Goal: Transaction & Acquisition: Purchase product/service

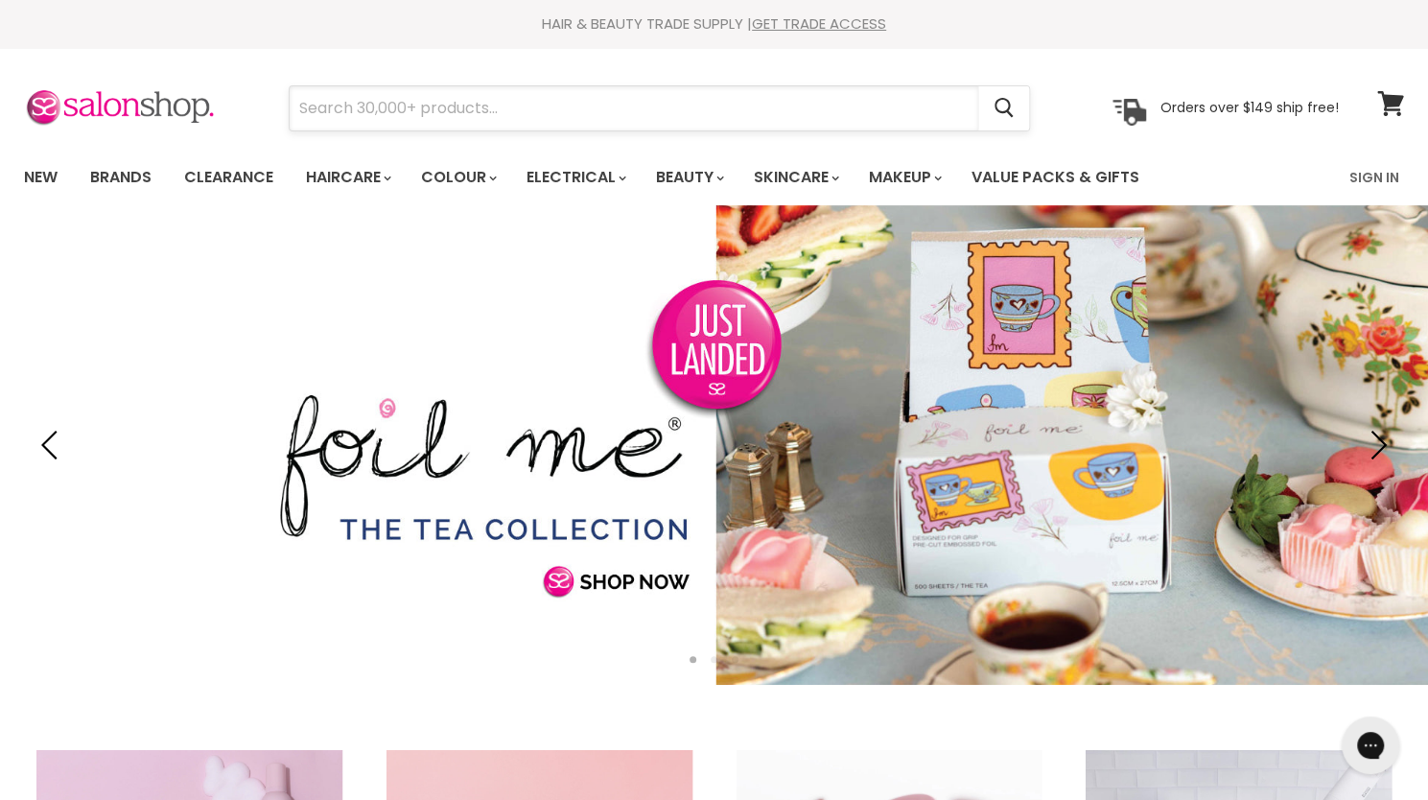
click at [427, 106] on input "Search" at bounding box center [634, 108] width 689 height 44
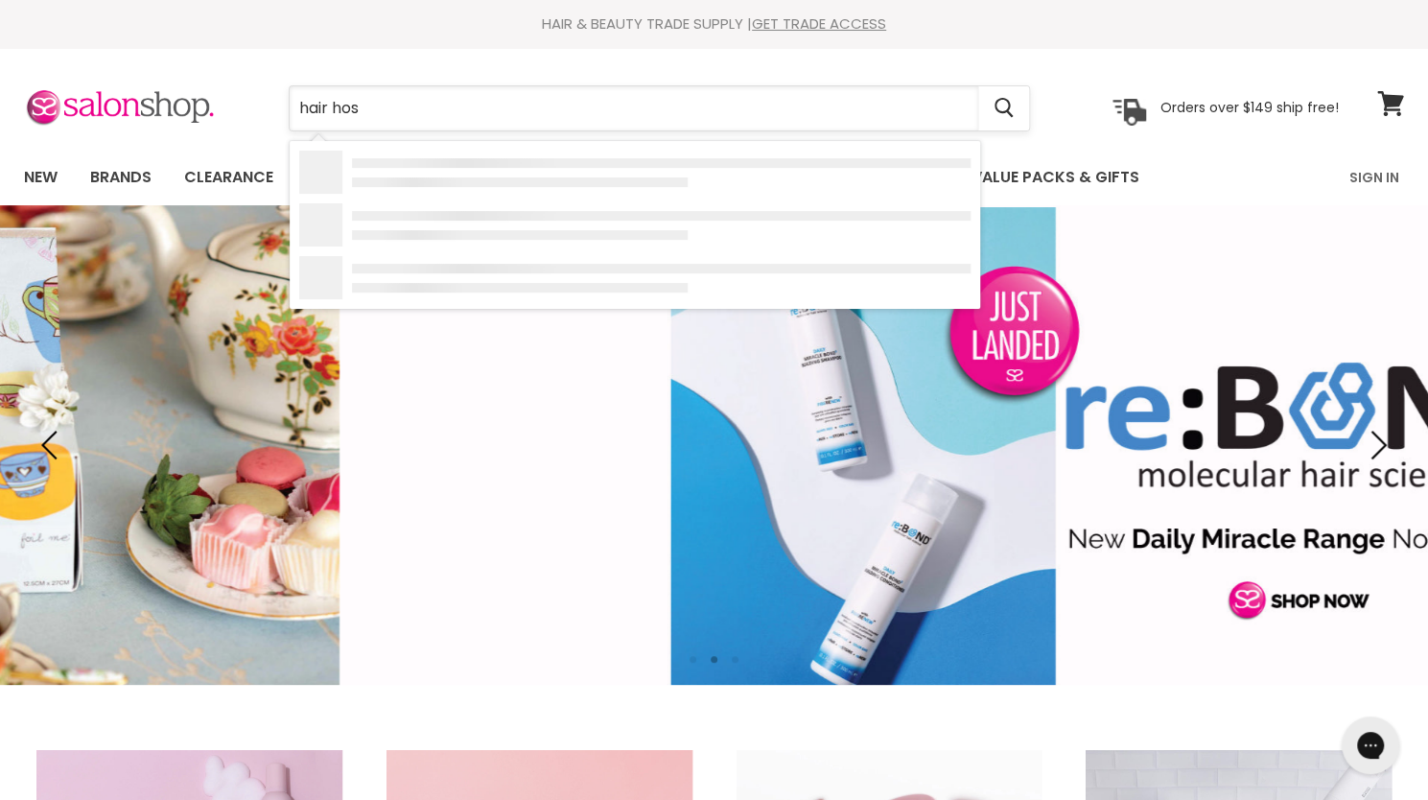
type input "hair hose"
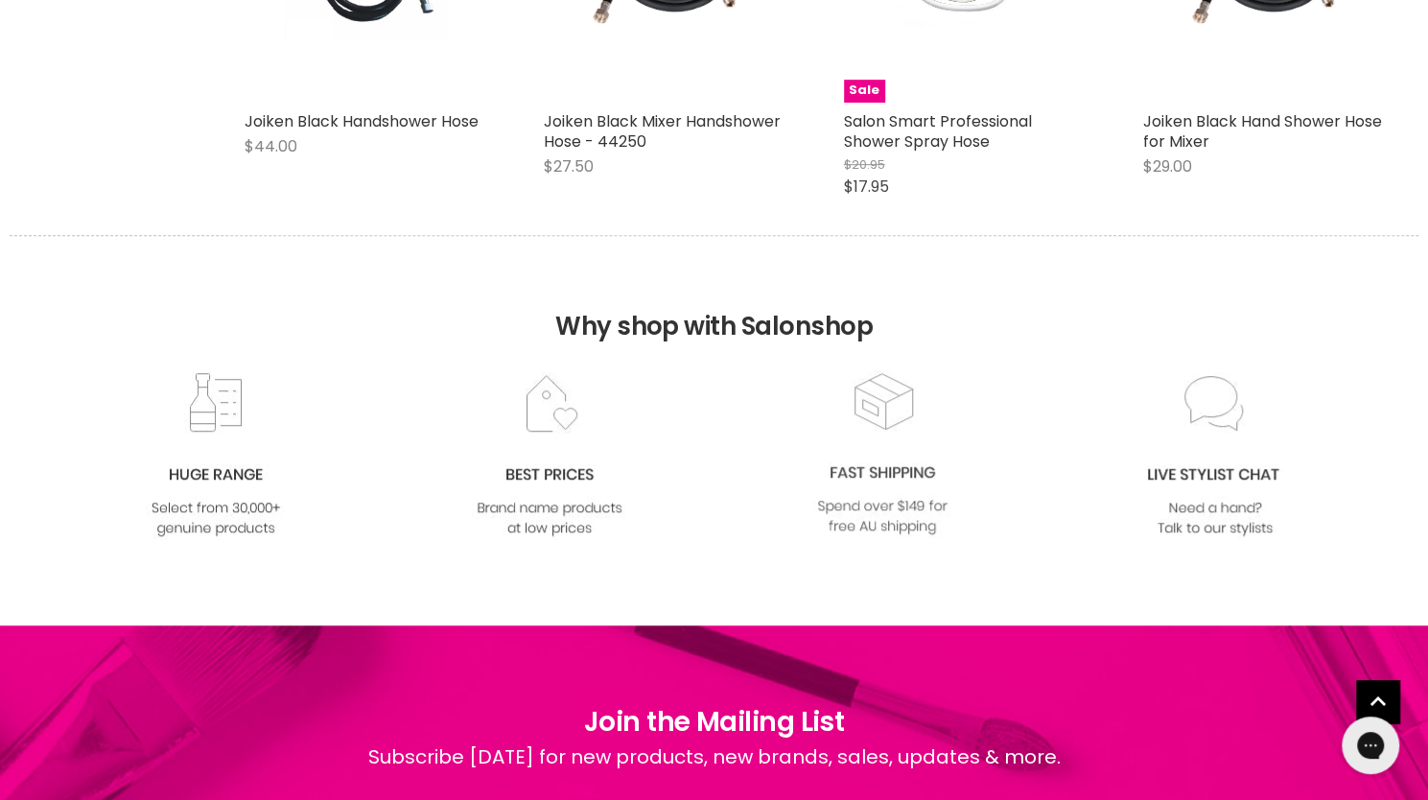
scroll to position [288, 0]
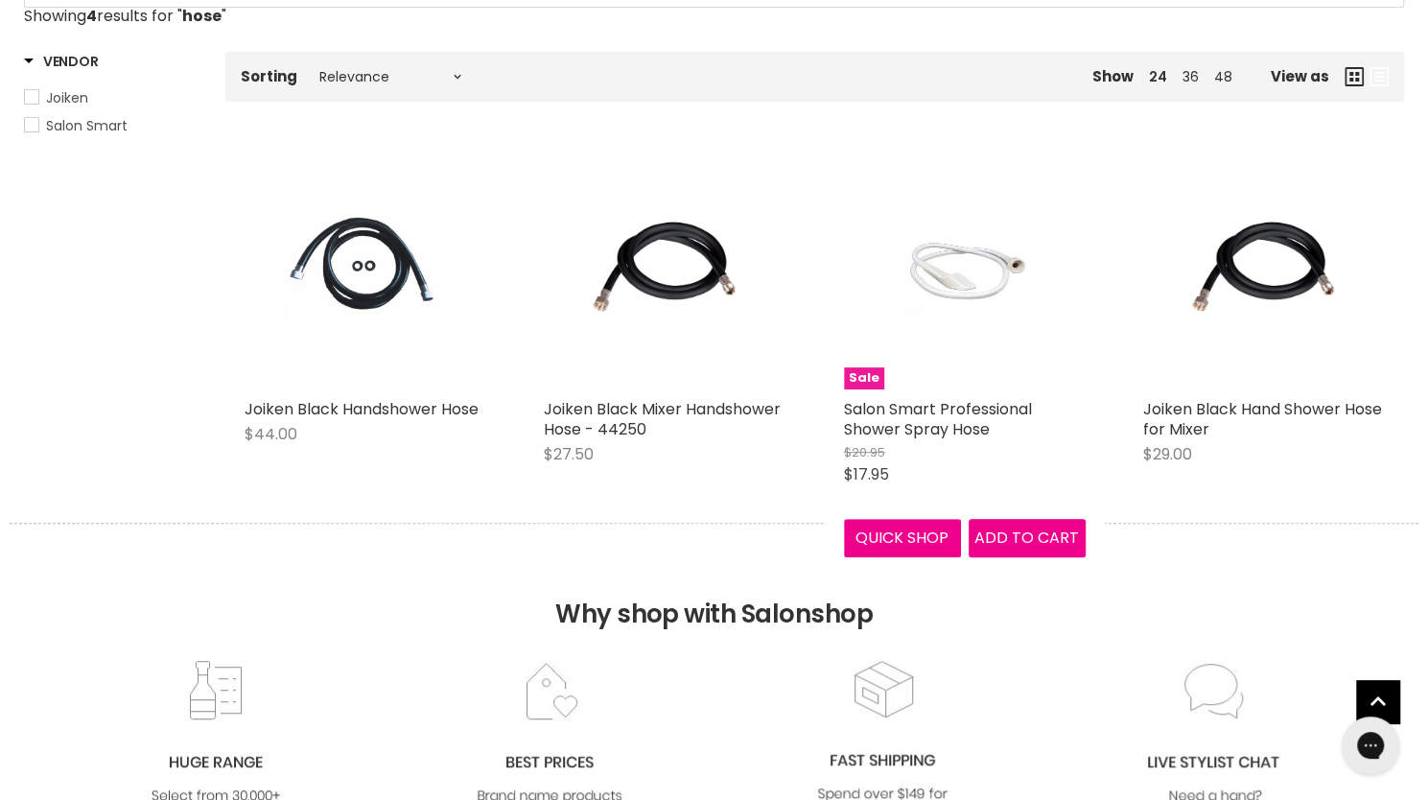
click at [959, 280] on img "Main content" at bounding box center [965, 269] width 161 height 242
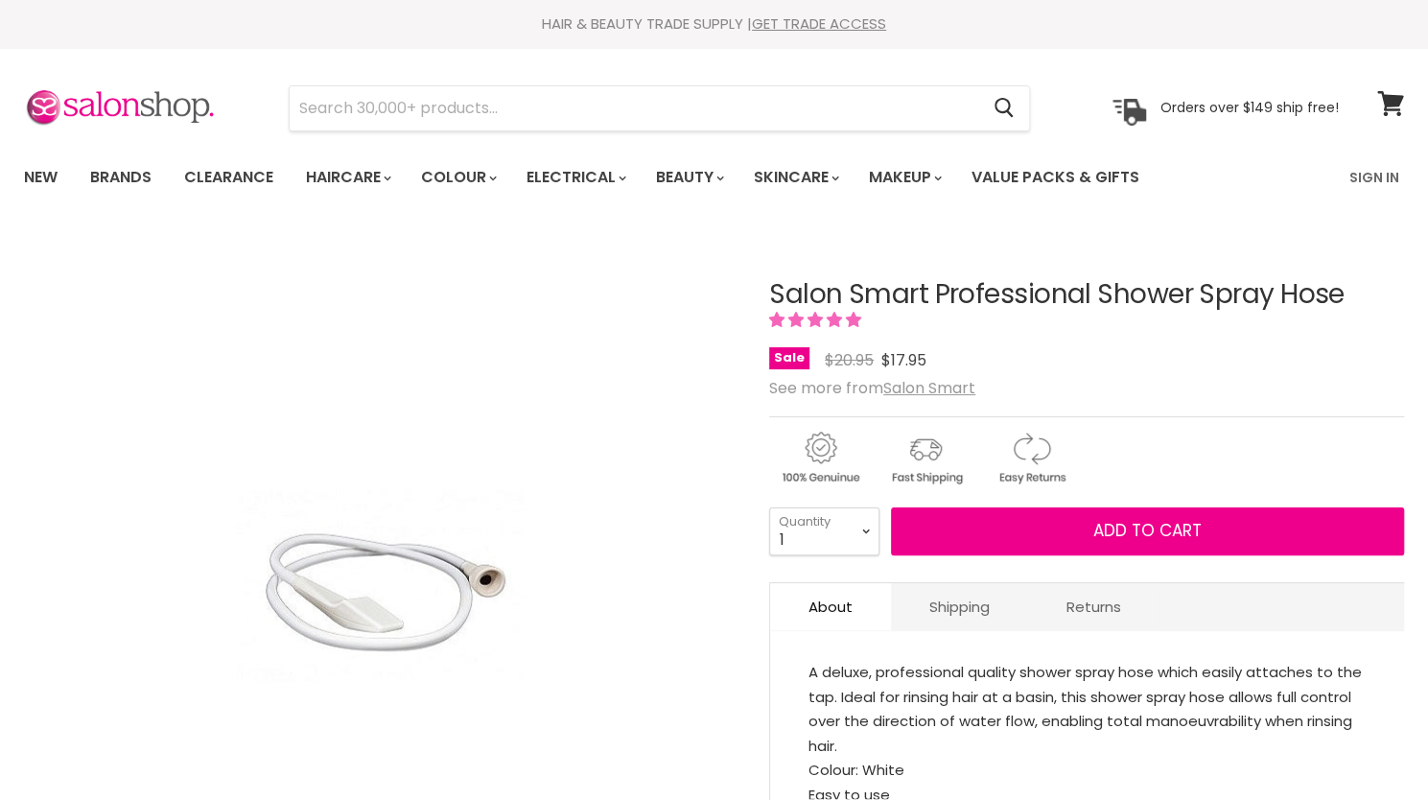
click at [468, 572] on img "Salon Smart Professional Shower Spray Hose image. Click or Scroll to Zoom." at bounding box center [380, 588] width 336 height 506
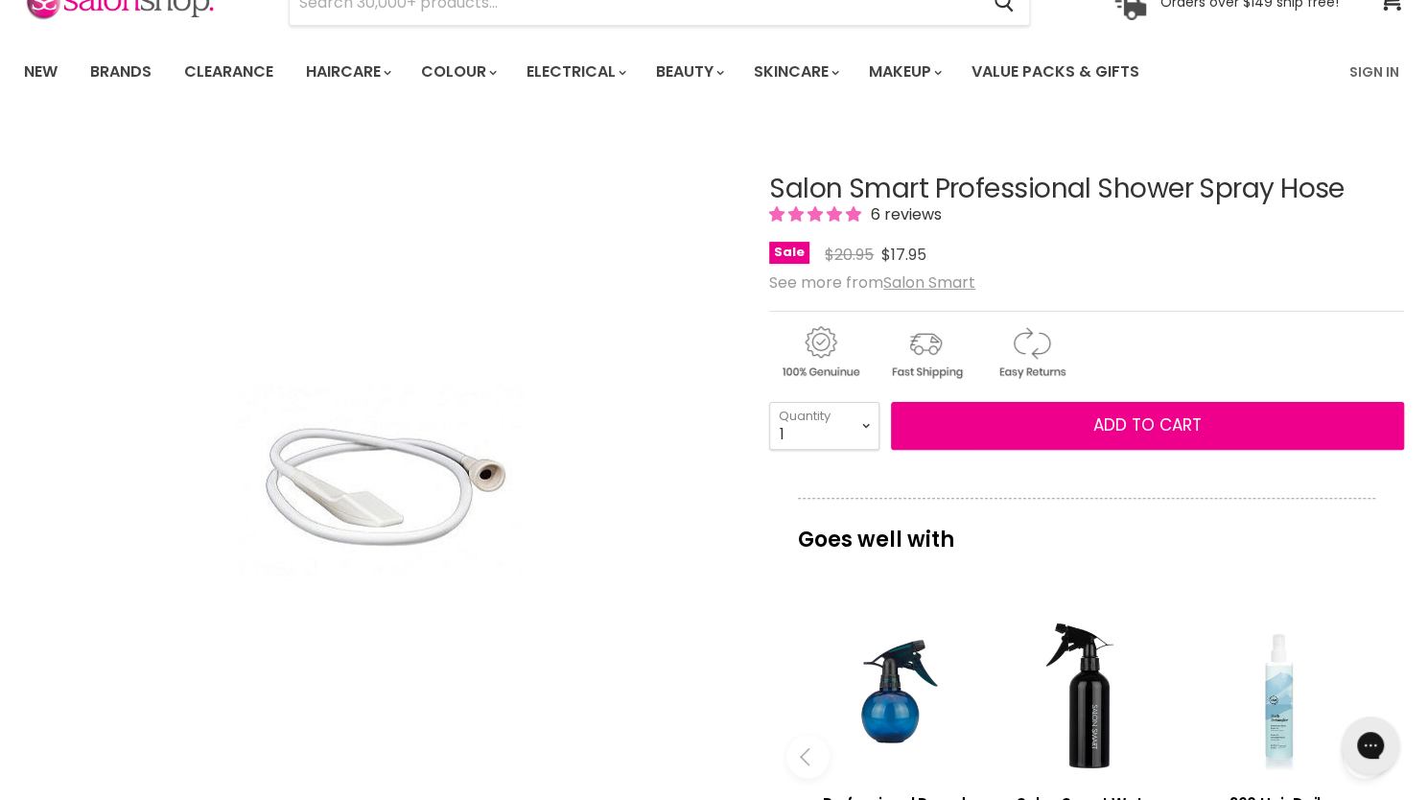
scroll to position [192, 0]
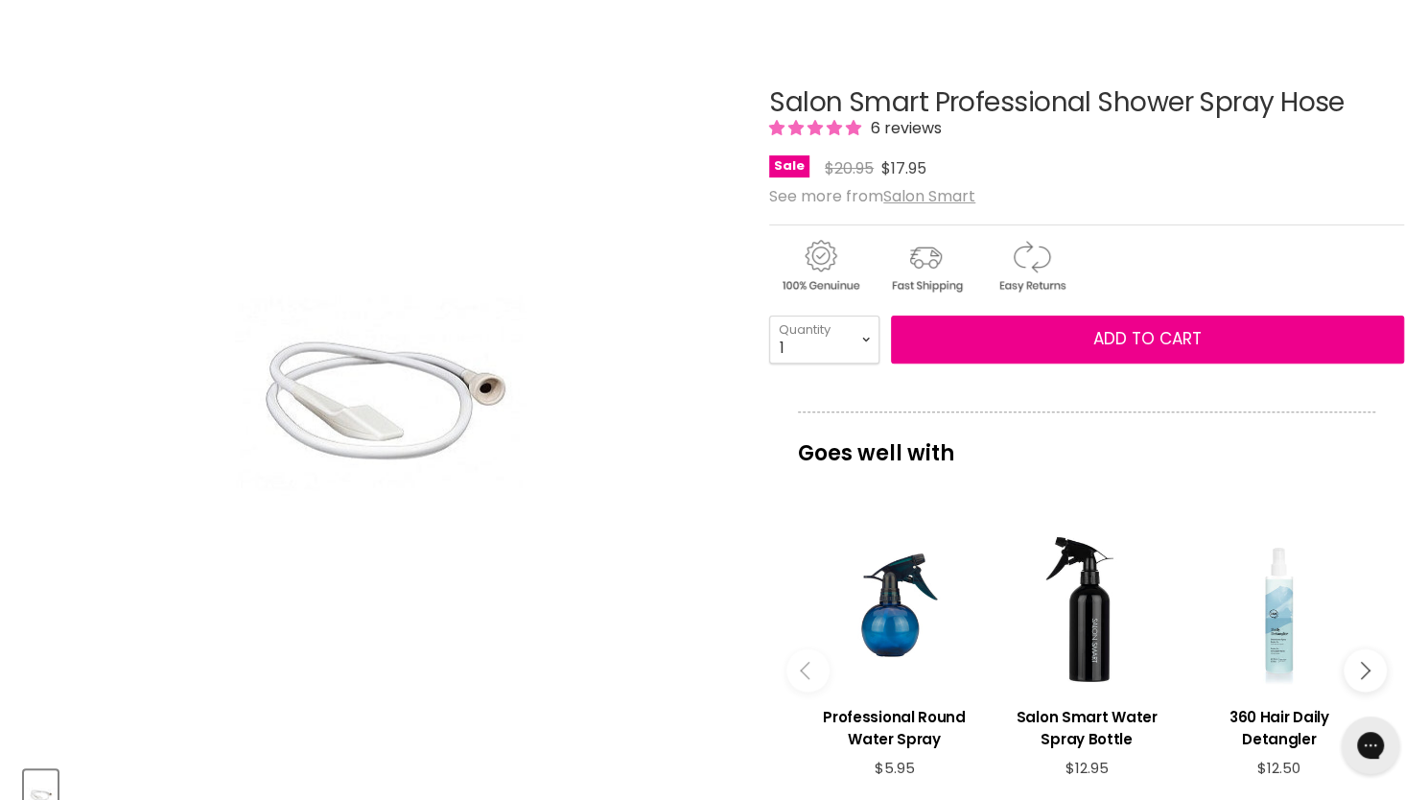
click at [869, 130] on span "6 reviews" at bounding box center [903, 128] width 77 height 22
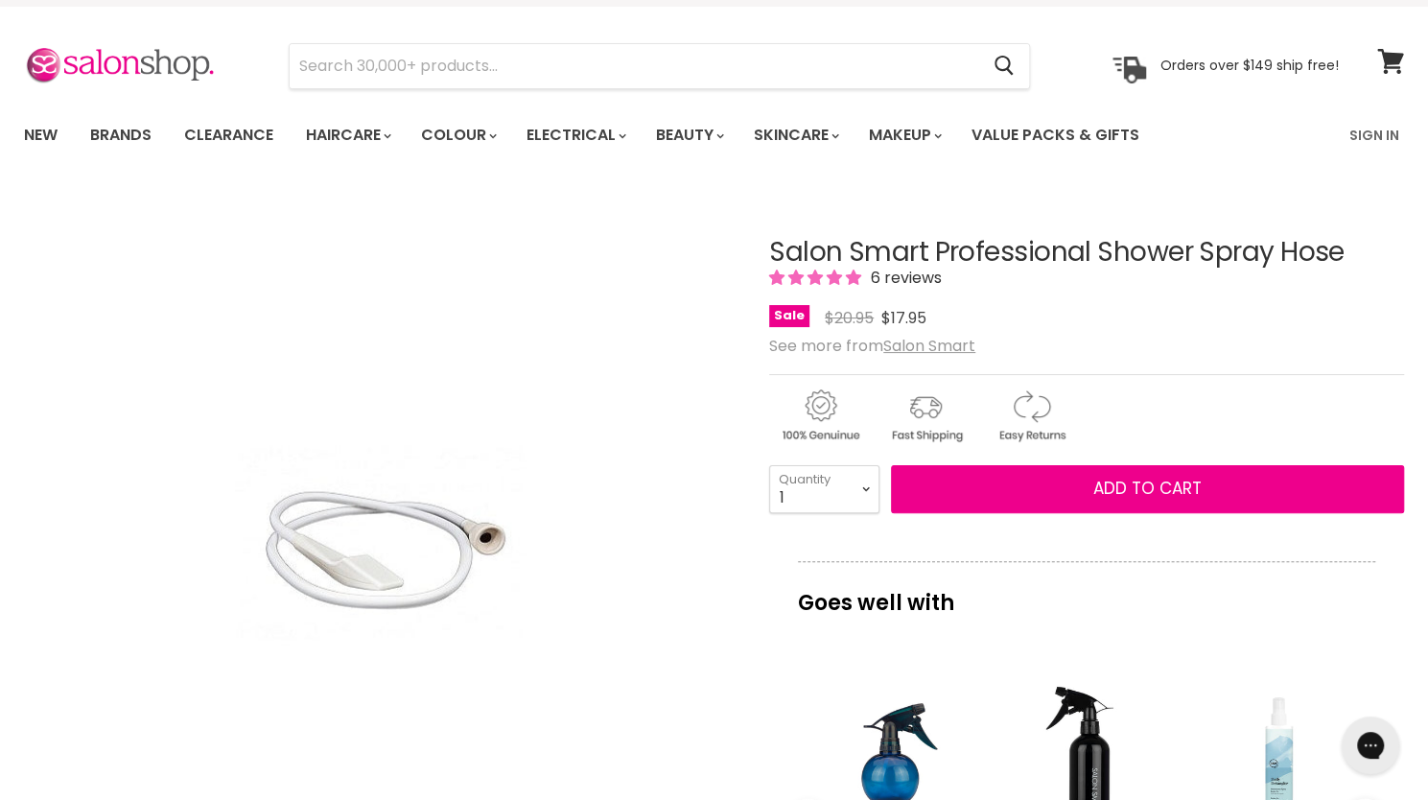
scroll to position [0, 0]
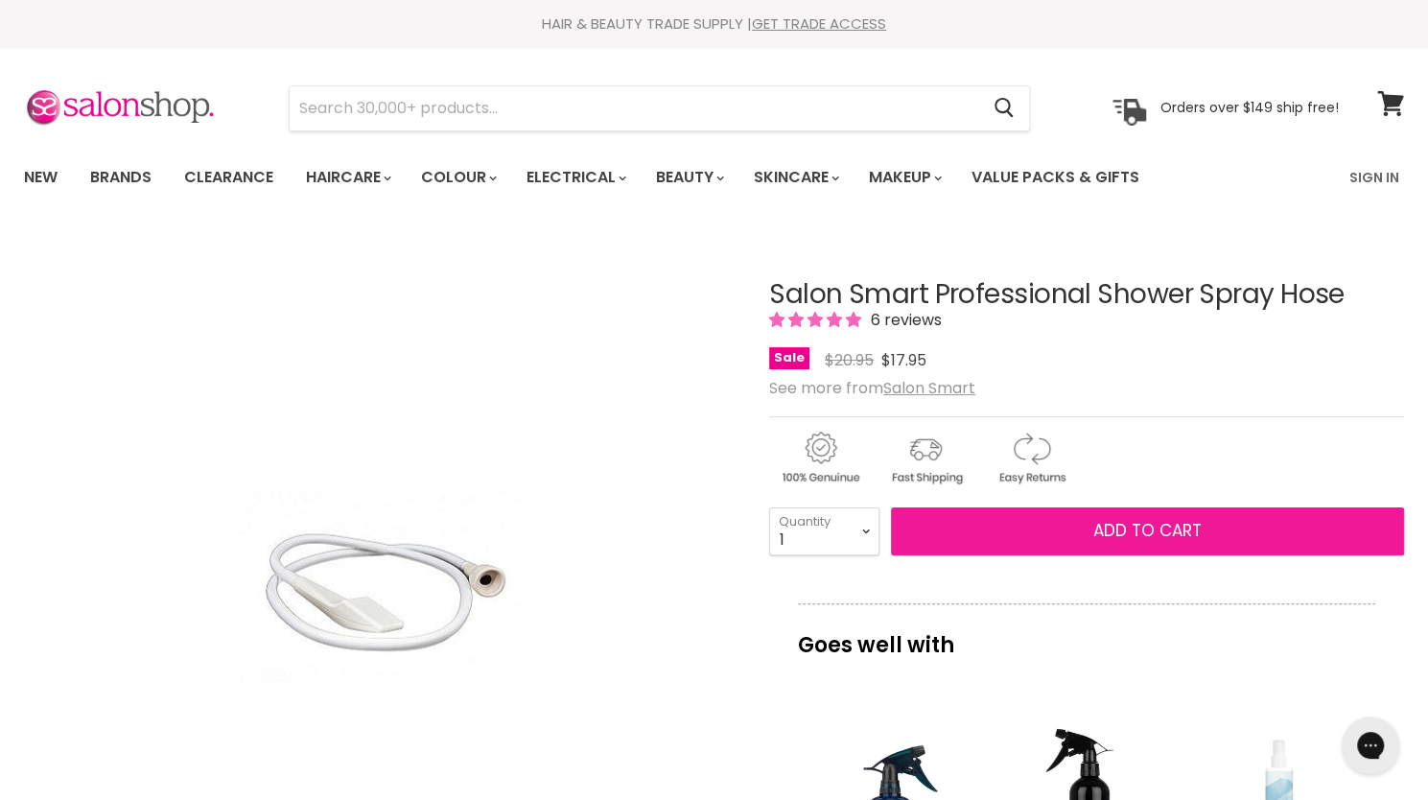
drag, startPoint x: 1126, startPoint y: 529, endPoint x: 969, endPoint y: 540, distance: 157.8
click at [1126, 529] on span "Add to cart" at bounding box center [1148, 530] width 108 height 23
click at [1122, 529] on span "Add to cart" at bounding box center [1148, 530] width 108 height 23
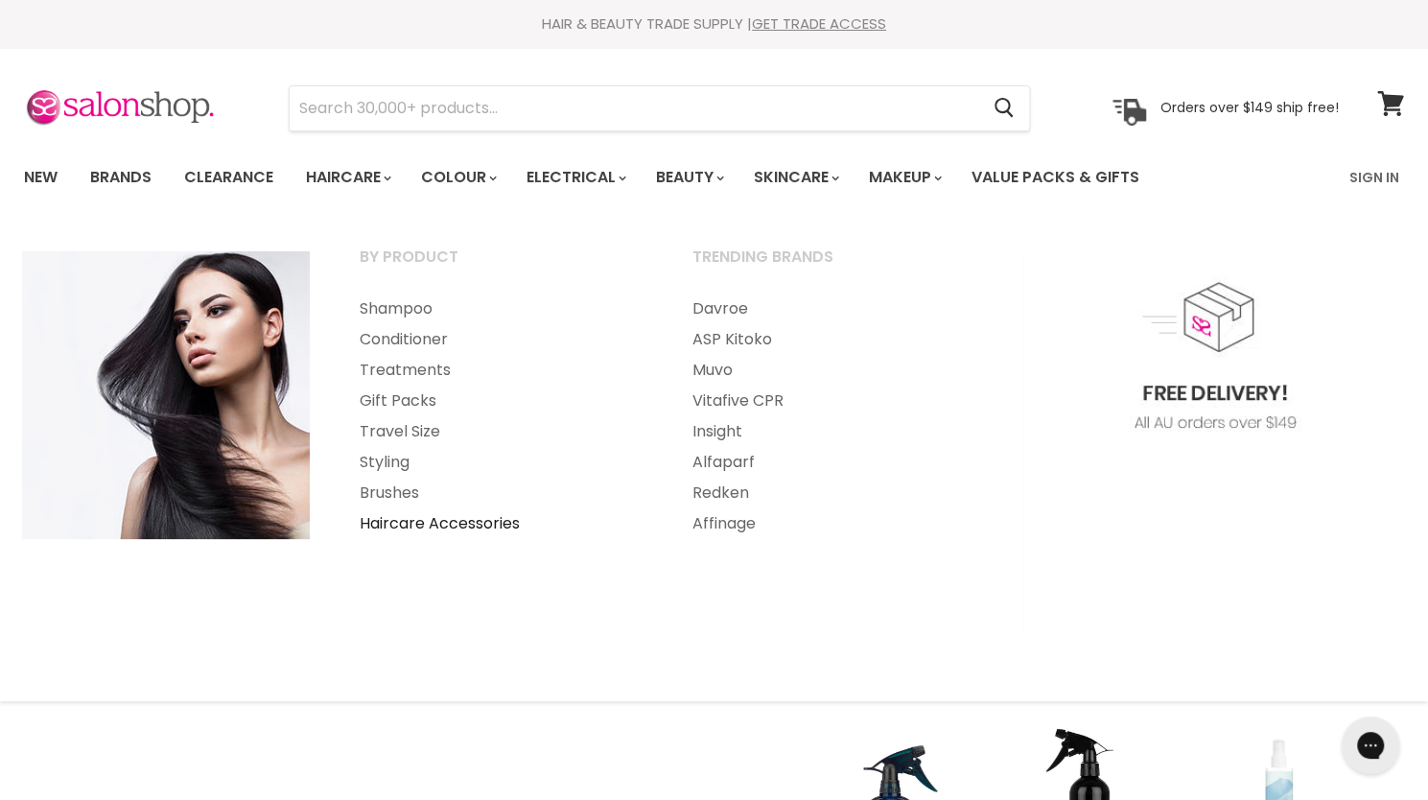
click at [450, 525] on link "Haircare Accessories" at bounding box center [500, 523] width 329 height 31
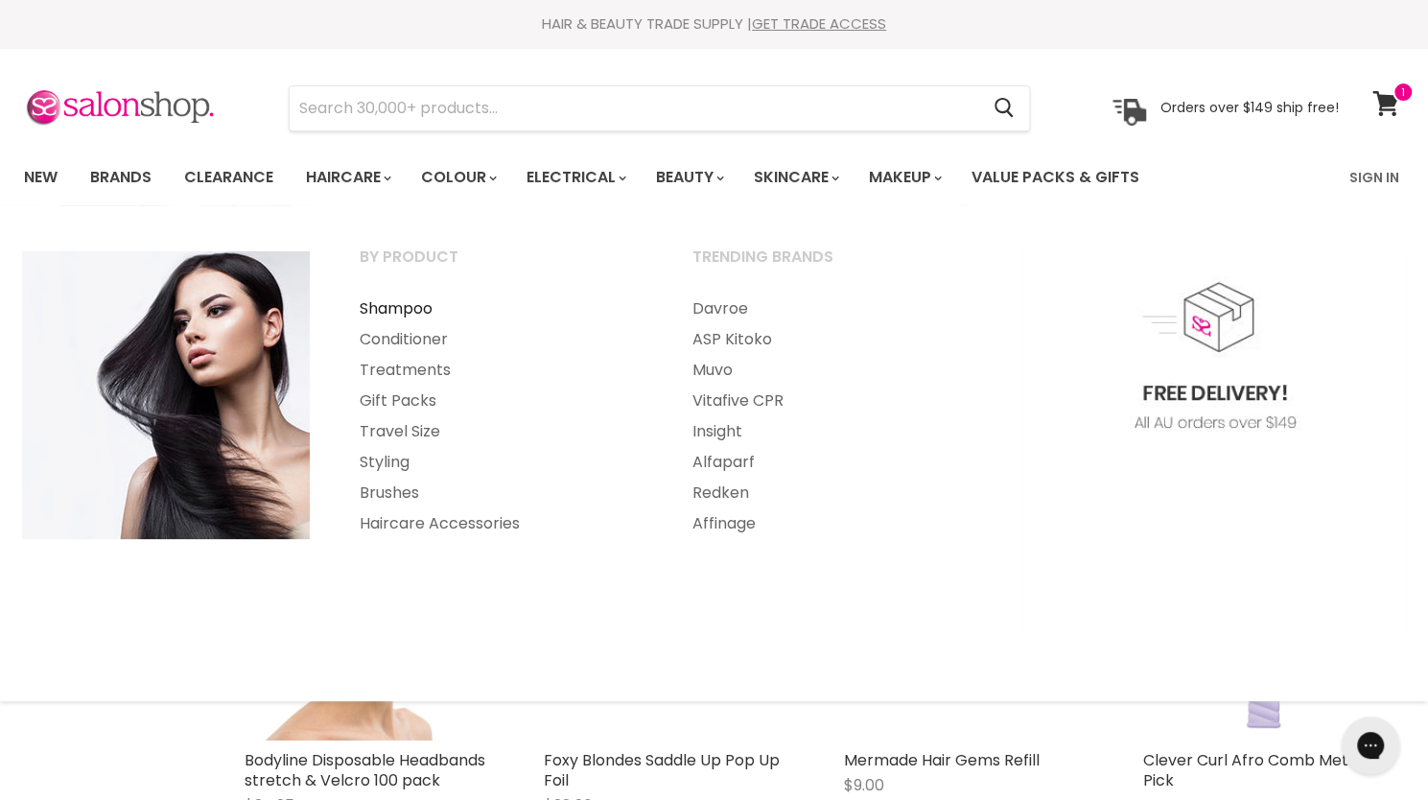
click at [395, 309] on link "Shampoo" at bounding box center [500, 309] width 329 height 31
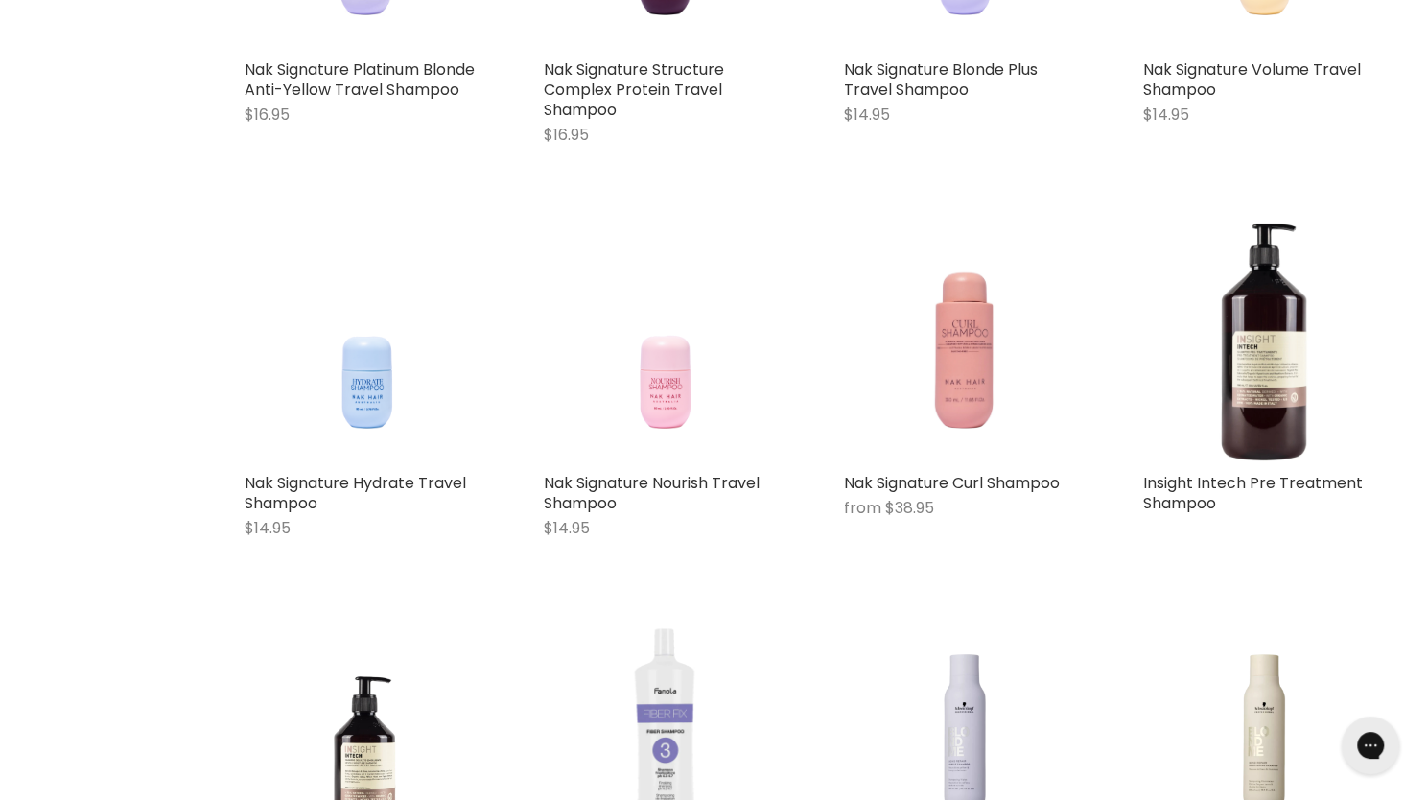
scroll to position [2686, 0]
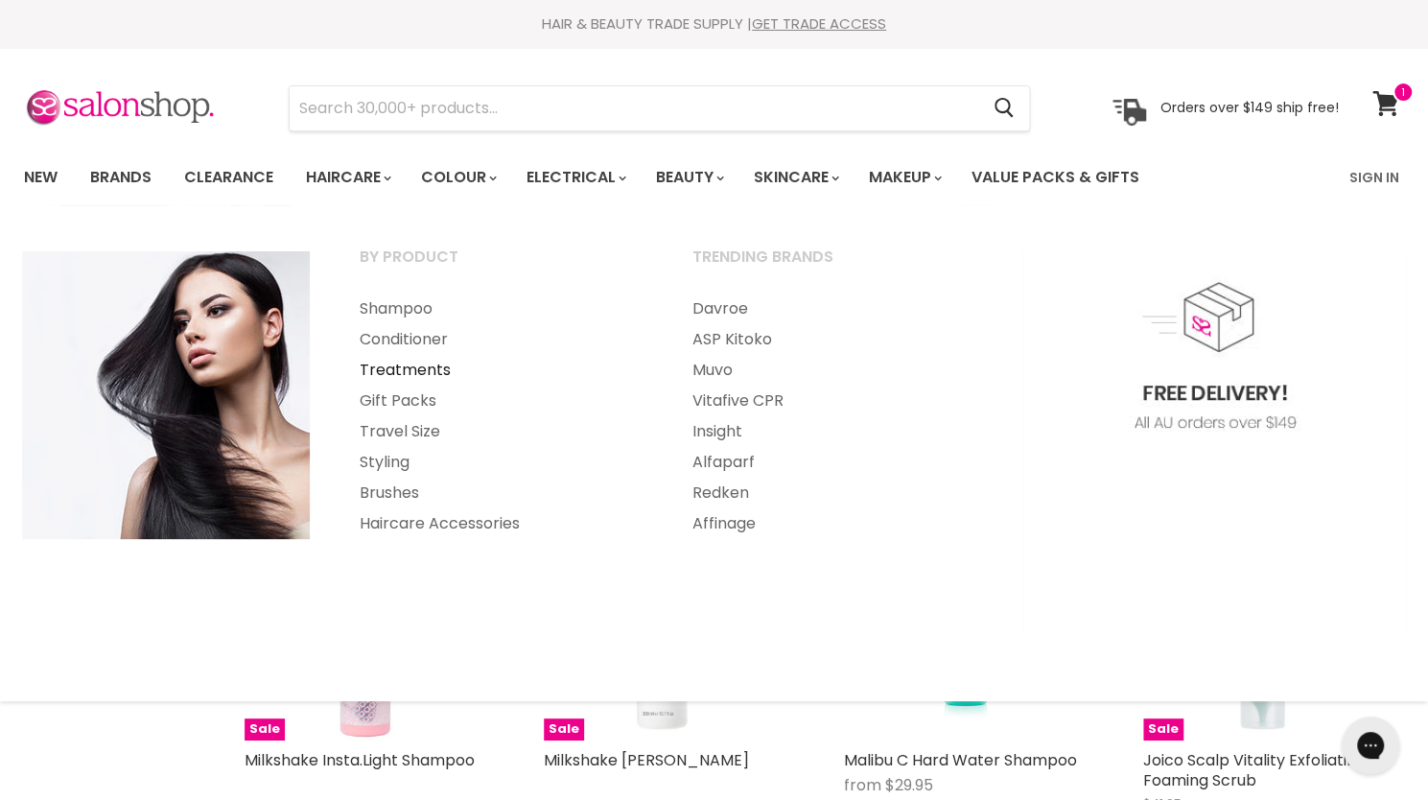
click at [386, 373] on link "Treatments" at bounding box center [500, 370] width 329 height 31
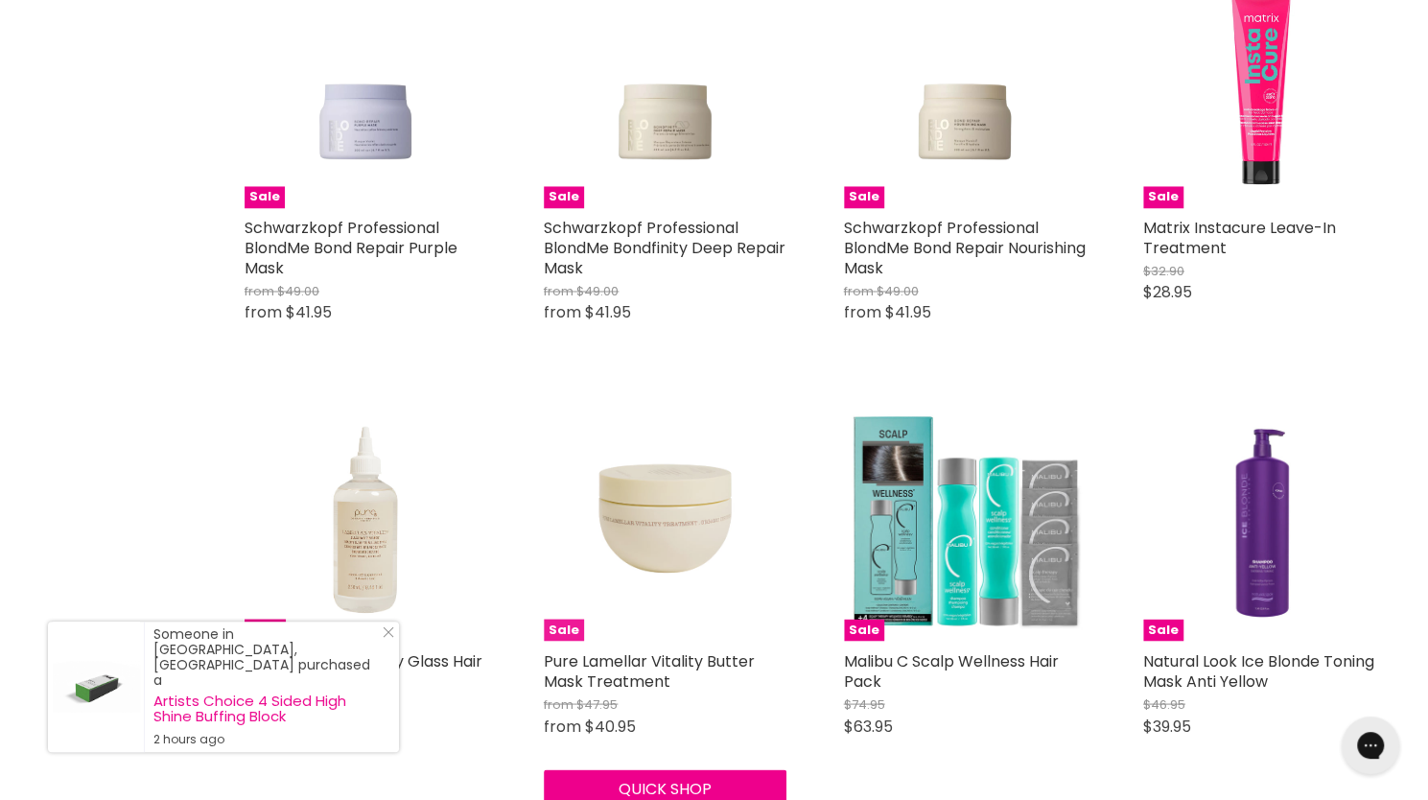
scroll to position [1823, 0]
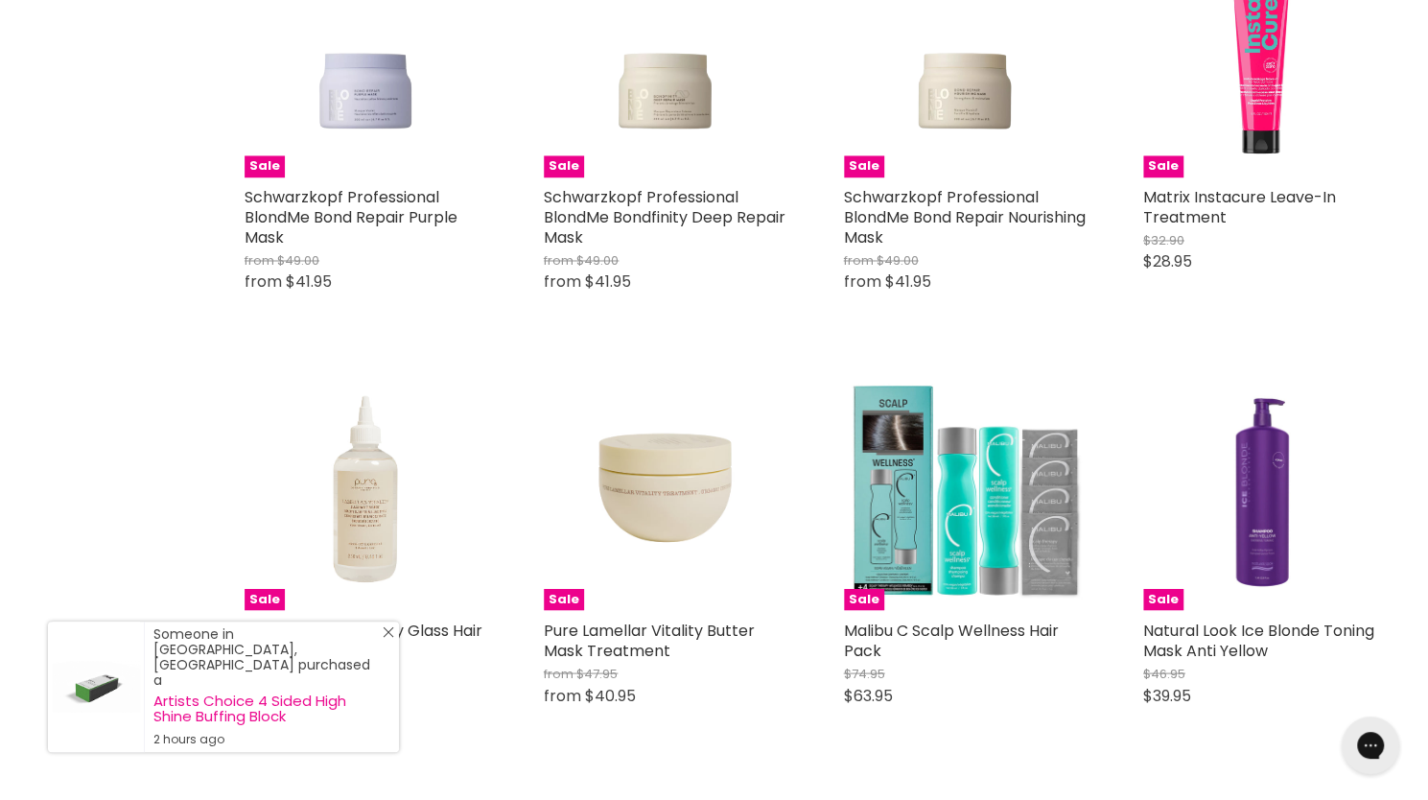
click at [386, 638] on icon "Close Icon" at bounding box center [389, 632] width 12 height 12
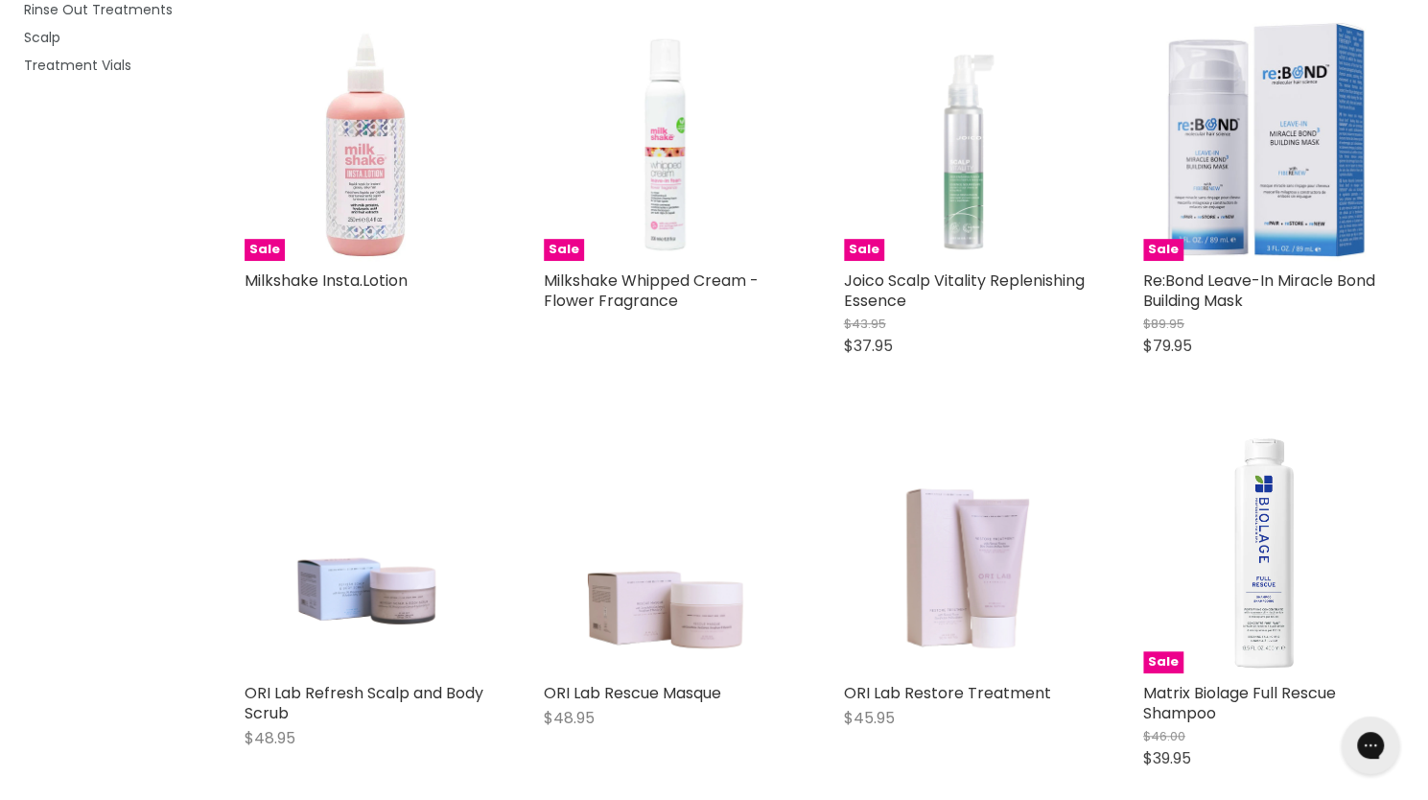
scroll to position [0, 0]
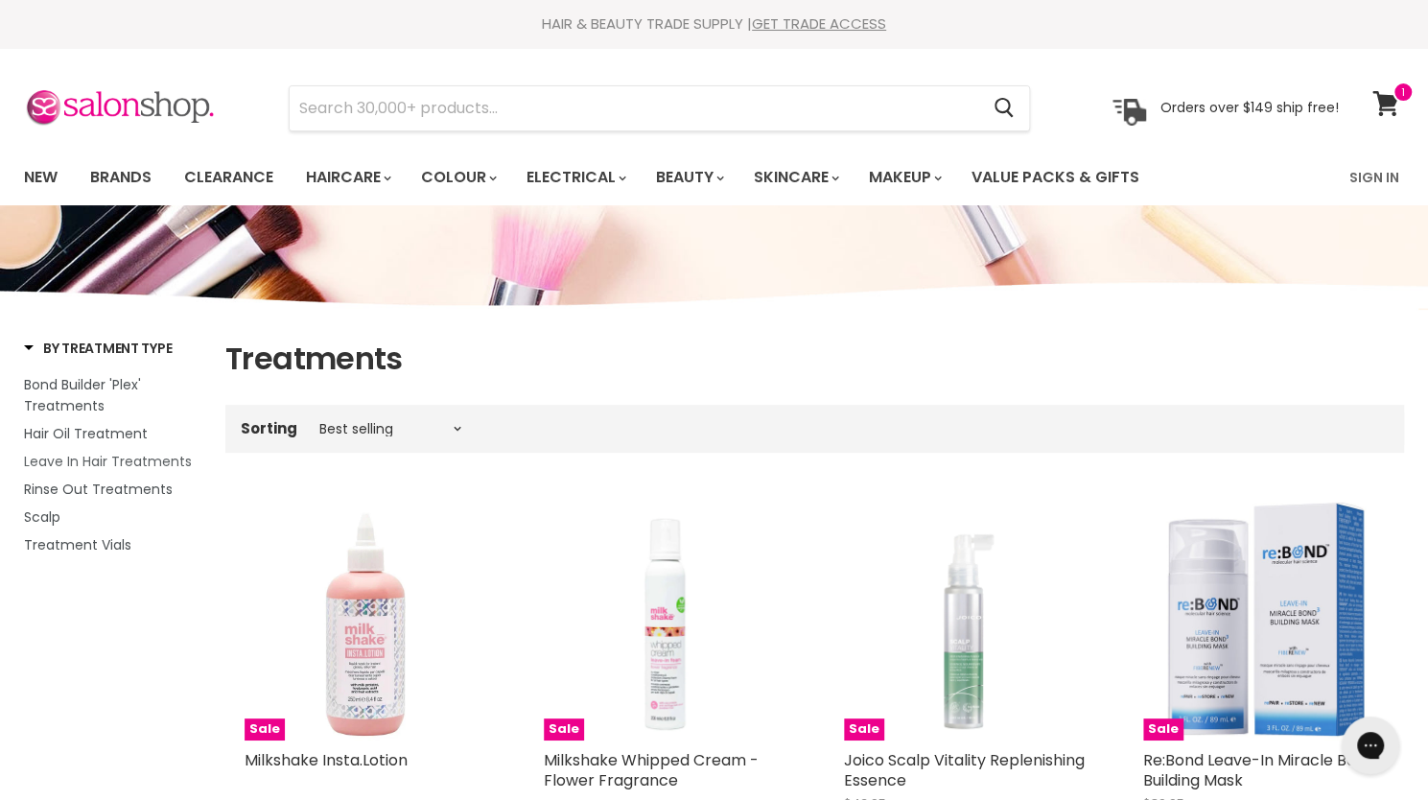
click at [113, 467] on span "Leave In Hair Treatments" at bounding box center [108, 461] width 168 height 19
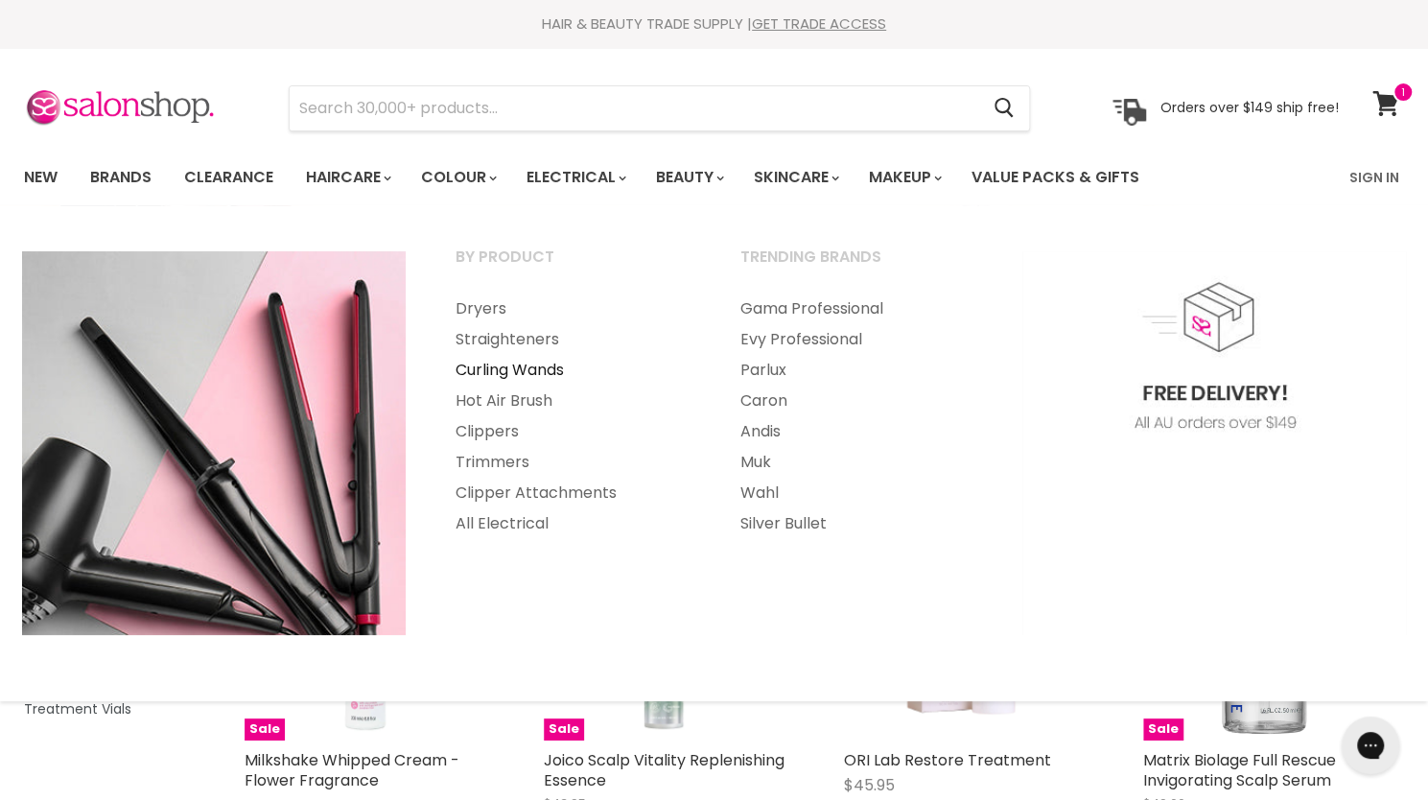
click at [510, 371] on link "Curling Wands" at bounding box center [572, 370] width 281 height 31
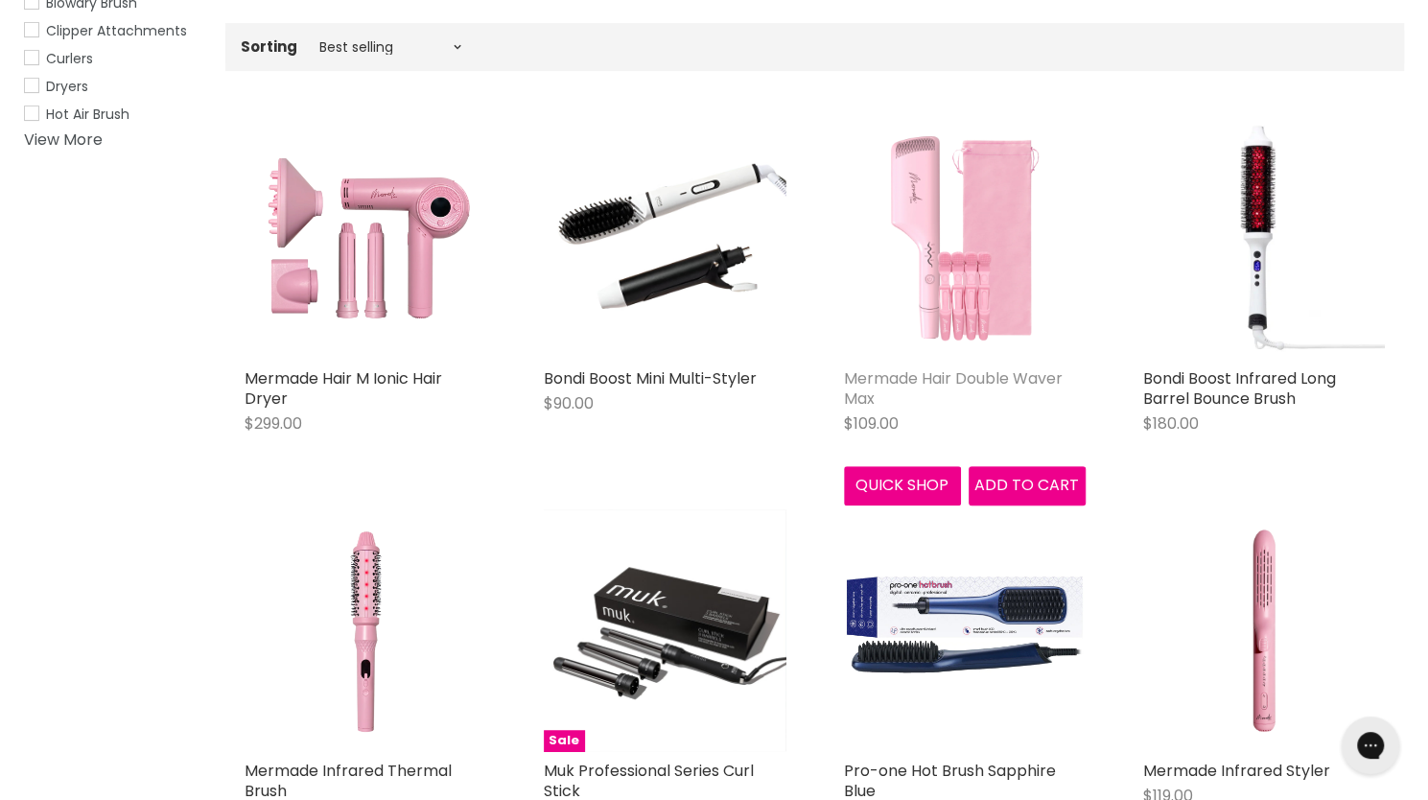
click at [980, 378] on link "Mermade Hair Double Waver Max" at bounding box center [953, 388] width 219 height 42
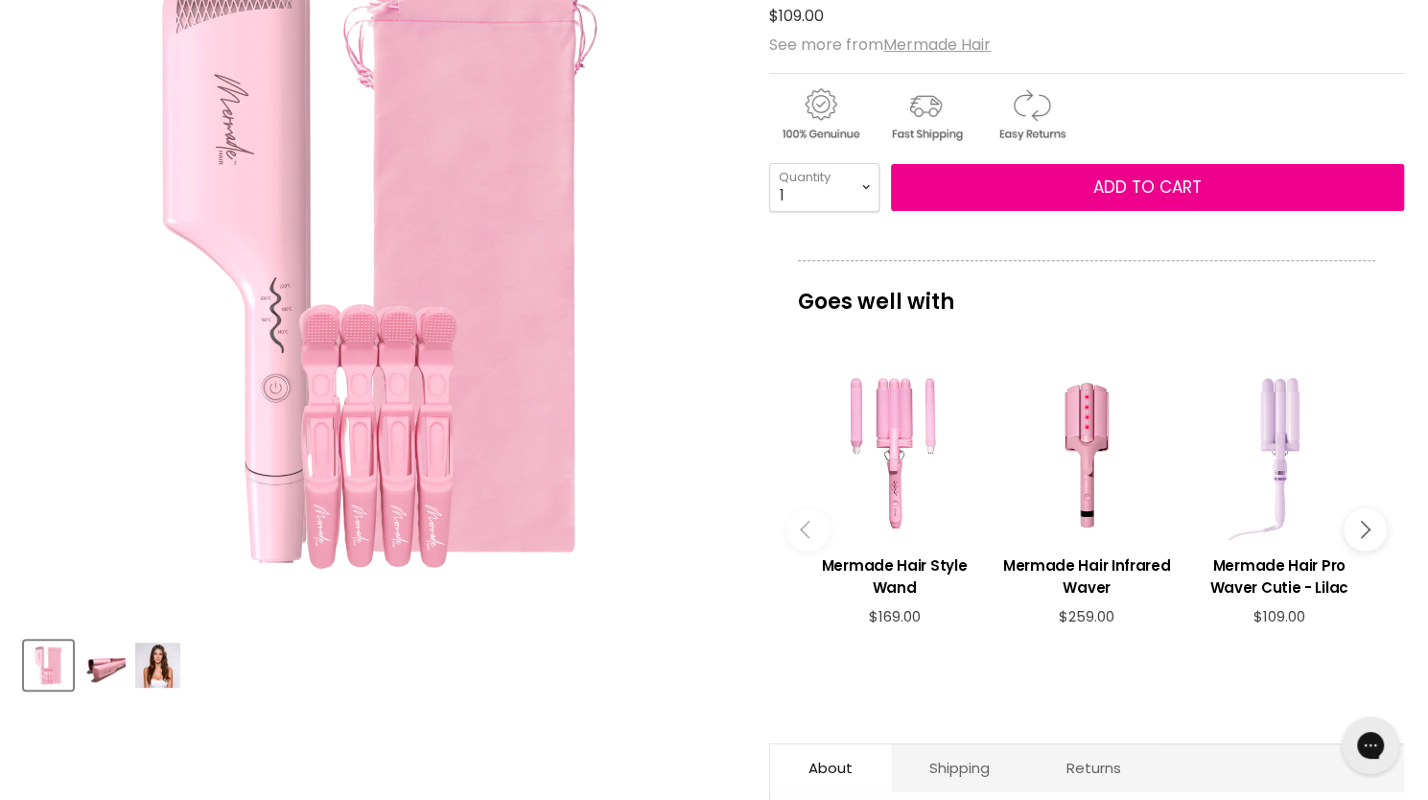
scroll to position [384, 0]
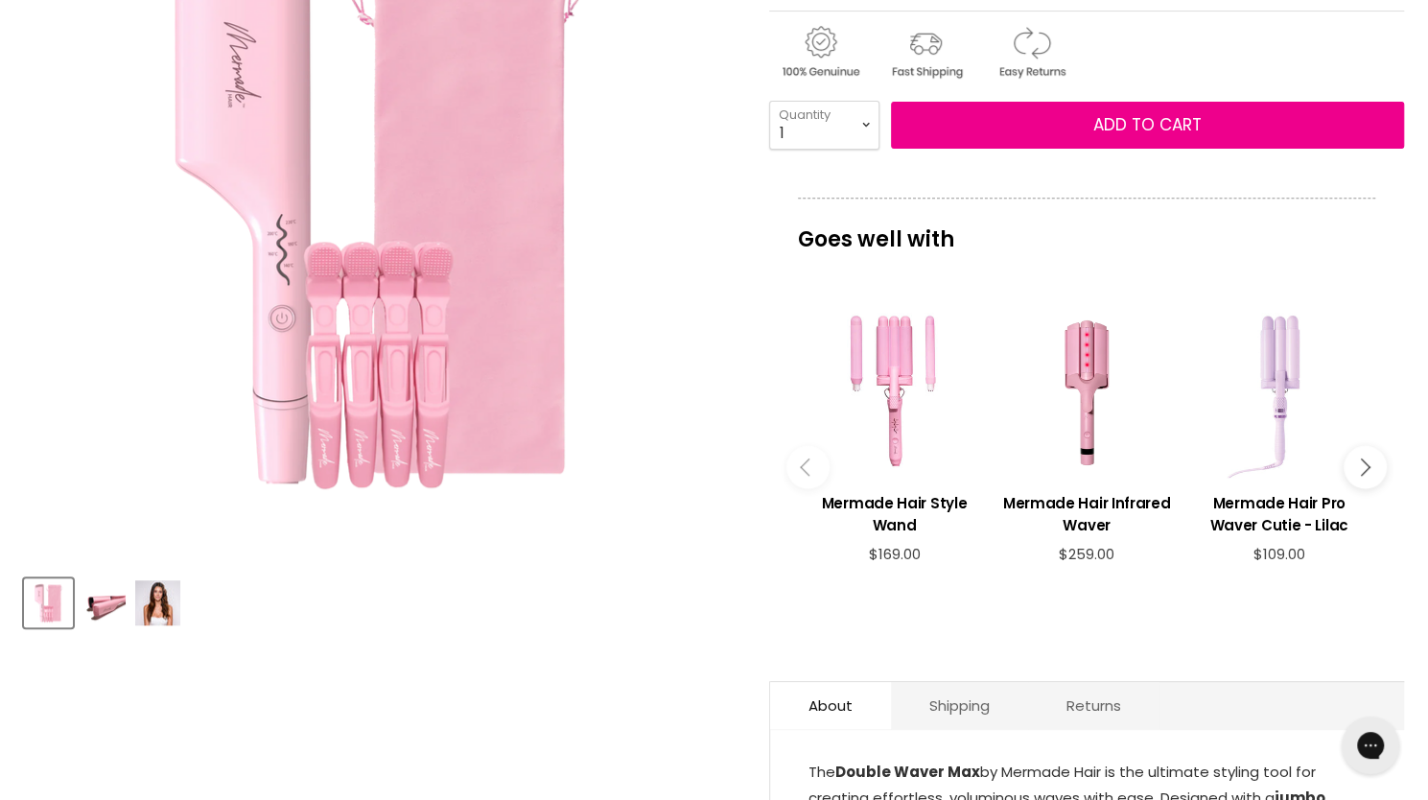
click at [163, 603] on img "Product thumbnails" at bounding box center [157, 602] width 45 height 45
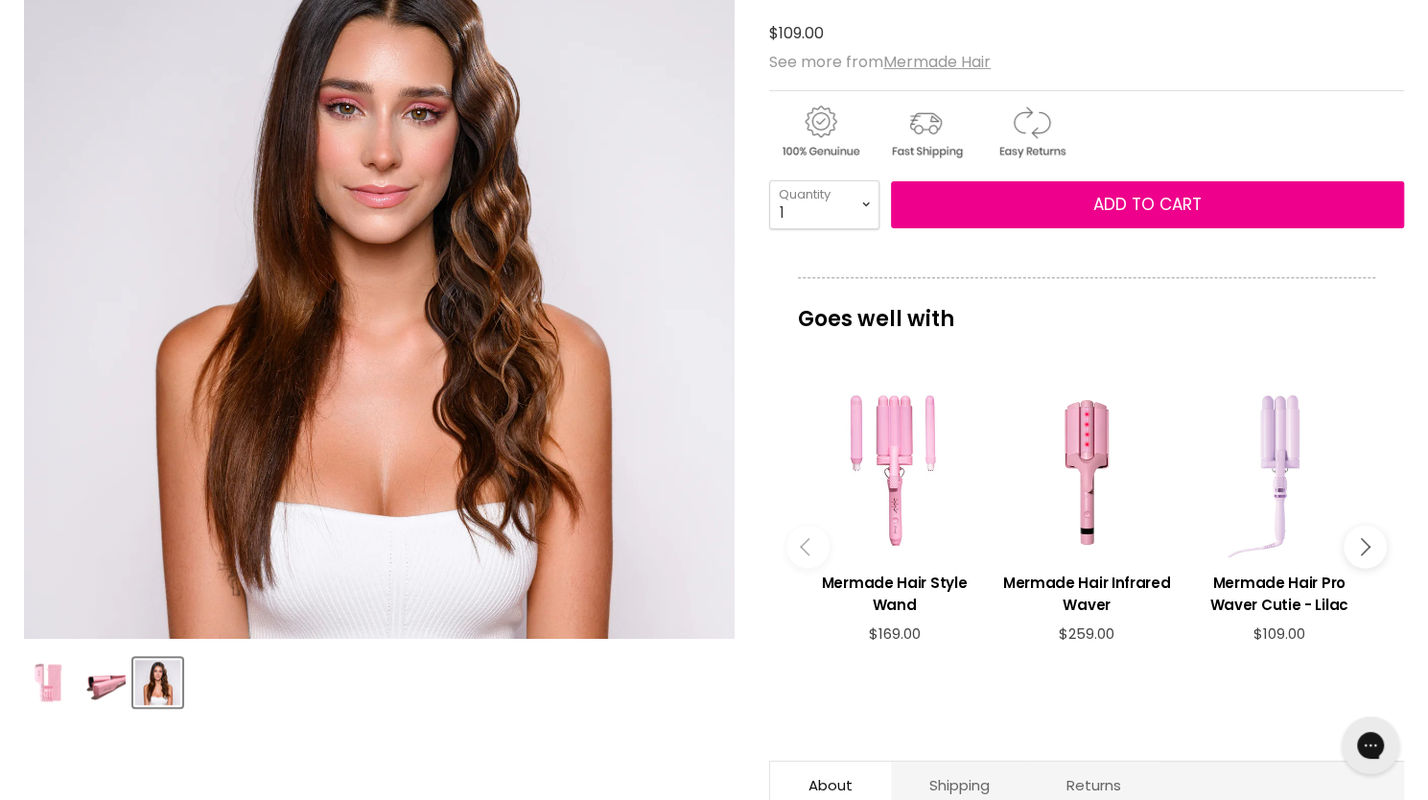
scroll to position [288, 0]
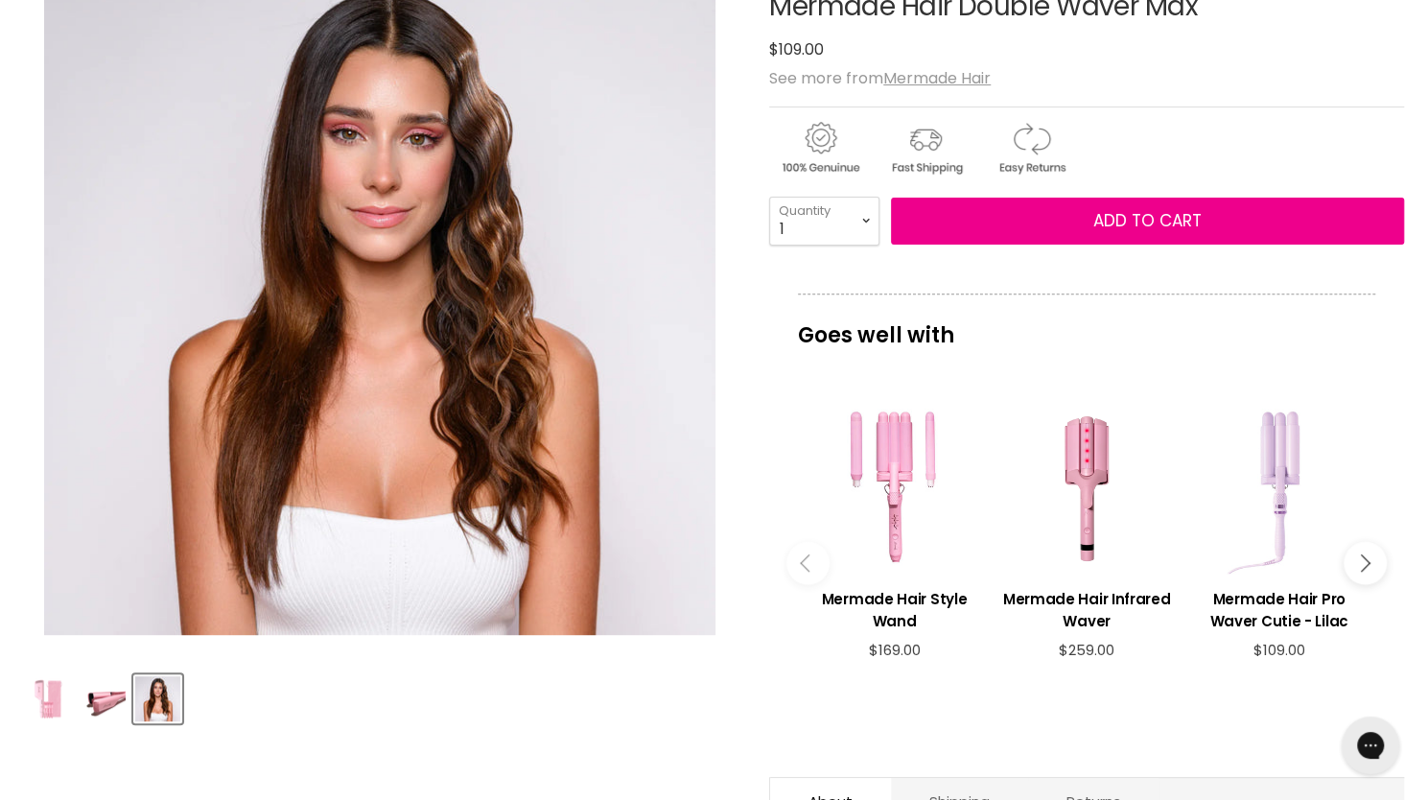
click at [97, 696] on img "Product thumbnails" at bounding box center [103, 698] width 45 height 45
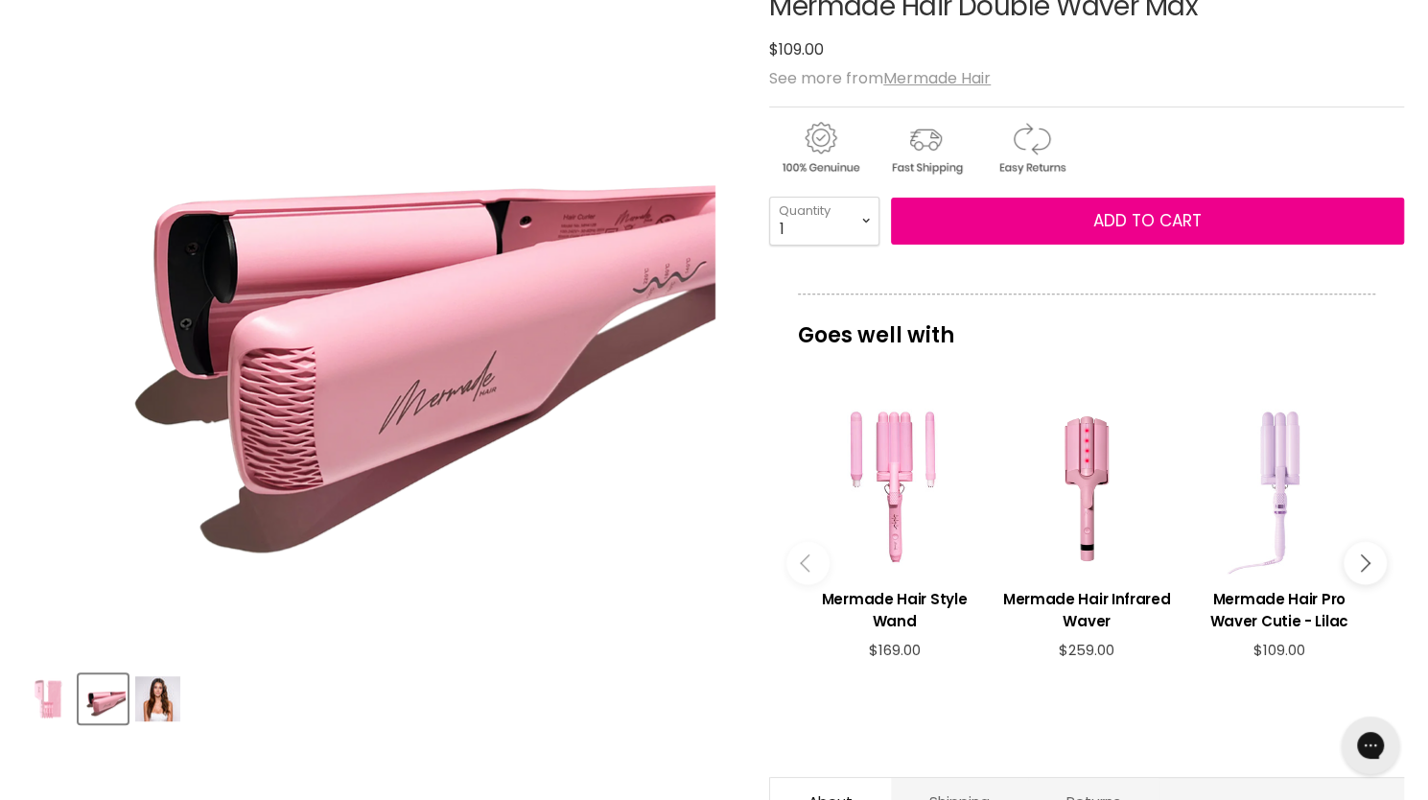
click at [152, 703] on img "Product thumbnails" at bounding box center [157, 698] width 45 height 45
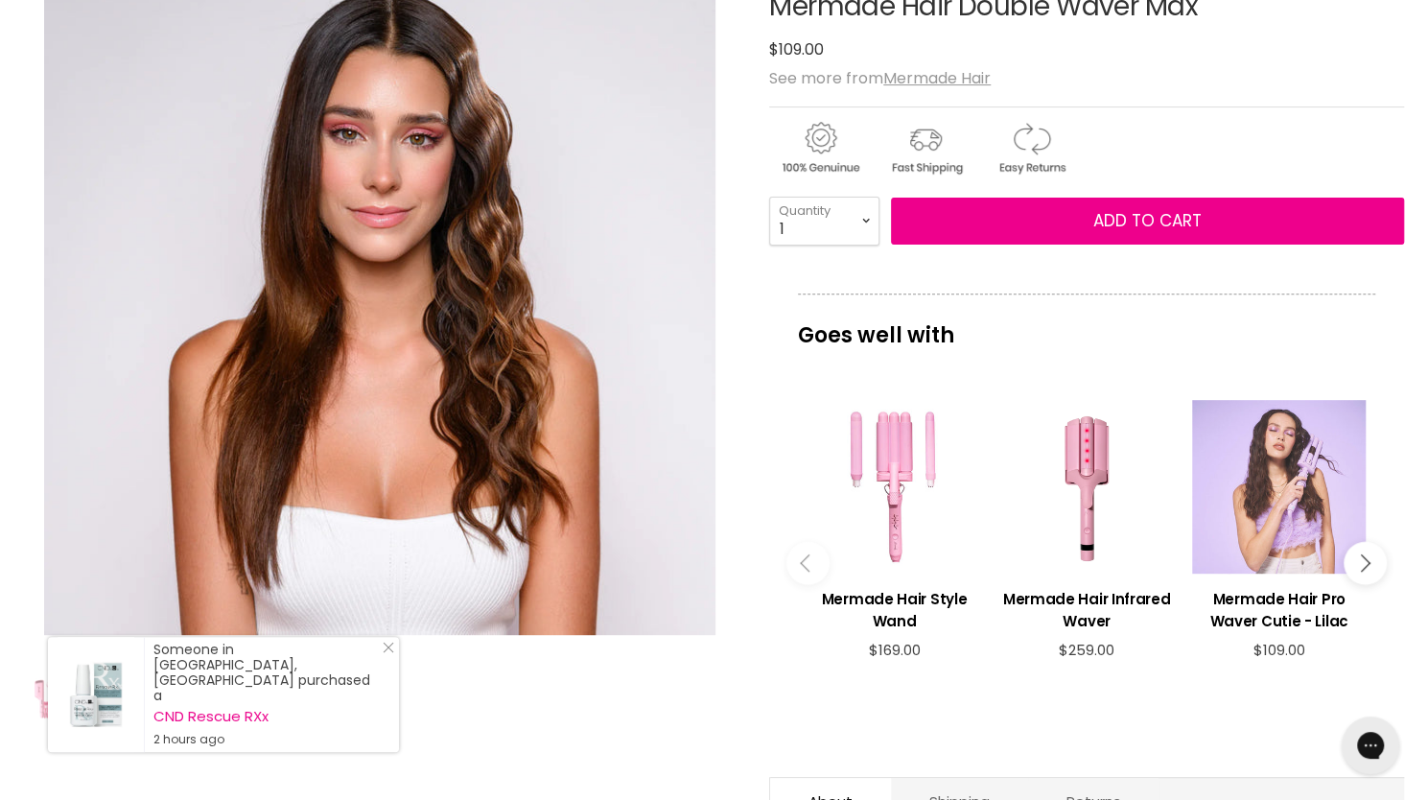
click at [1309, 513] on div "Main content" at bounding box center [1279, 487] width 174 height 174
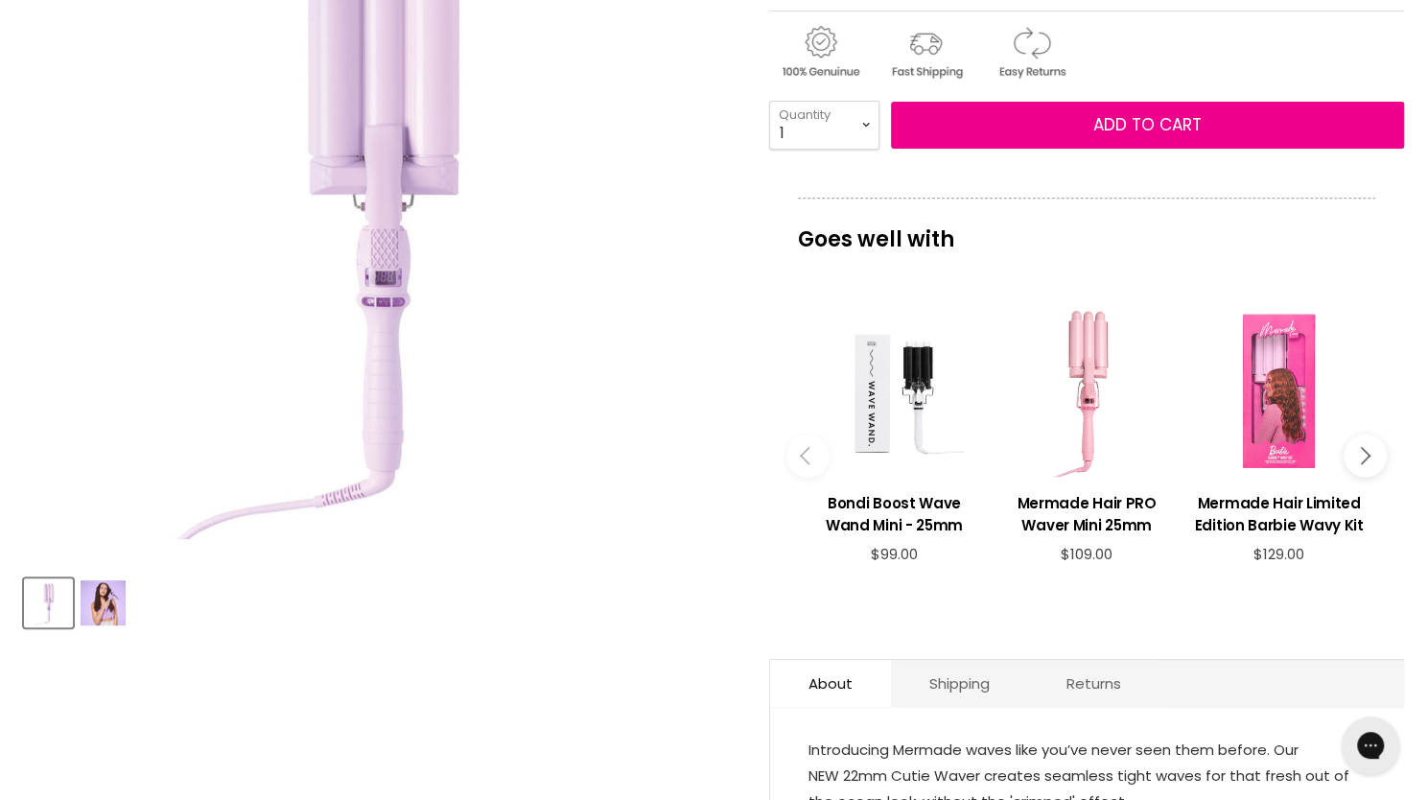
click at [121, 603] on img "Product thumbnails" at bounding box center [103, 602] width 45 height 45
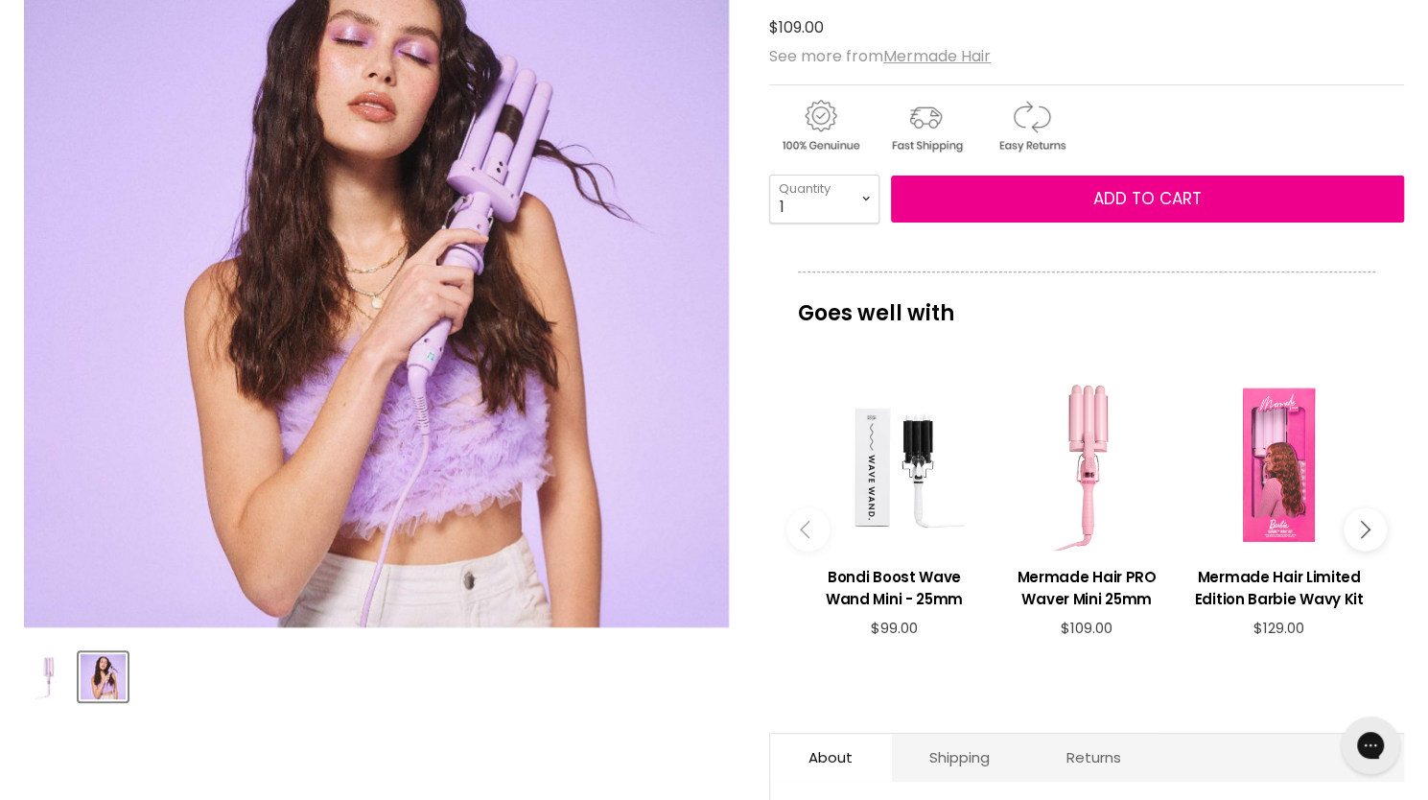
scroll to position [192, 0]
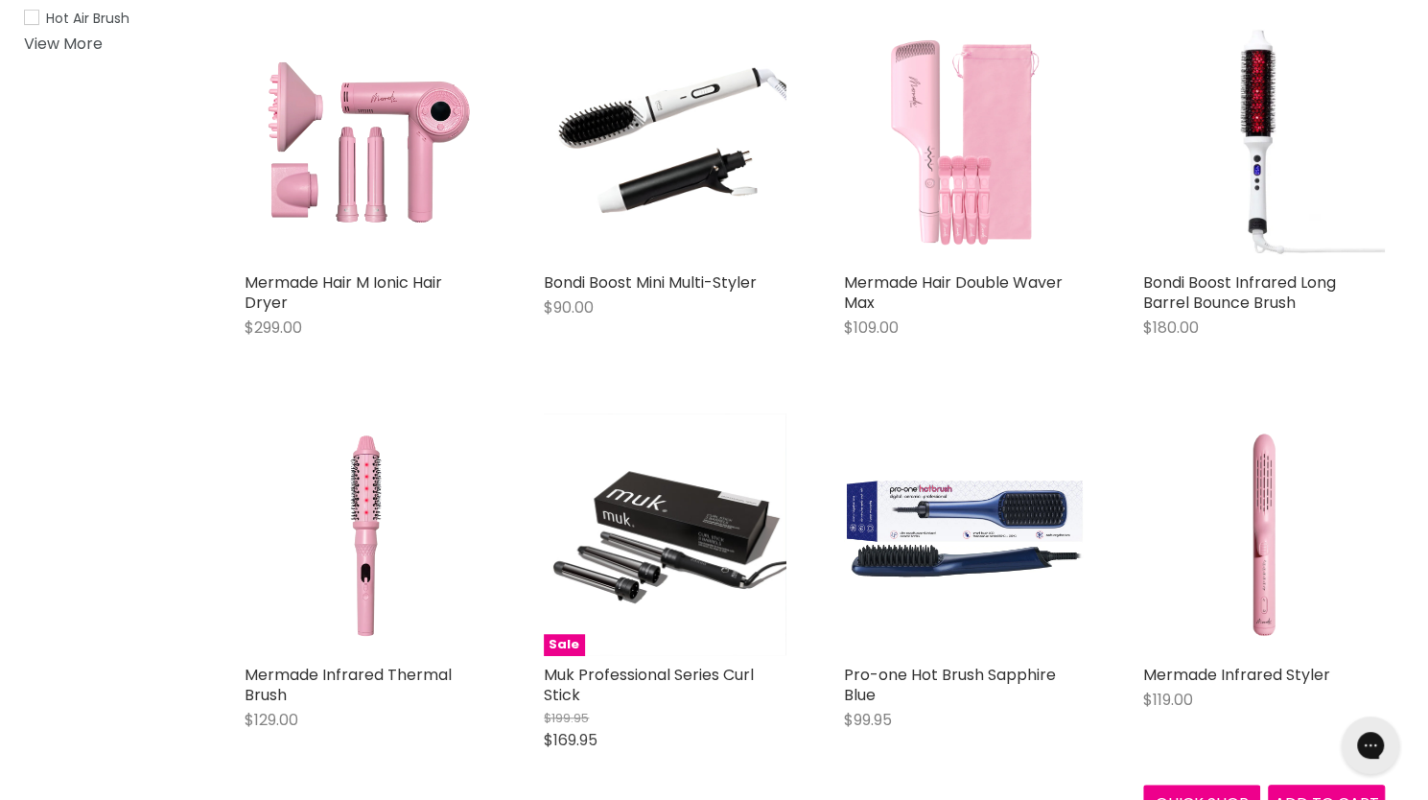
click at [1251, 604] on img "Main content" at bounding box center [1265, 534] width 242 height 242
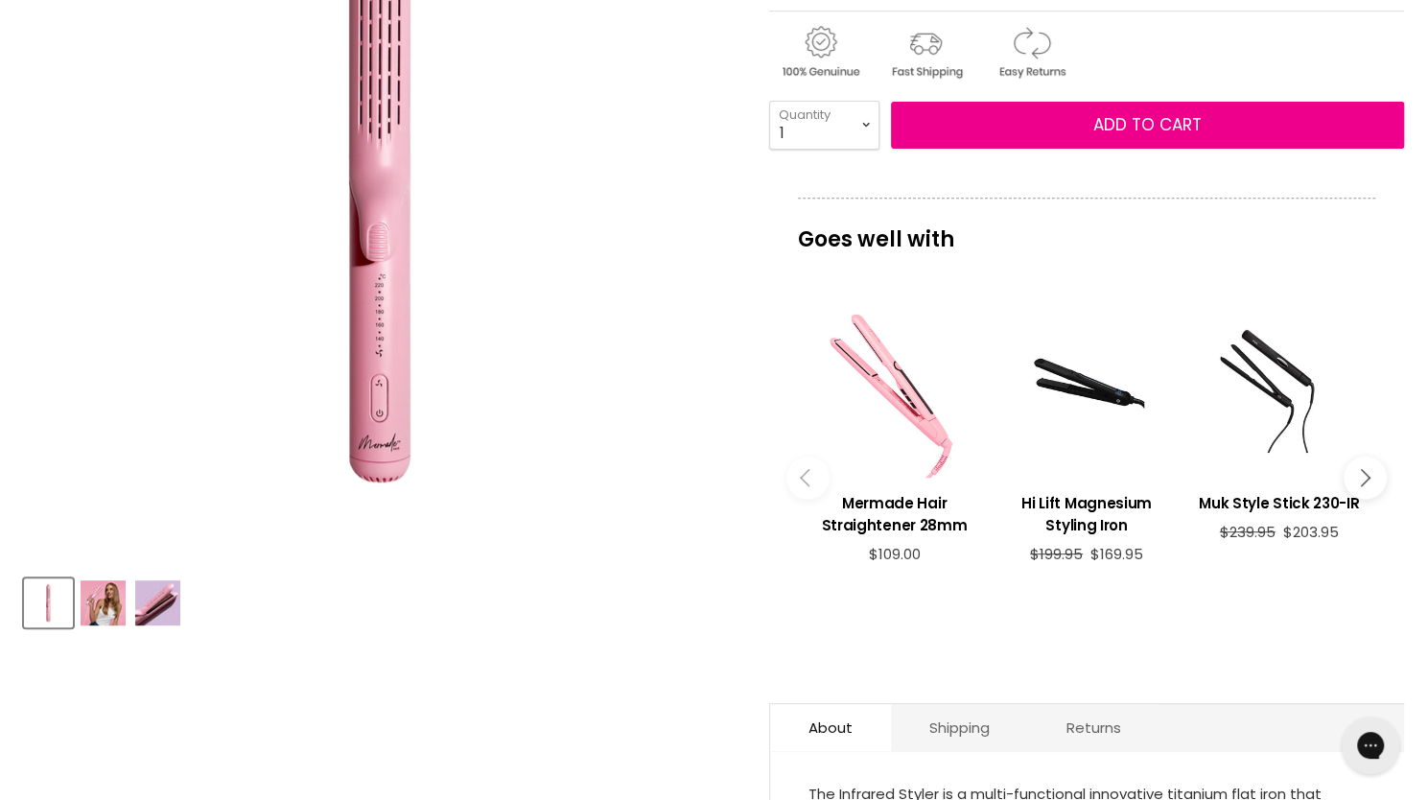
click at [171, 607] on img "Product thumbnails" at bounding box center [157, 602] width 45 height 45
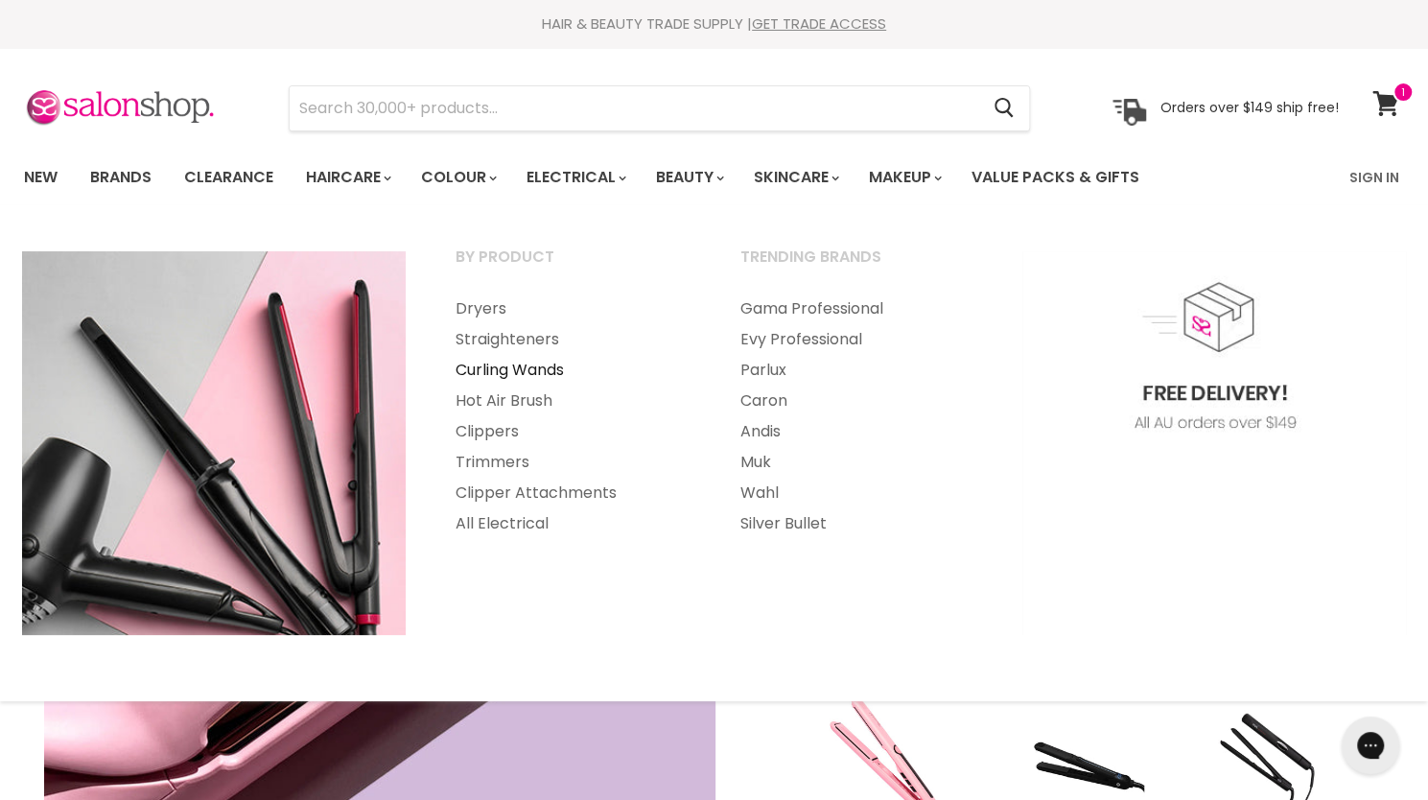
click at [500, 366] on link "Curling Wands" at bounding box center [572, 370] width 281 height 31
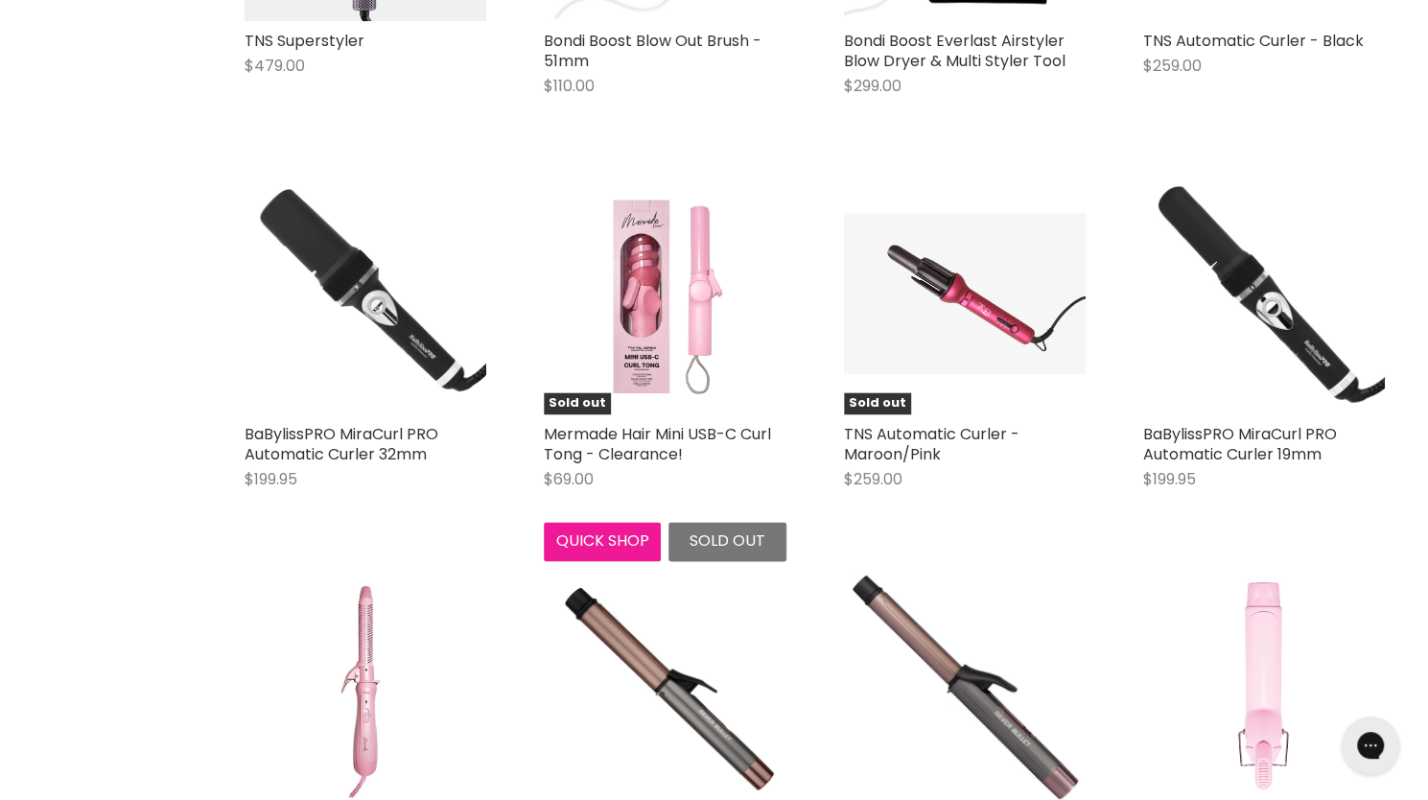
scroll to position [1533, 0]
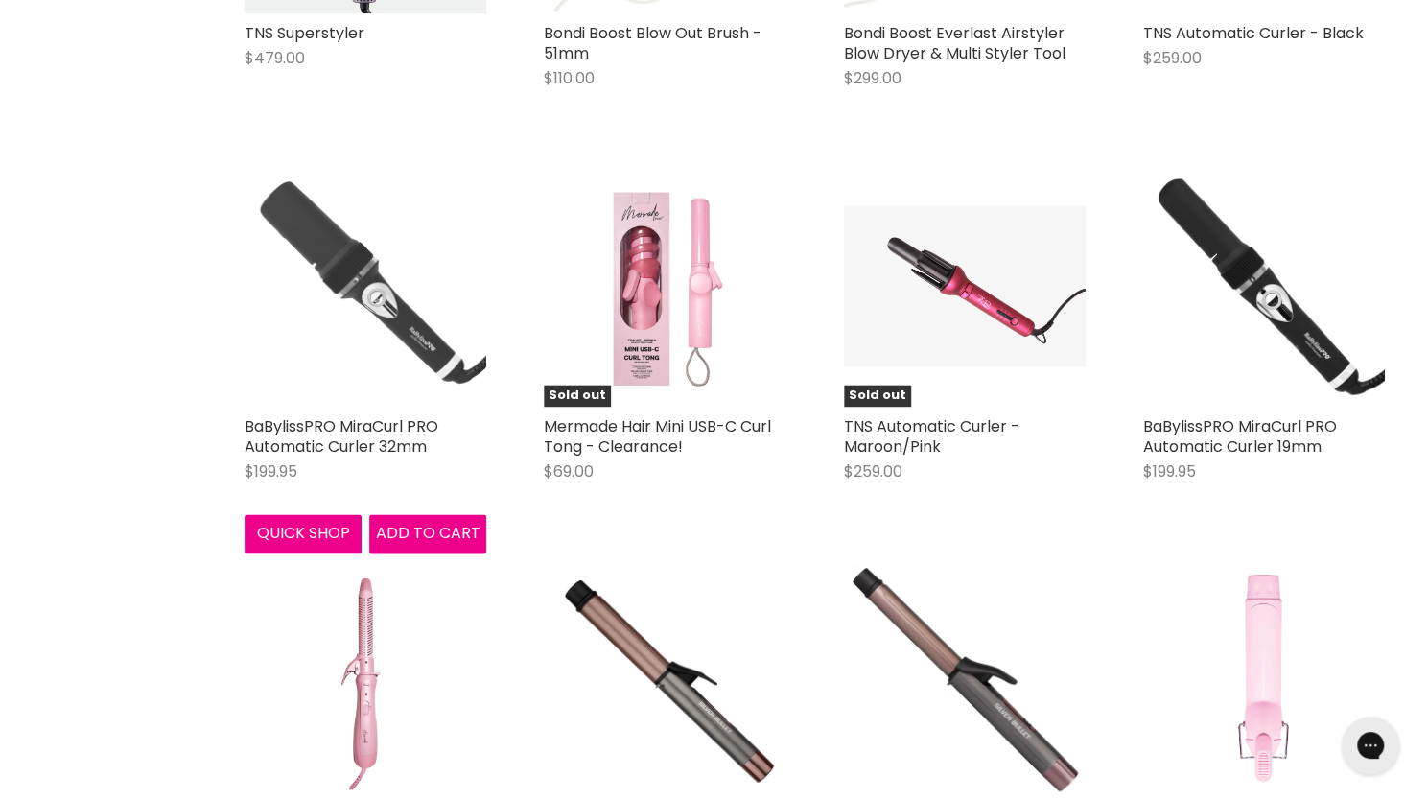
click at [375, 359] on img "Main content" at bounding box center [366, 285] width 242 height 242
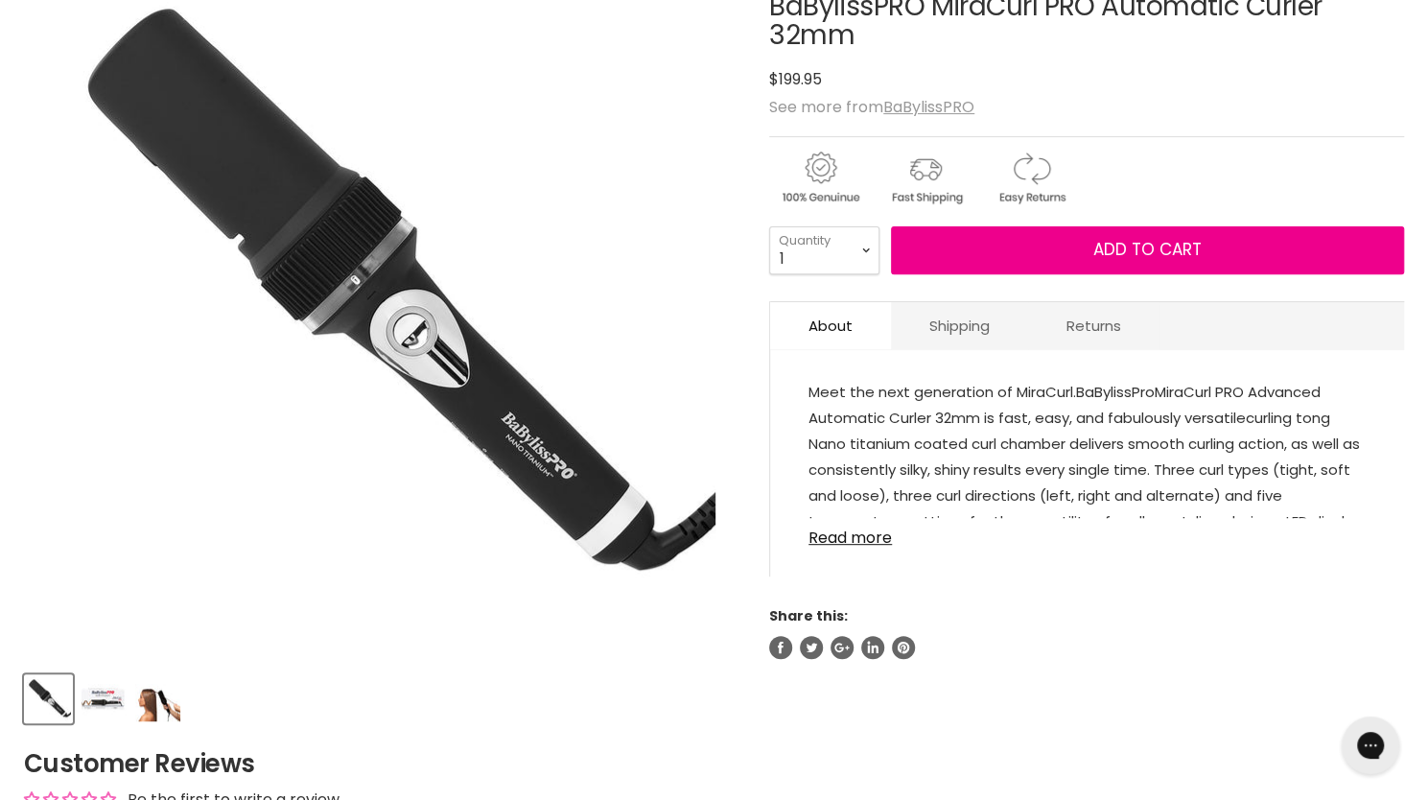
click at [98, 712] on img "Product thumbnails" at bounding box center [103, 698] width 45 height 45
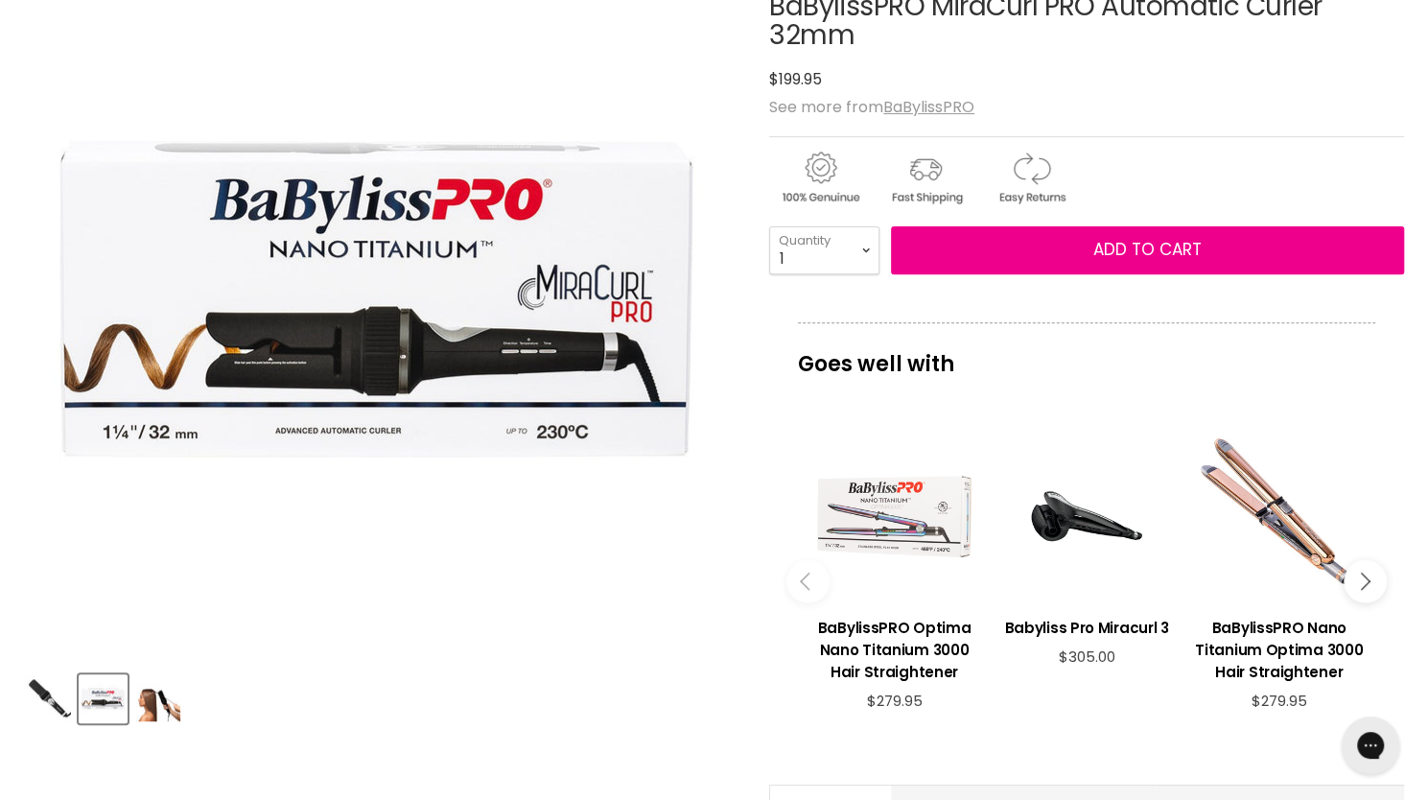
click at [182, 715] on div "Product thumbnails" at bounding box center [379, 696] width 717 height 55
click at [169, 713] on img "Product thumbnails" at bounding box center [157, 698] width 45 height 45
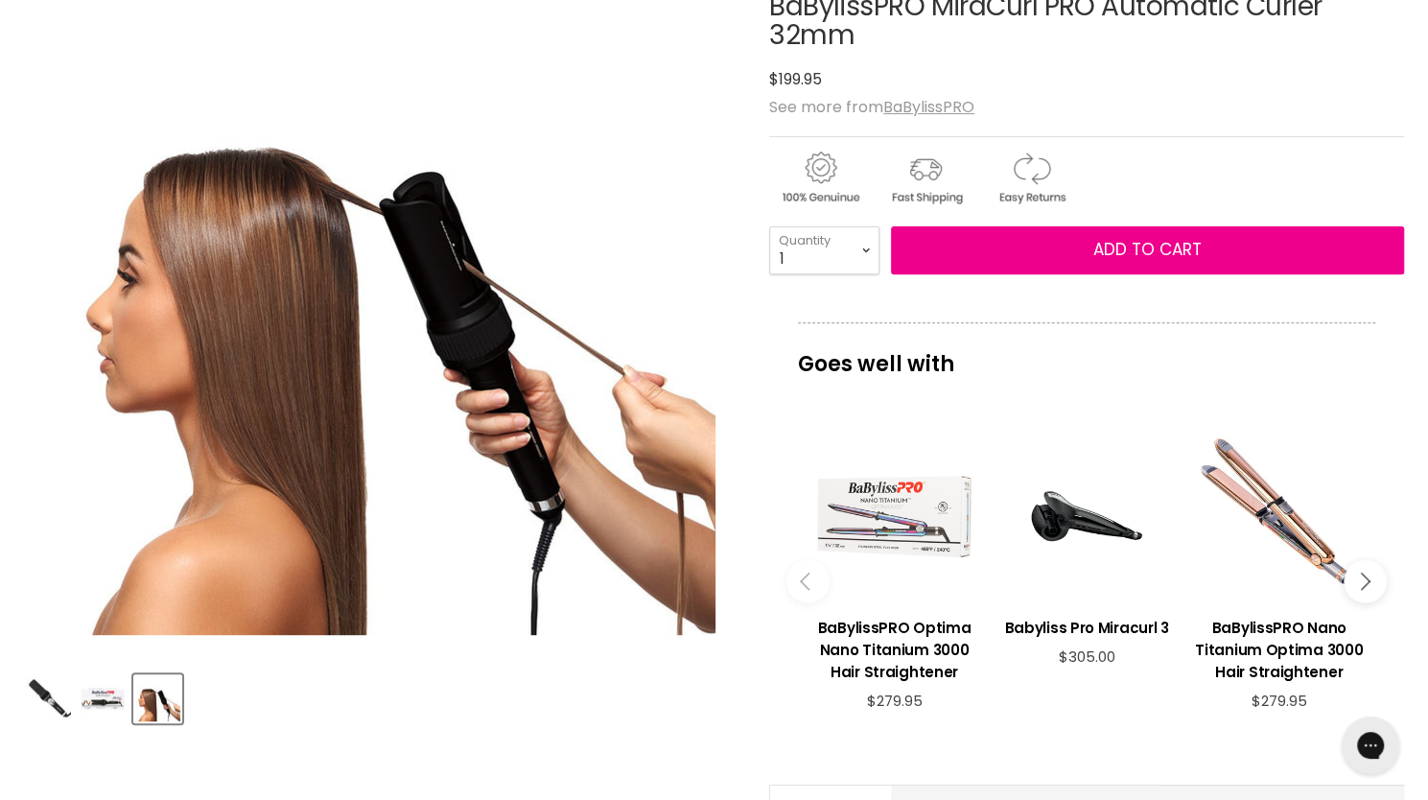
click at [107, 701] on img "Product thumbnails" at bounding box center [103, 698] width 45 height 45
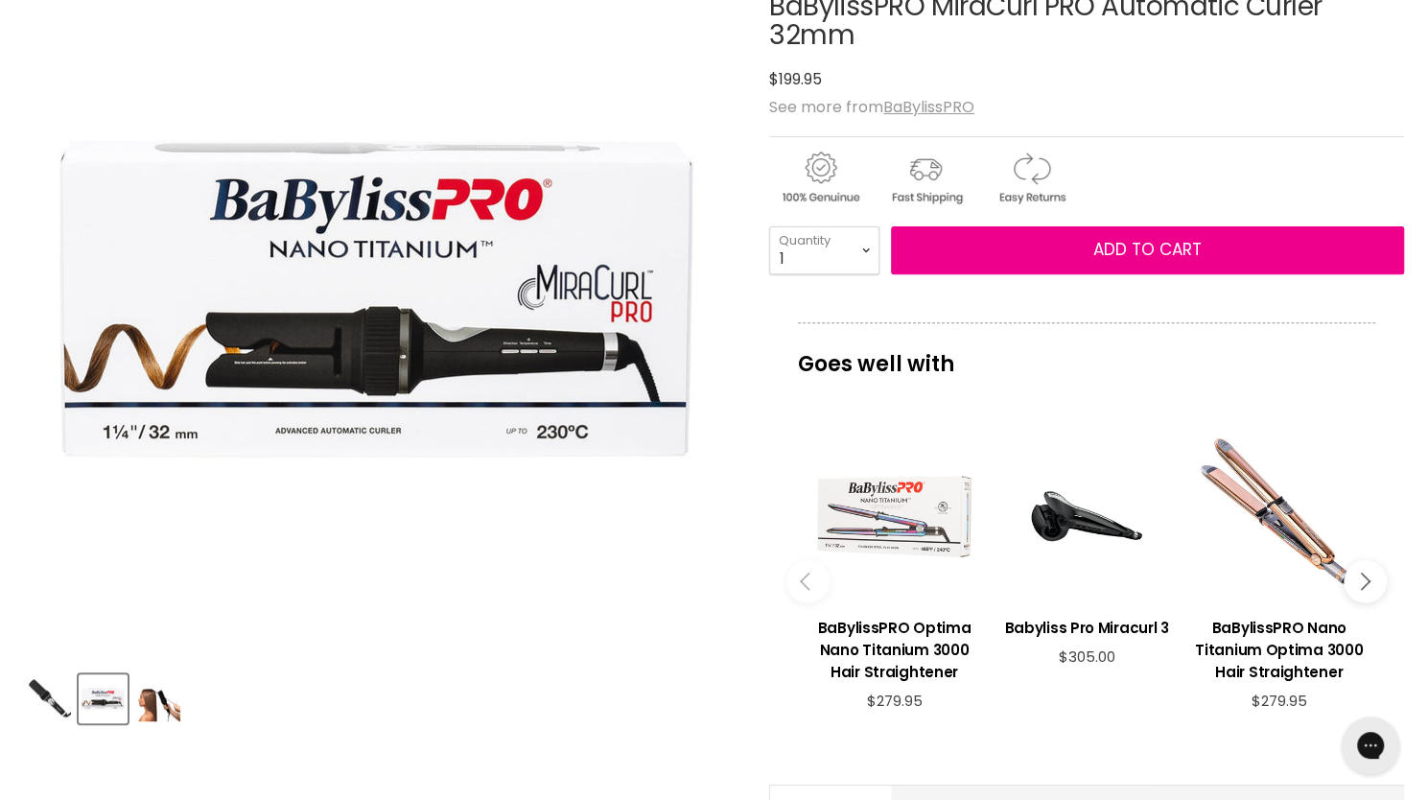
click at [59, 697] on img "Product thumbnails" at bounding box center [48, 698] width 45 height 45
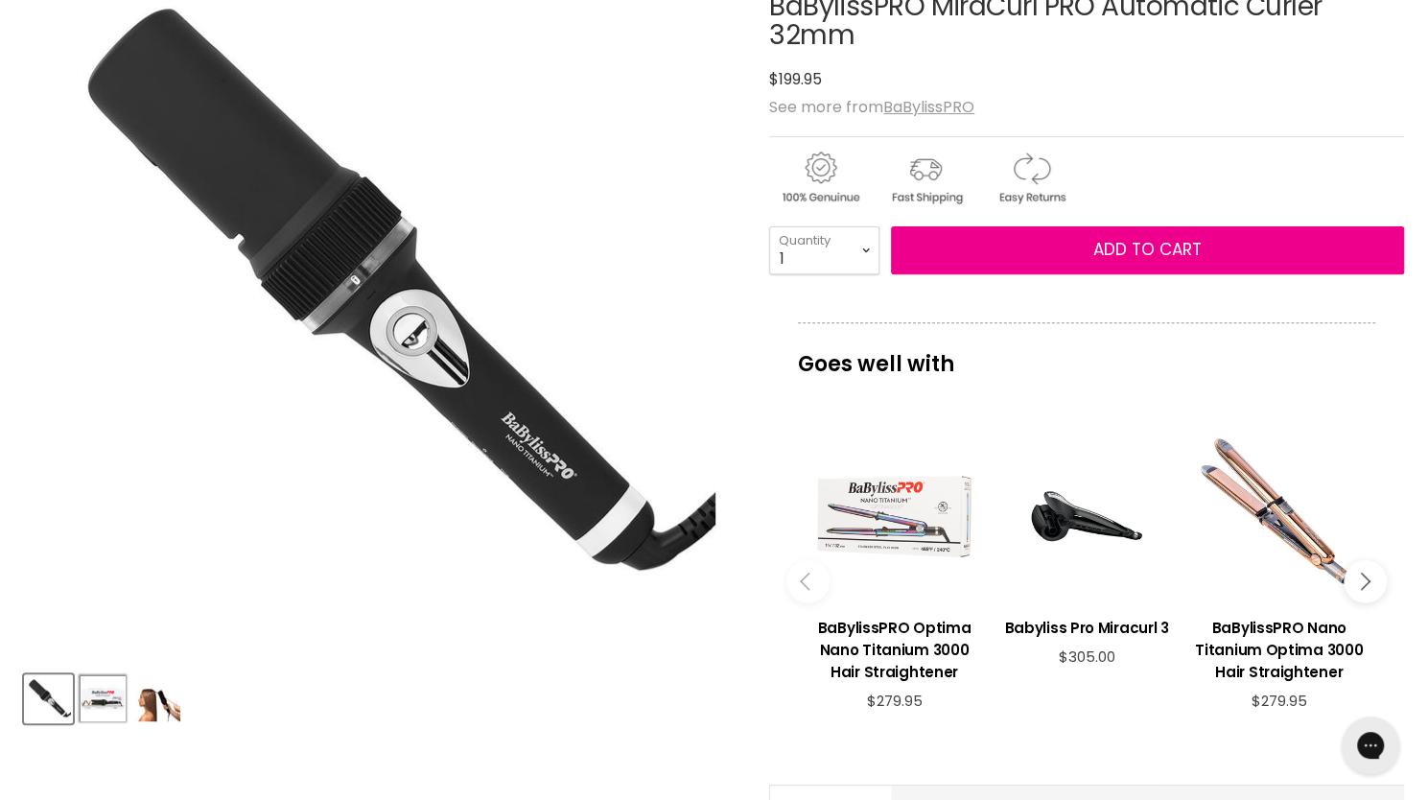
click at [126, 699] on button "Product thumbnails" at bounding box center [103, 698] width 49 height 49
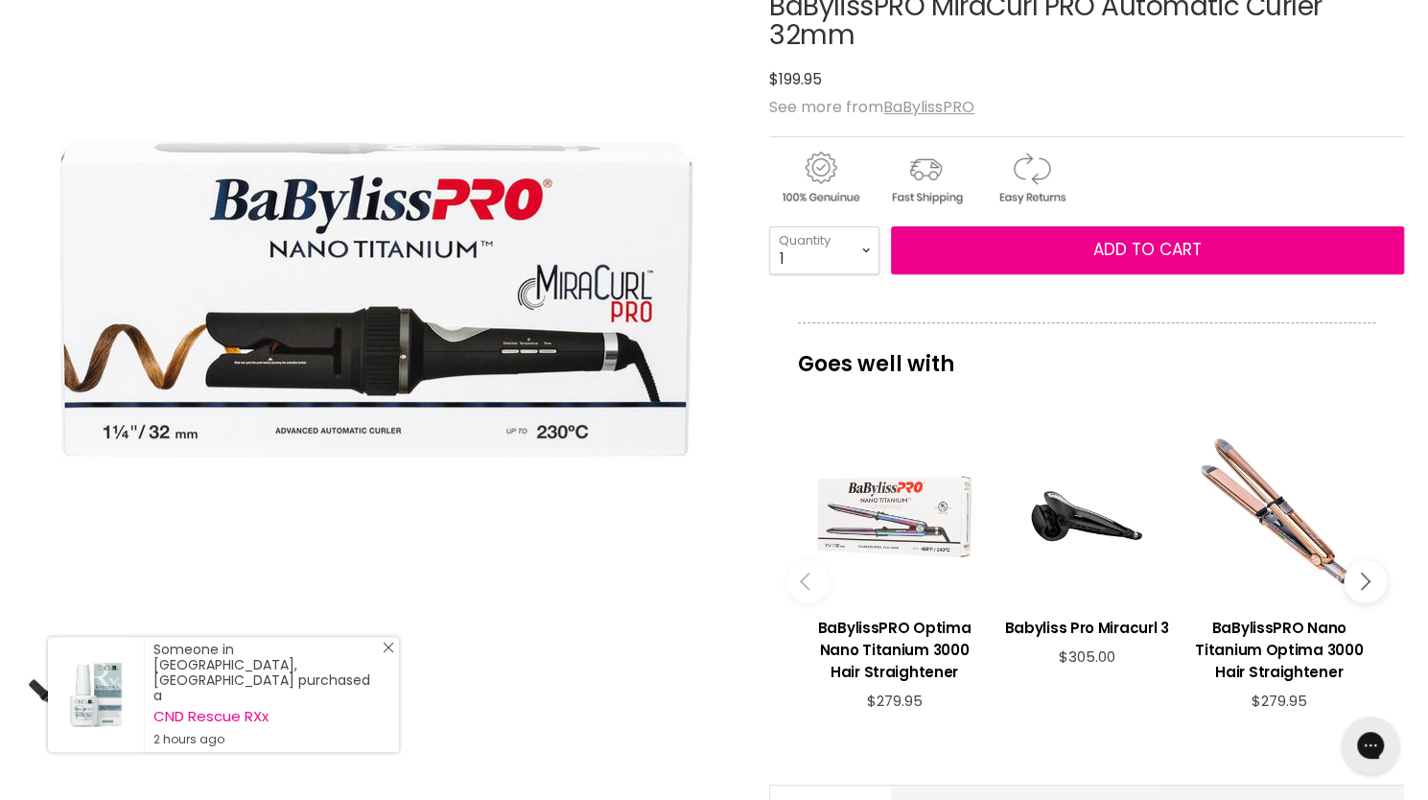
click at [391, 653] on icon "Close Icon" at bounding box center [389, 648] width 12 height 12
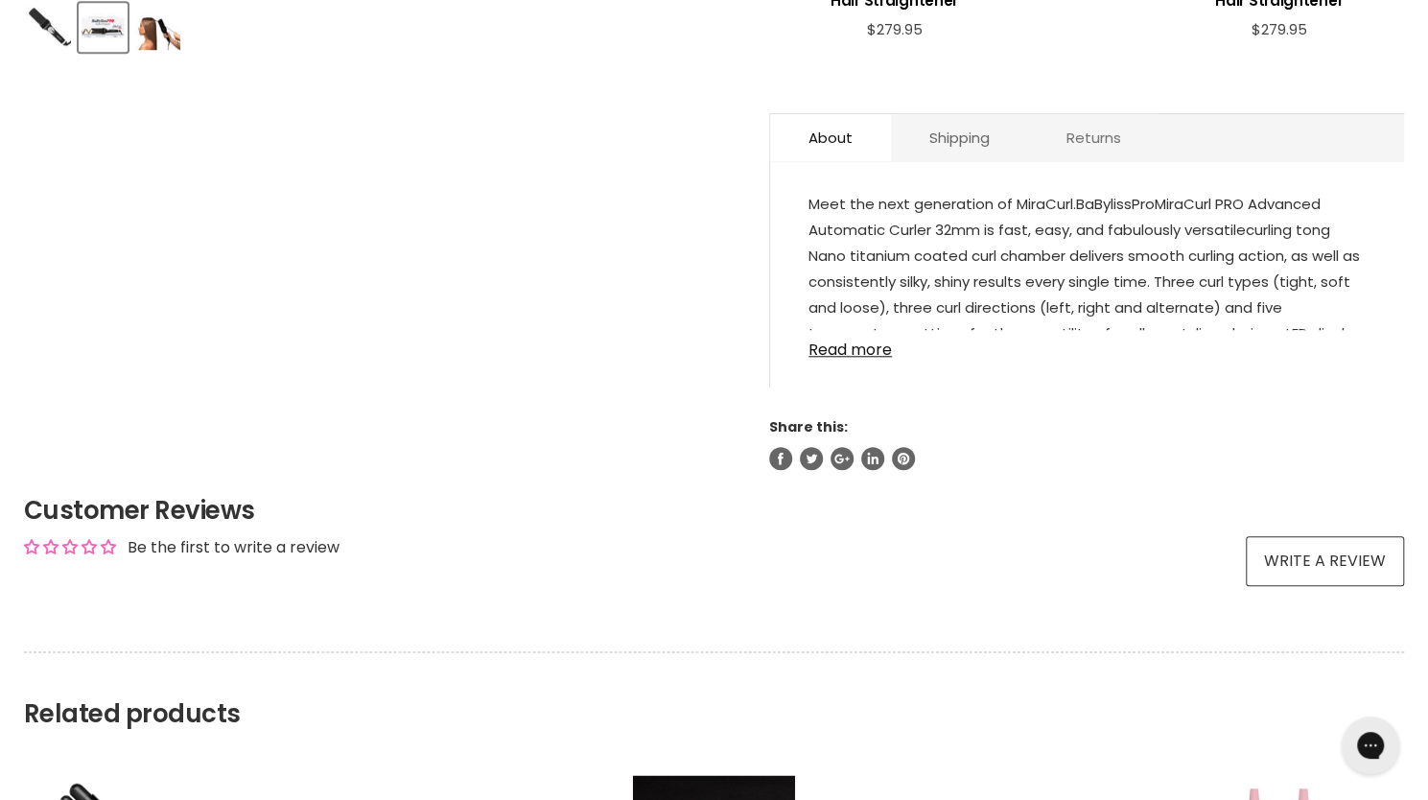
scroll to position [1343, 0]
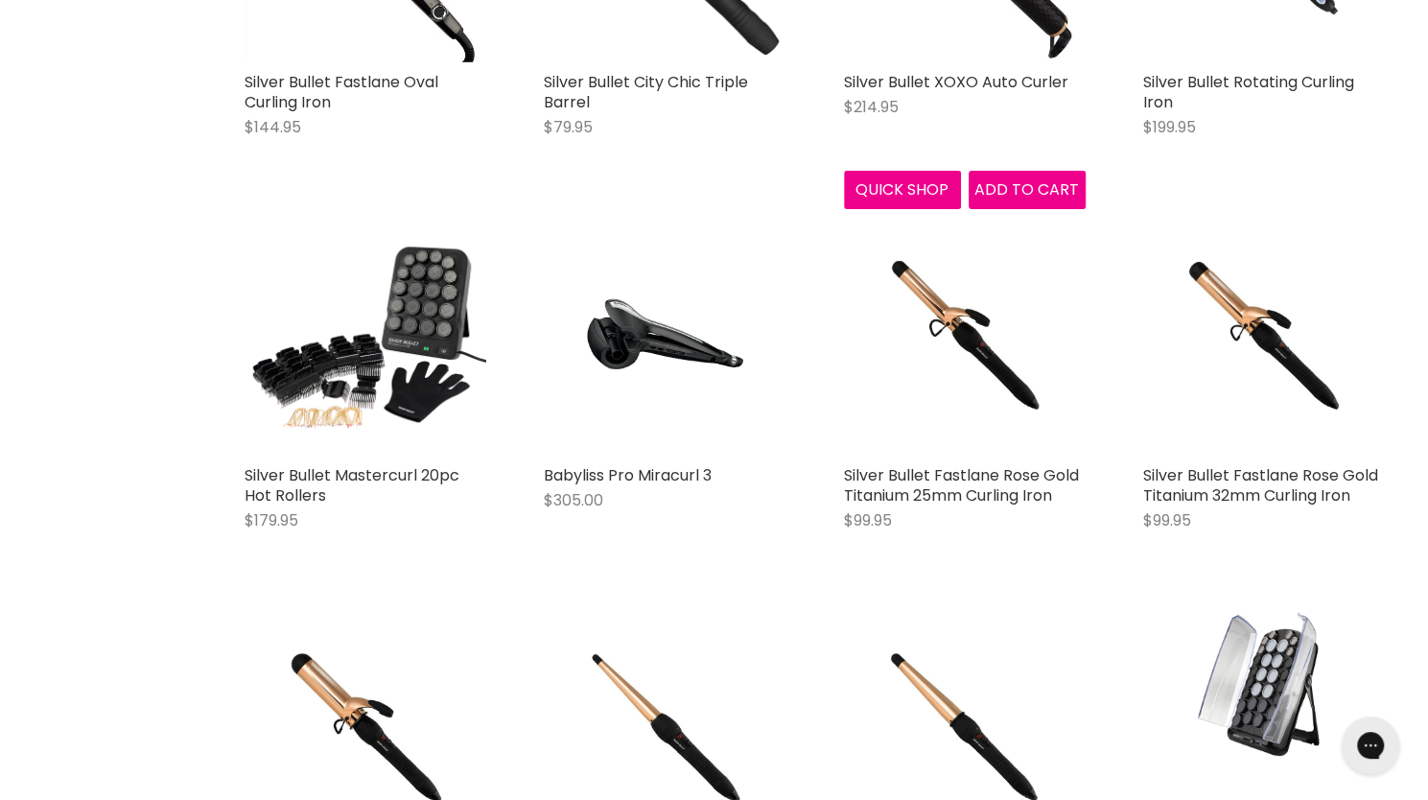
scroll to position [3884, 0]
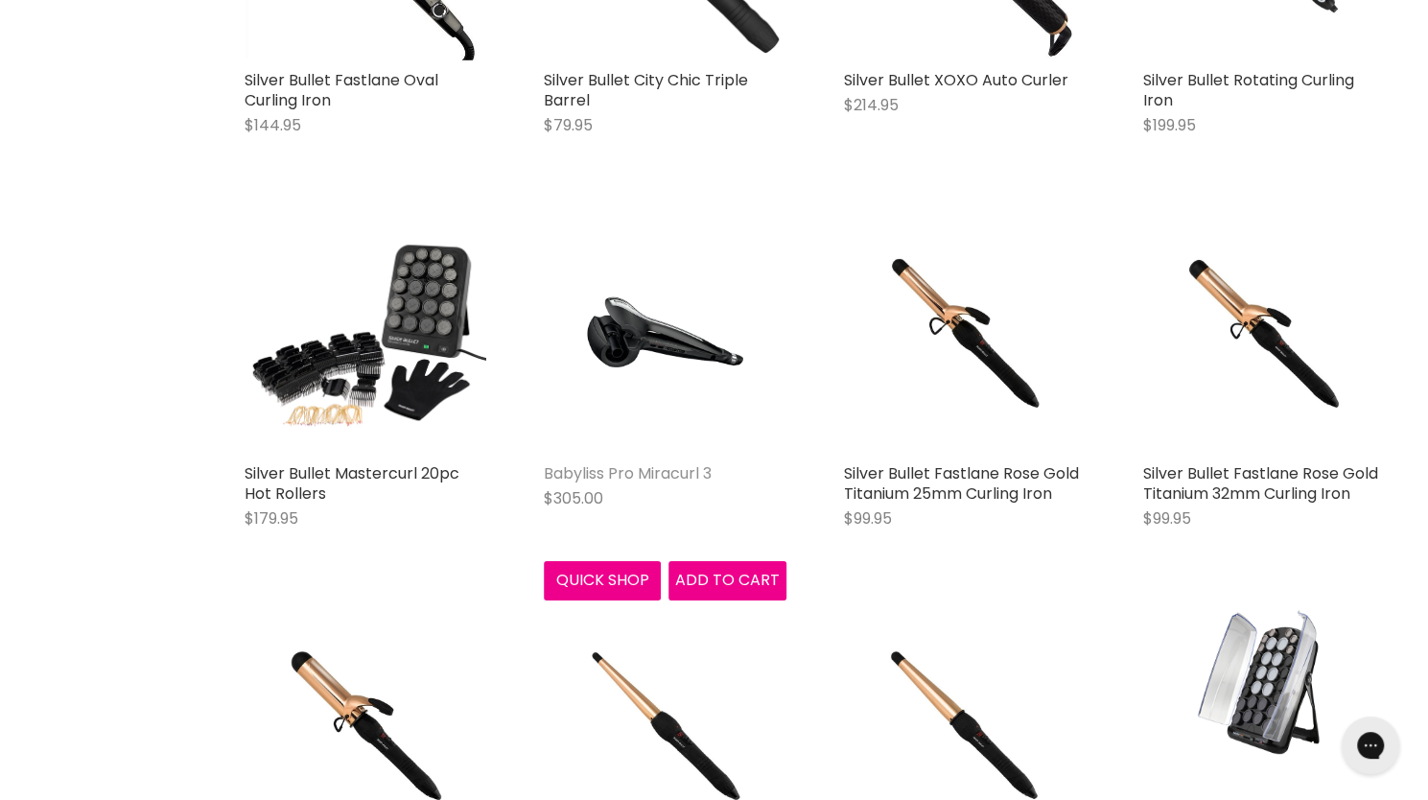
click at [635, 467] on link "Babyliss Pro Miracurl 3" at bounding box center [628, 473] width 168 height 22
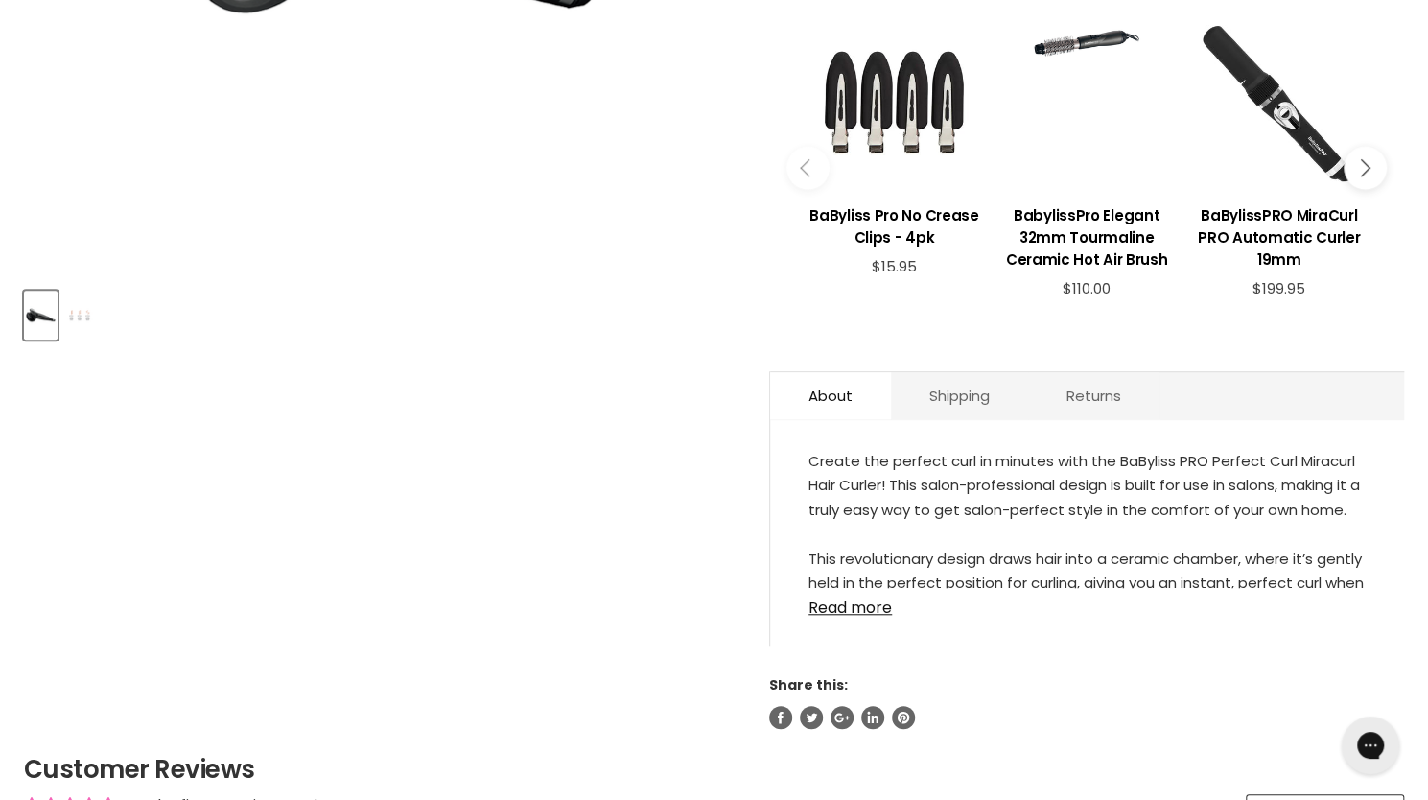
click at [91, 319] on img "Product thumbnails" at bounding box center [80, 315] width 30 height 45
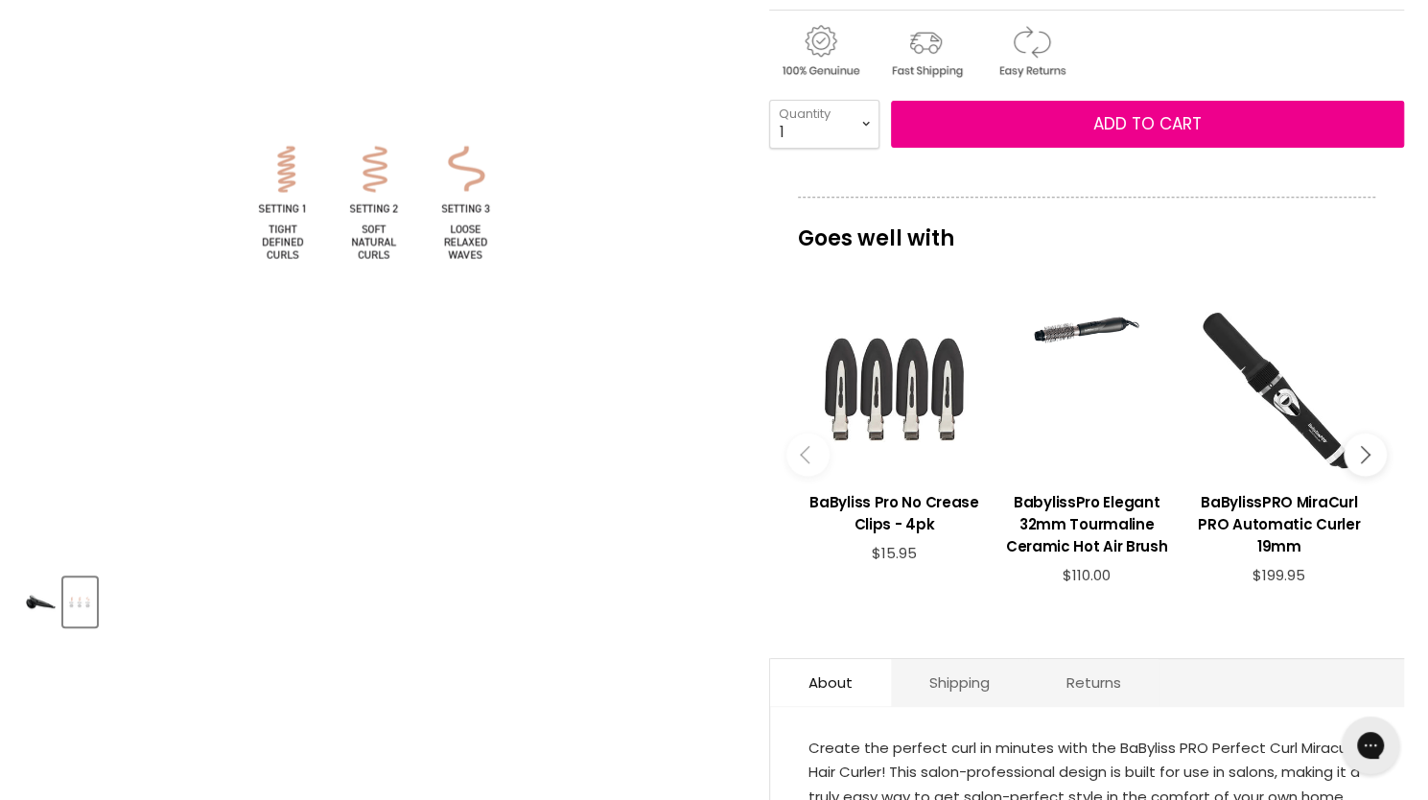
scroll to position [384, 0]
click at [892, 398] on div "Main content" at bounding box center [895, 391] width 174 height 174
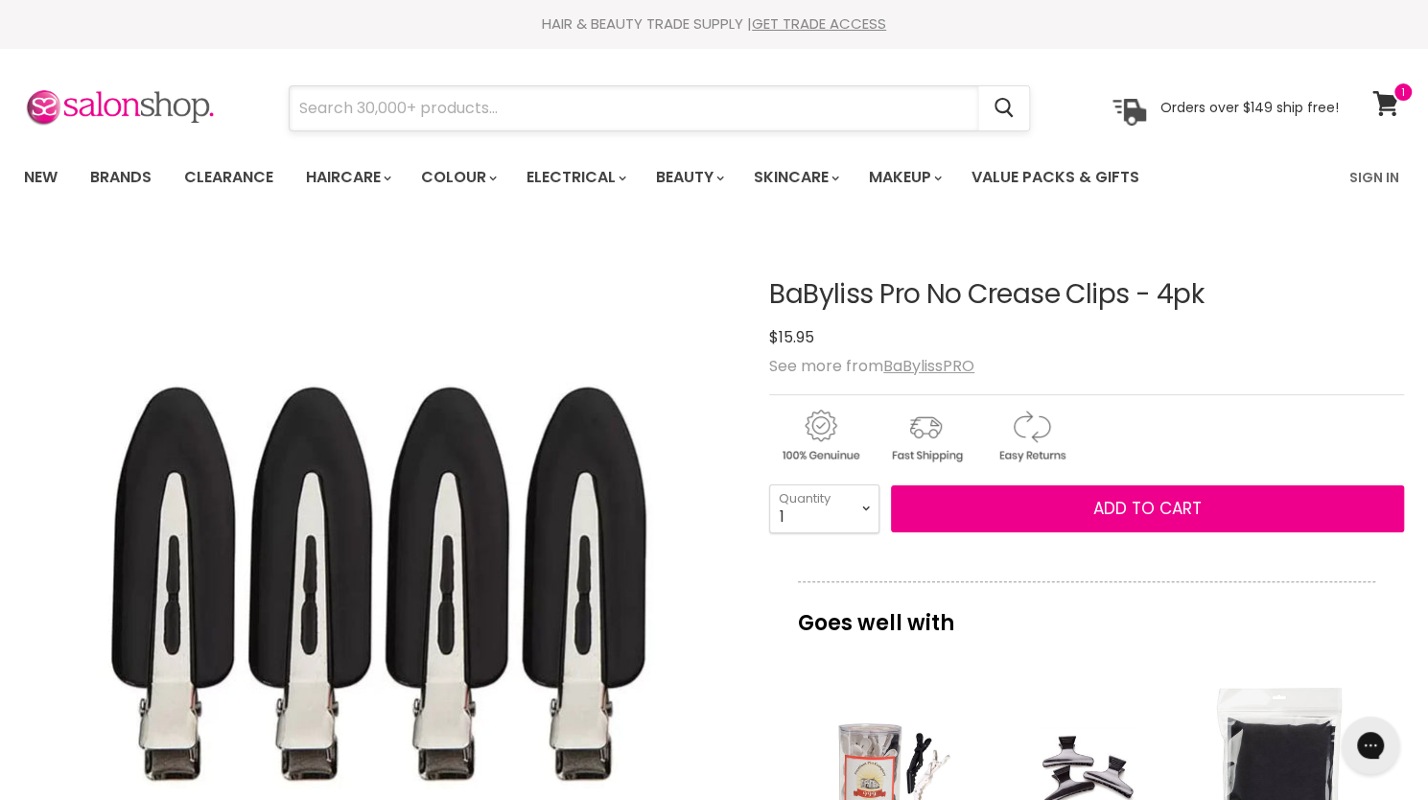
click at [446, 111] on input "Search" at bounding box center [634, 108] width 689 height 44
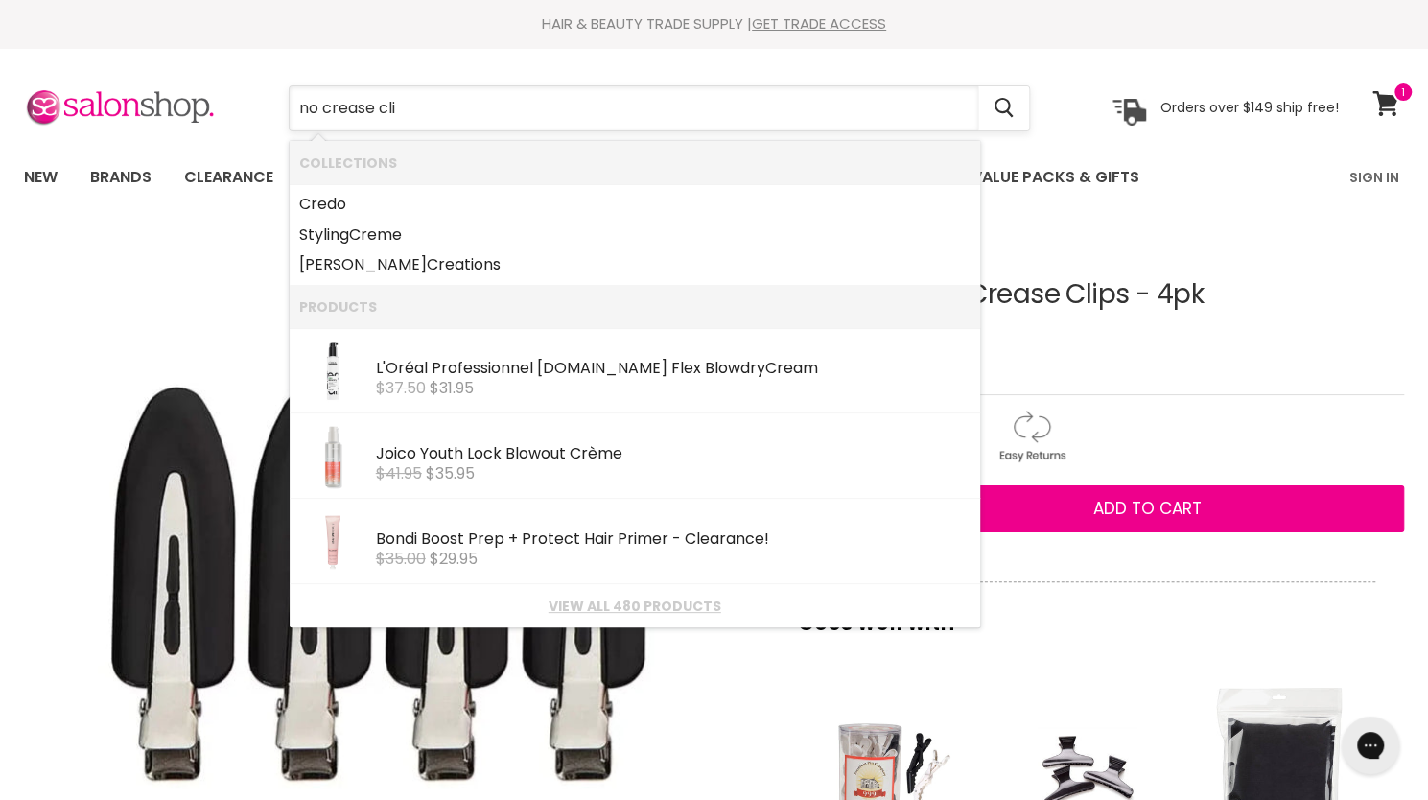
type input "no crease clip"
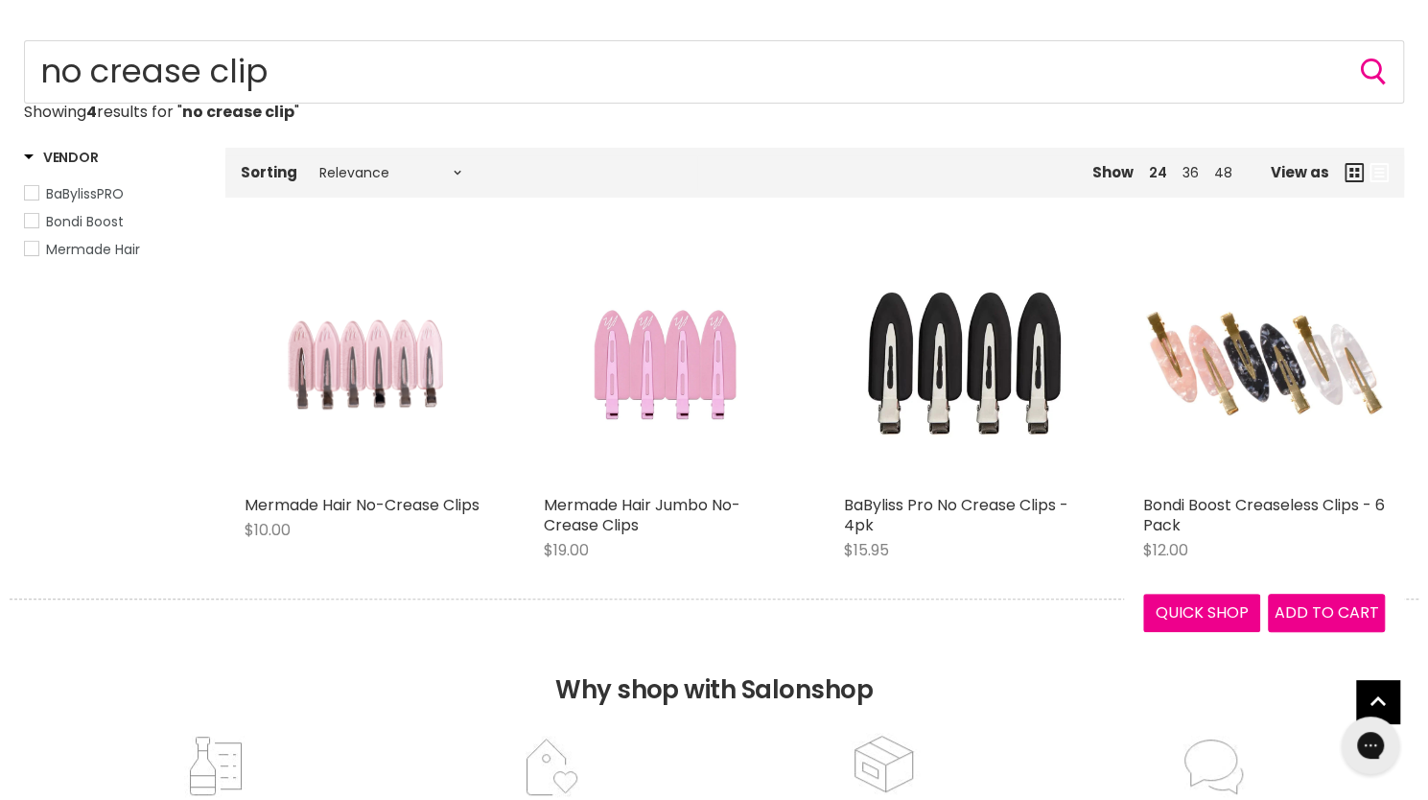
click at [1275, 399] on img "Main content" at bounding box center [1265, 365] width 242 height 146
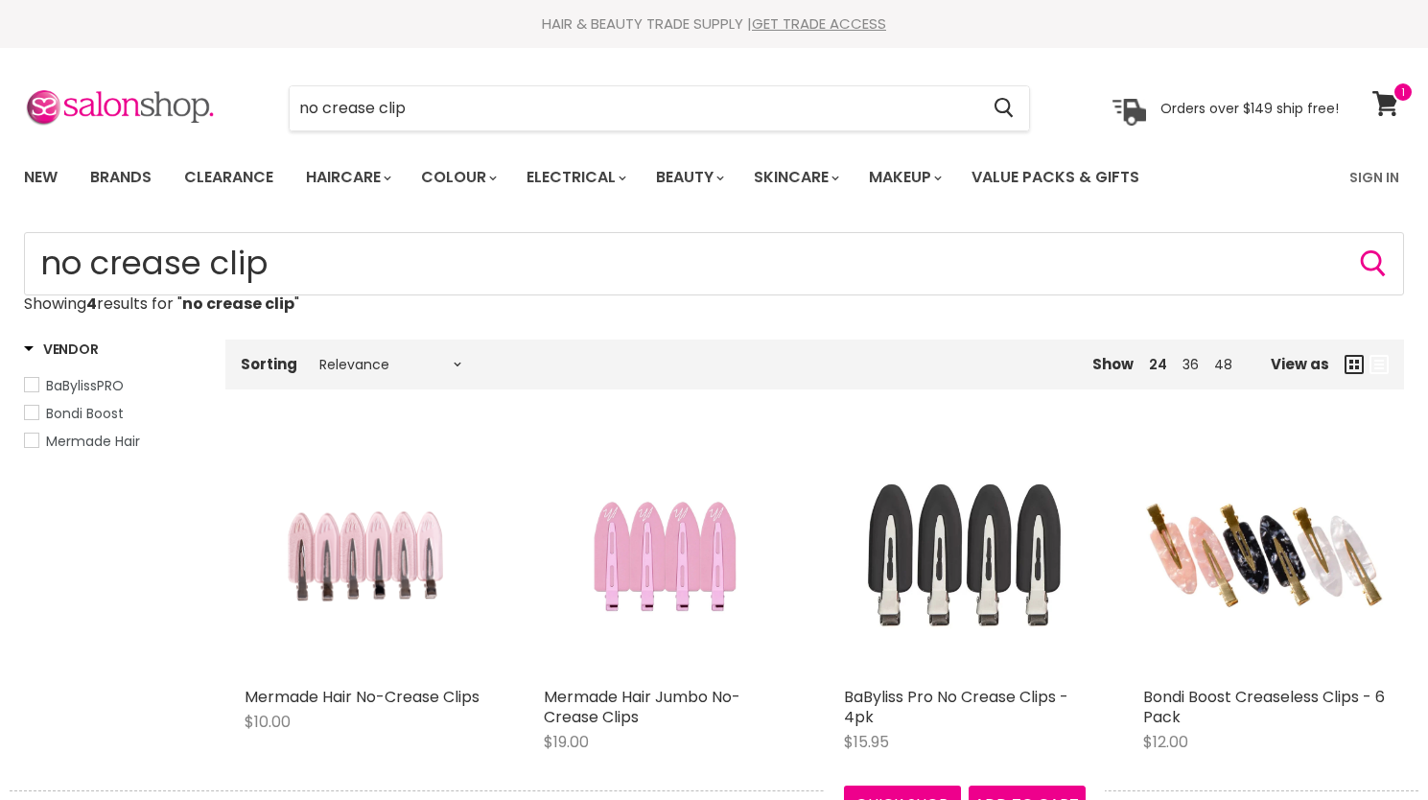
click at [973, 436] on img "Main content" at bounding box center [965, 557] width 242 height 242
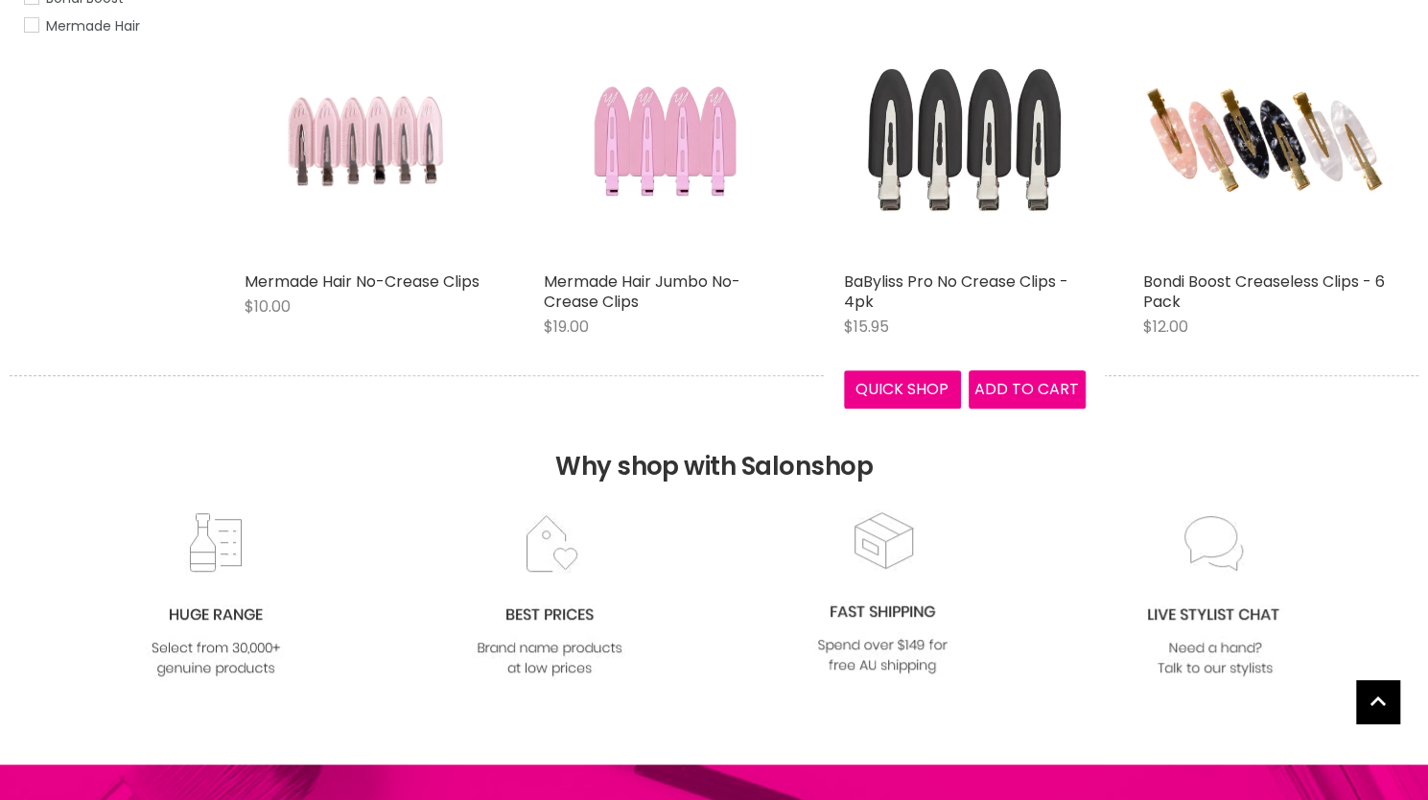
scroll to position [415, 0]
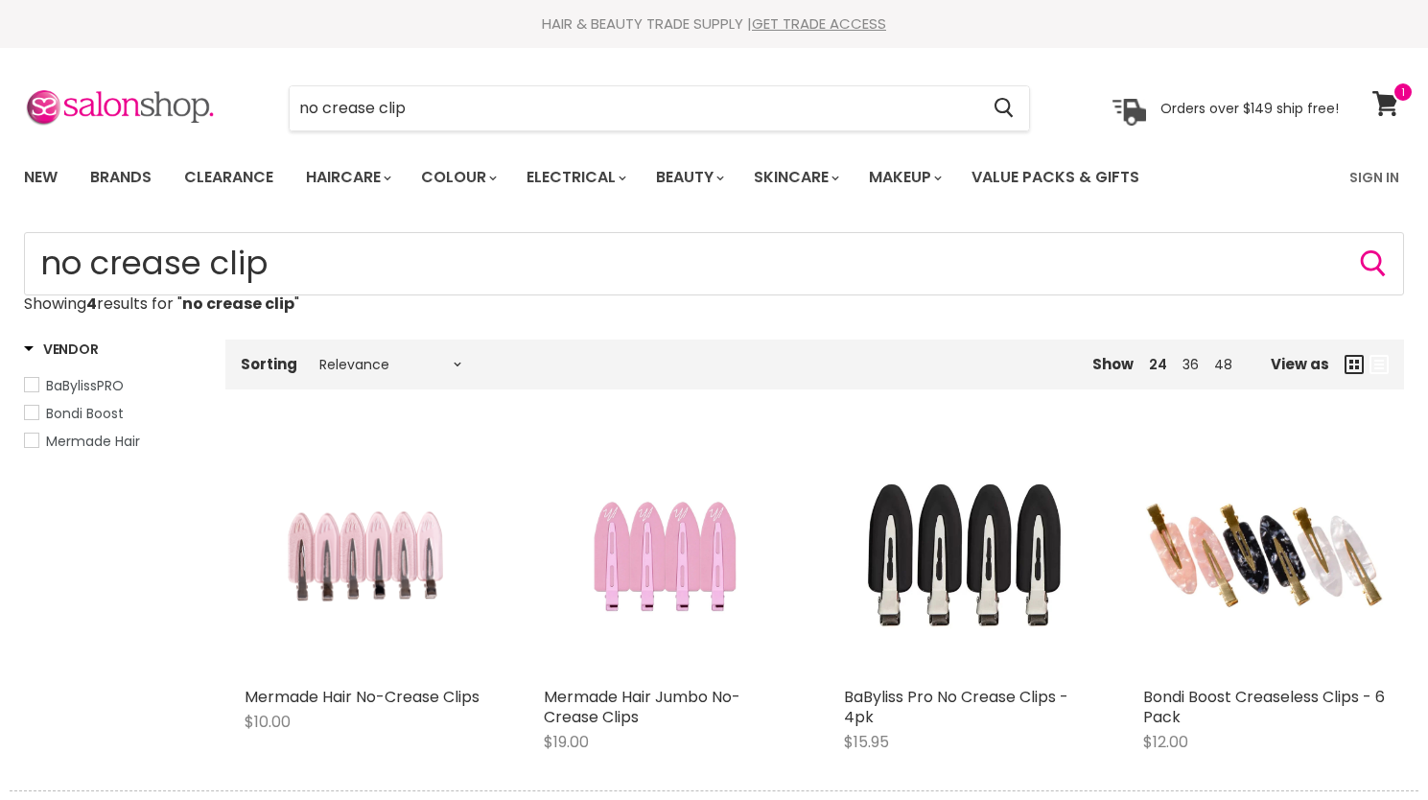
scroll to position [415, 0]
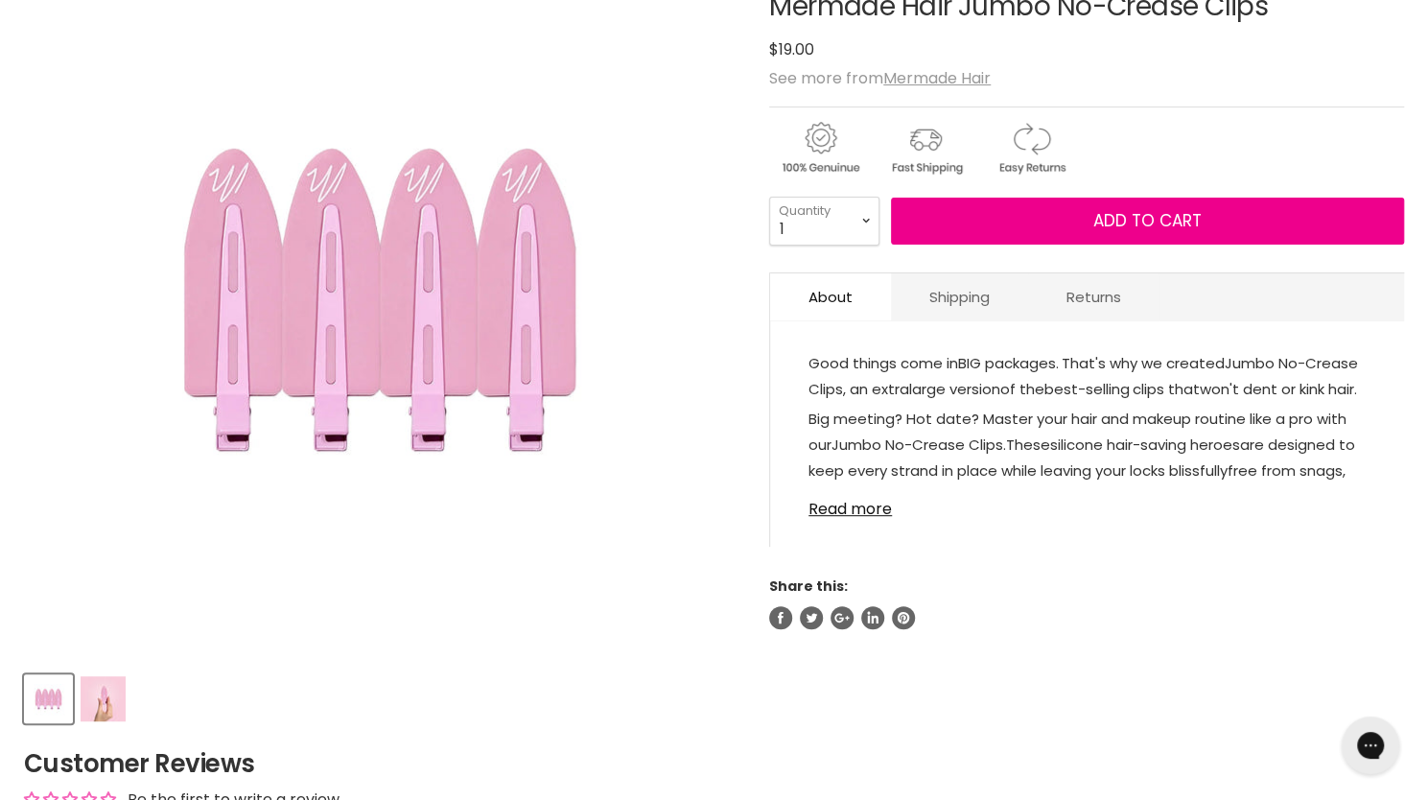
click at [106, 720] on img "Product thumbnails" at bounding box center [103, 698] width 45 height 45
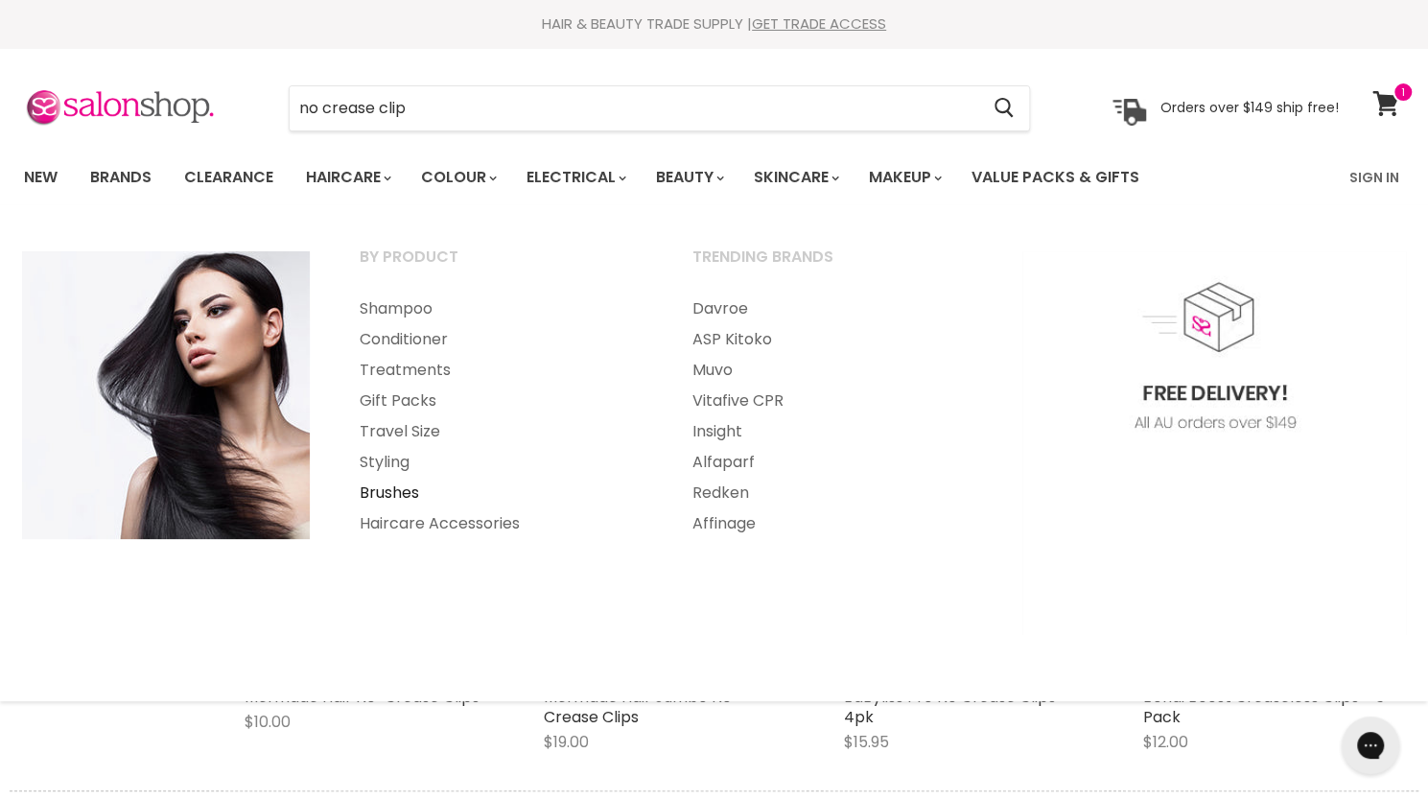
click at [393, 494] on link "Brushes" at bounding box center [500, 493] width 329 height 31
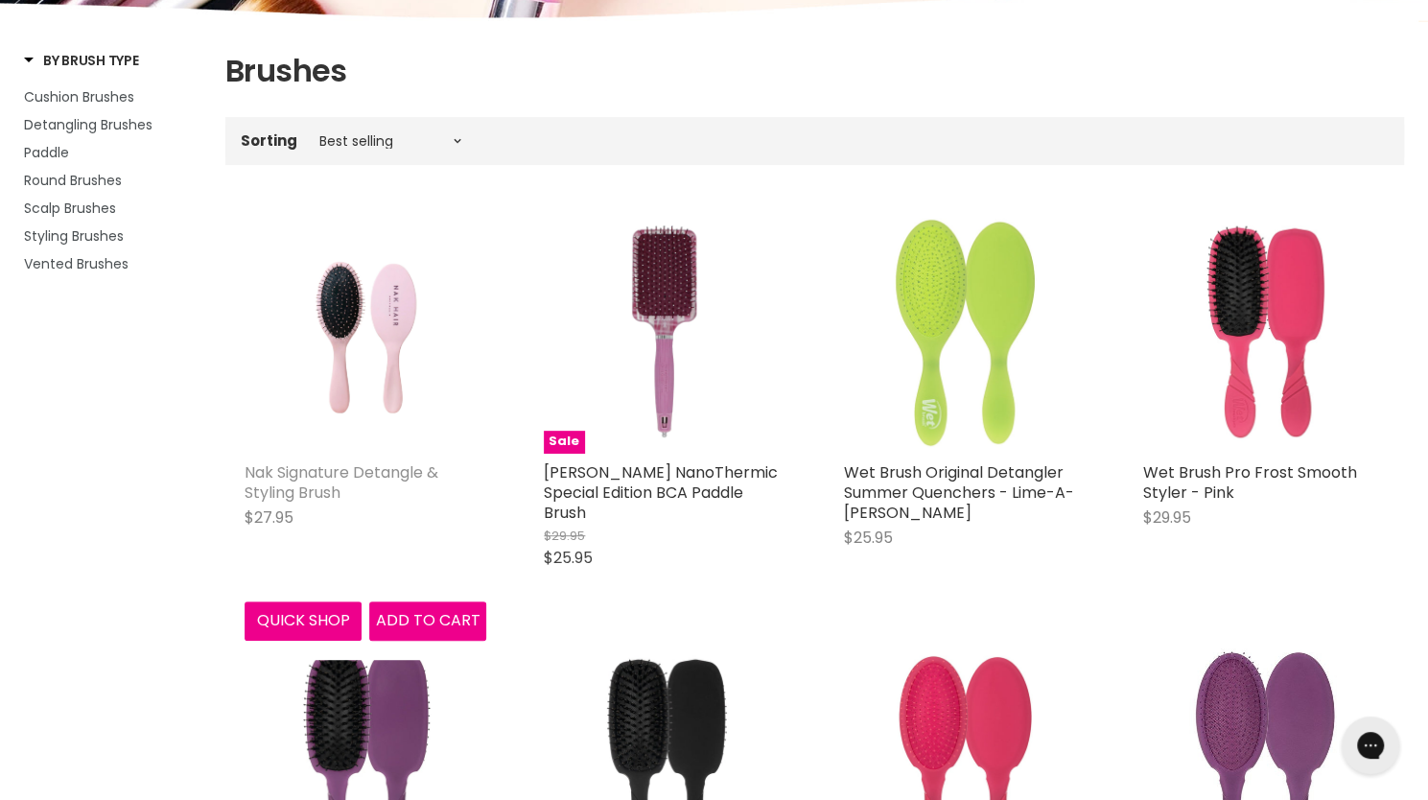
click at [382, 463] on link "Nak Signature Detangle & Styling Brush" at bounding box center [342, 482] width 194 height 42
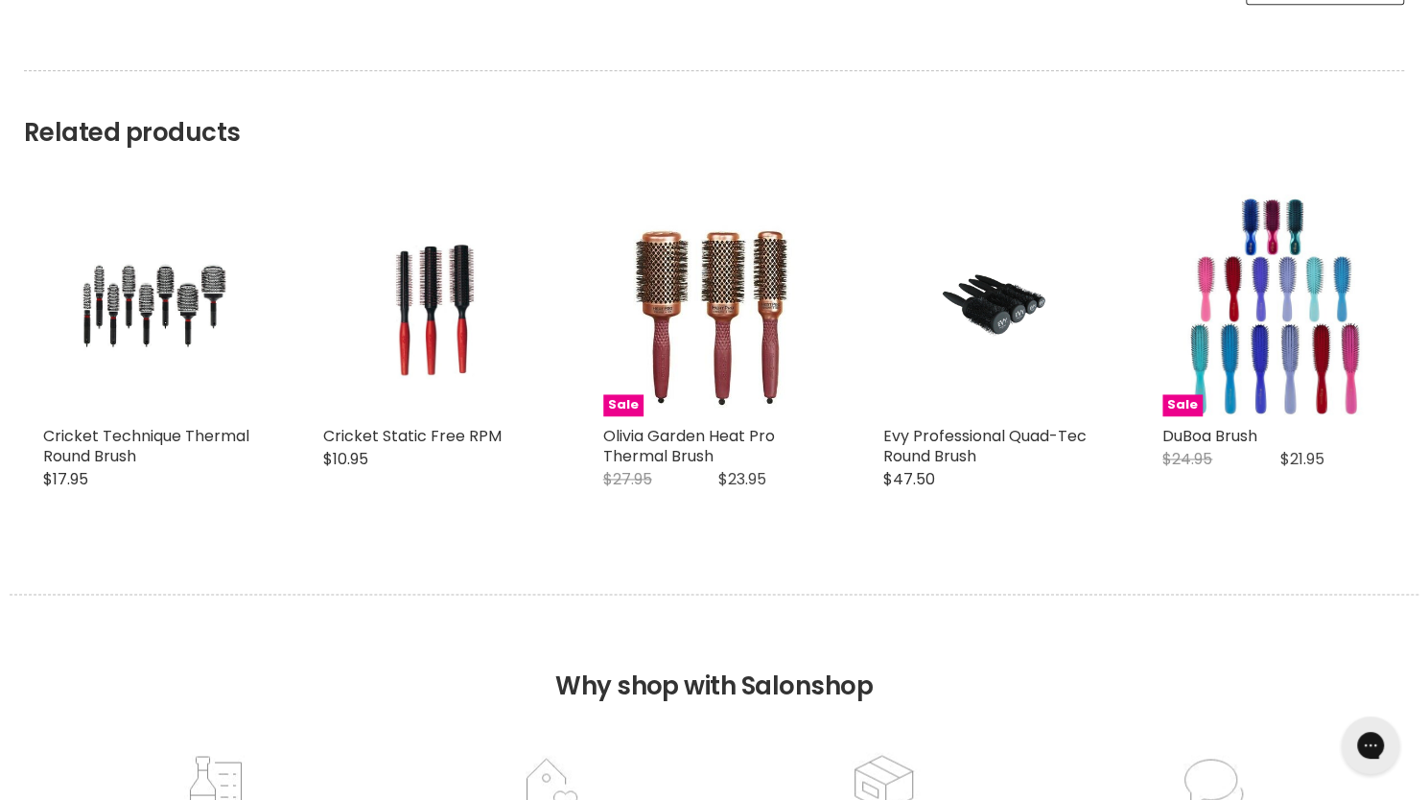
scroll to position [1247, 0]
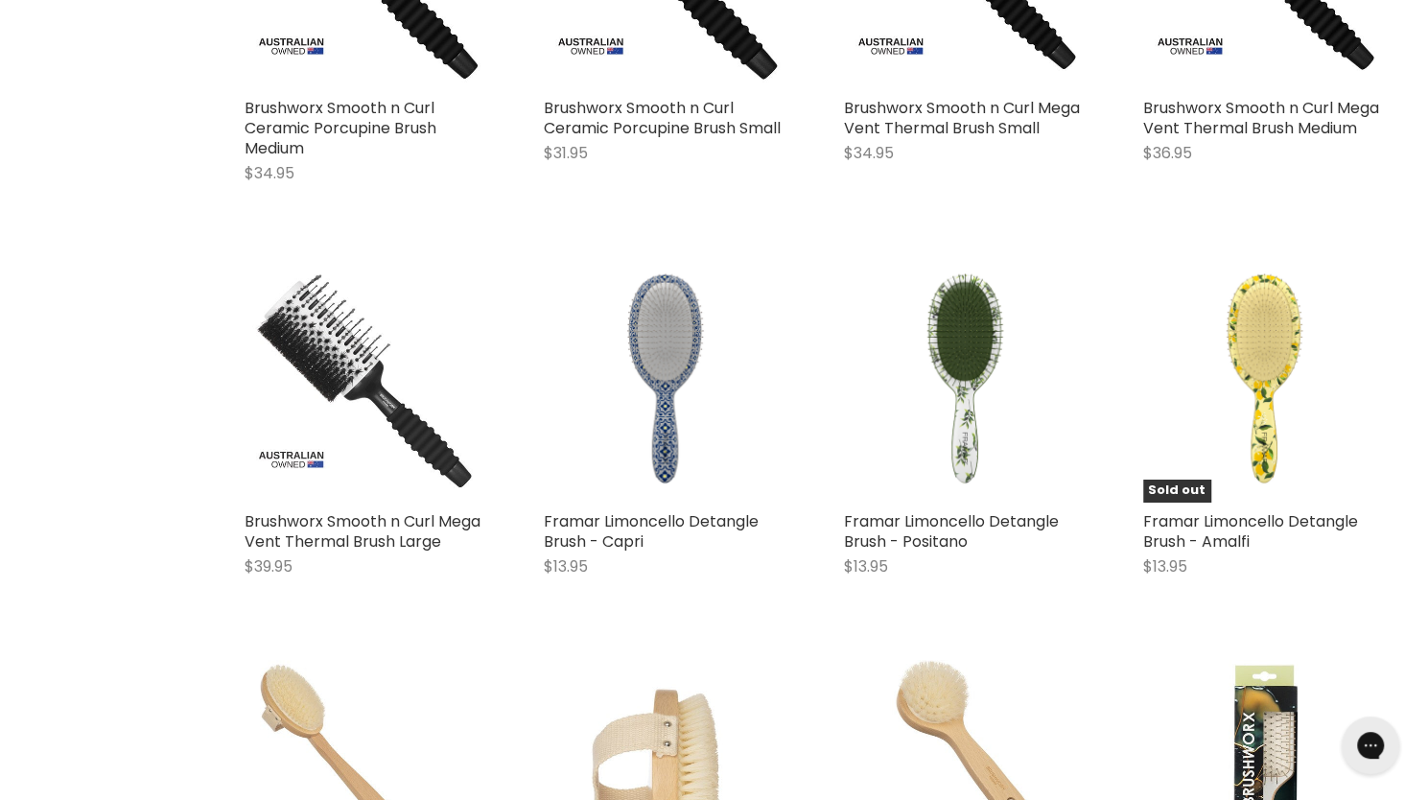
scroll to position [4123, 0]
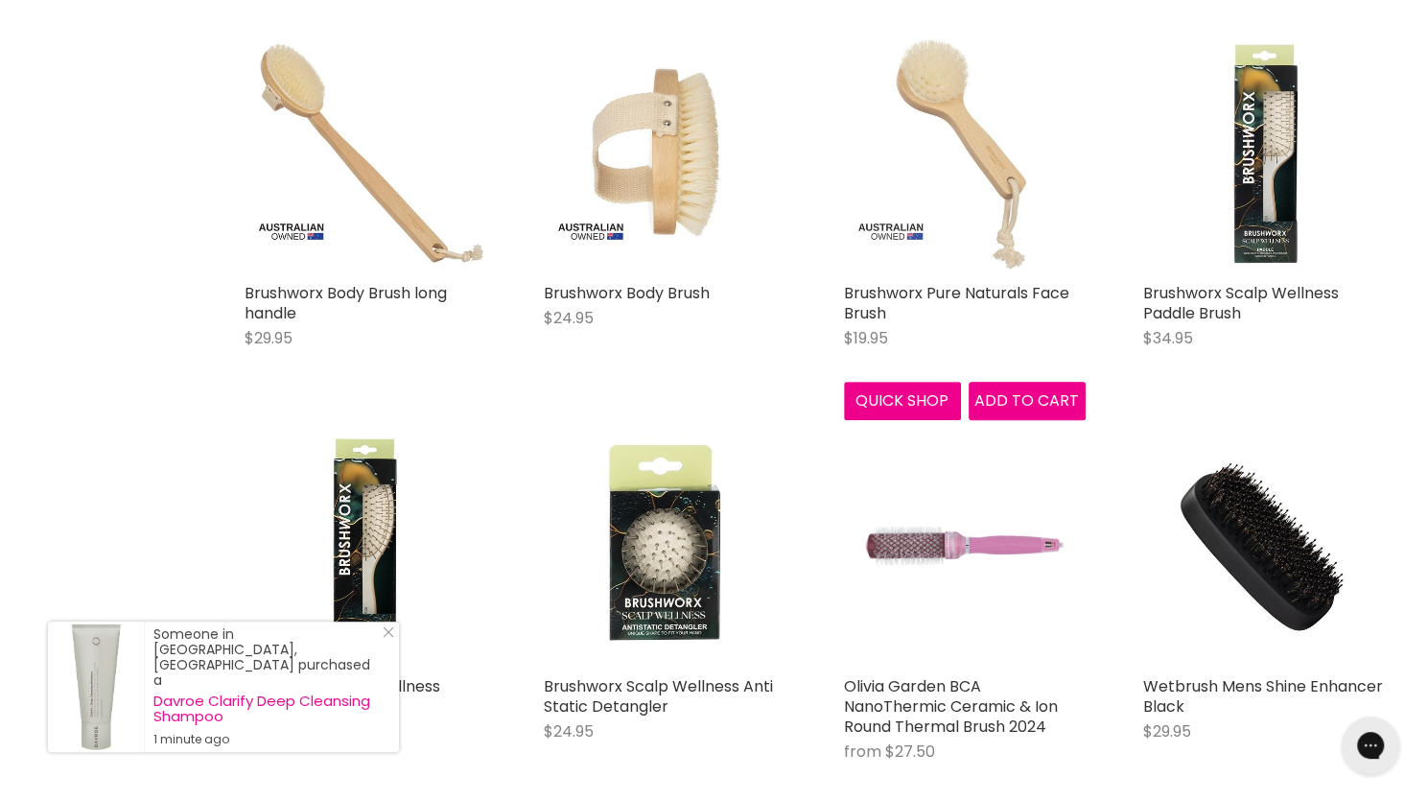
scroll to position [4507, 0]
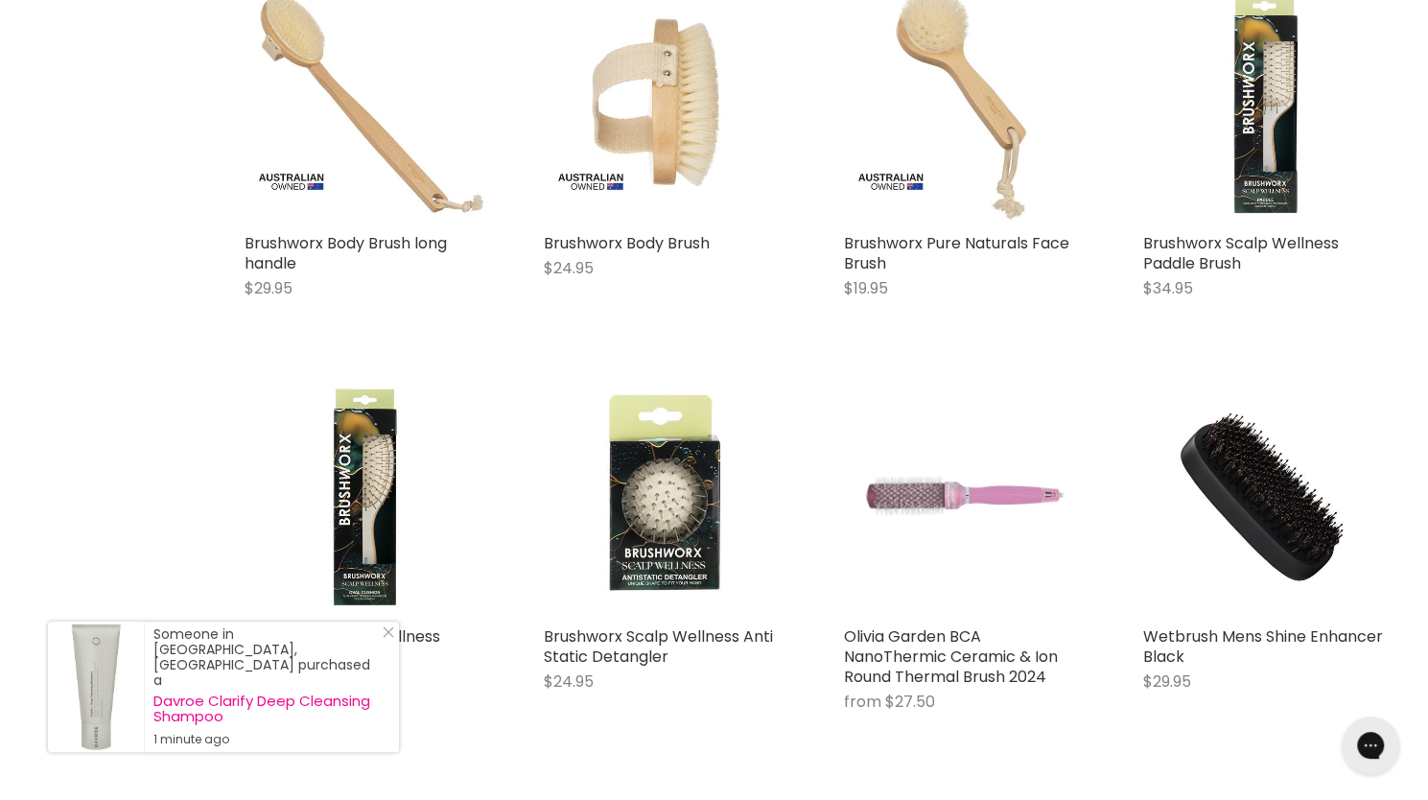
click at [384, 638] on icon "Close Icon" at bounding box center [389, 632] width 12 height 12
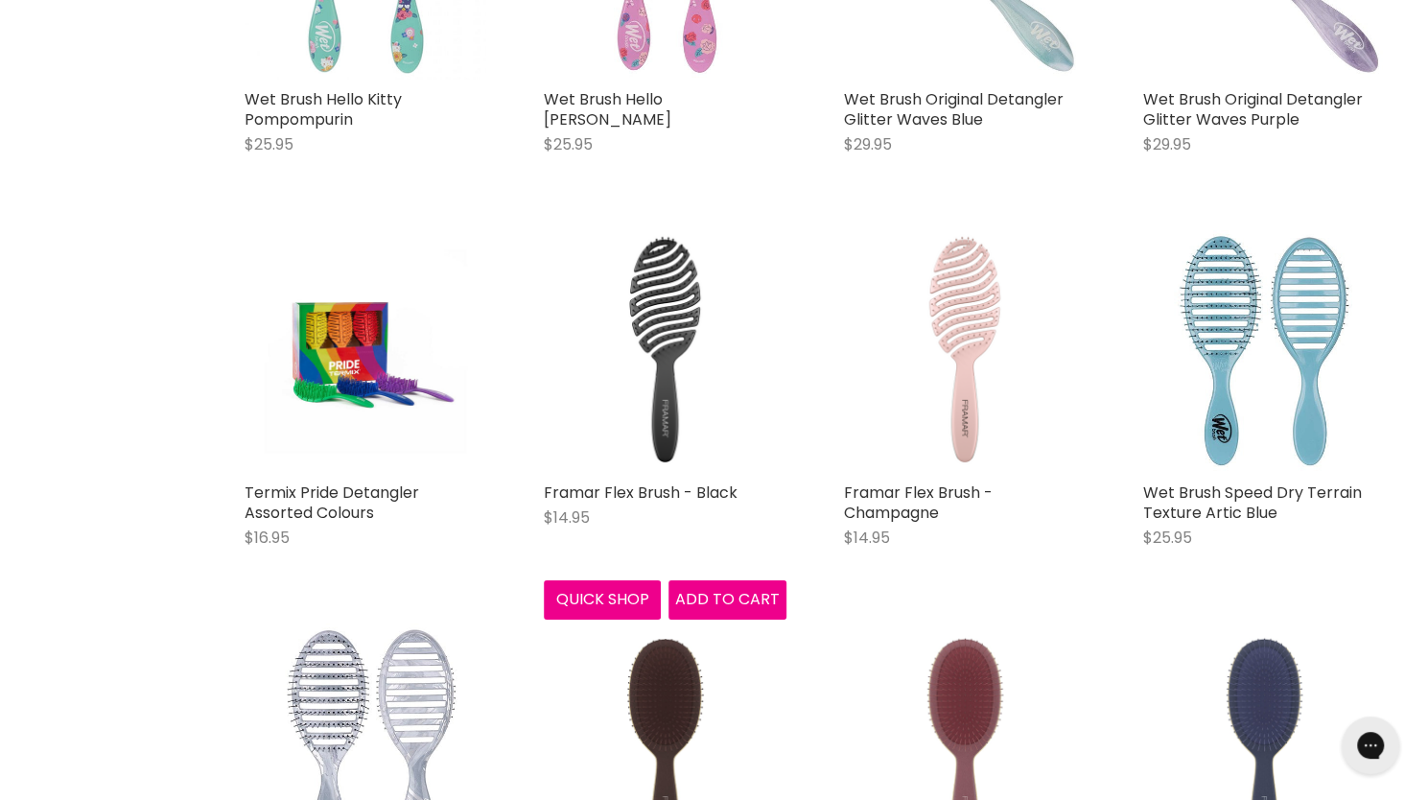
scroll to position [8920, 0]
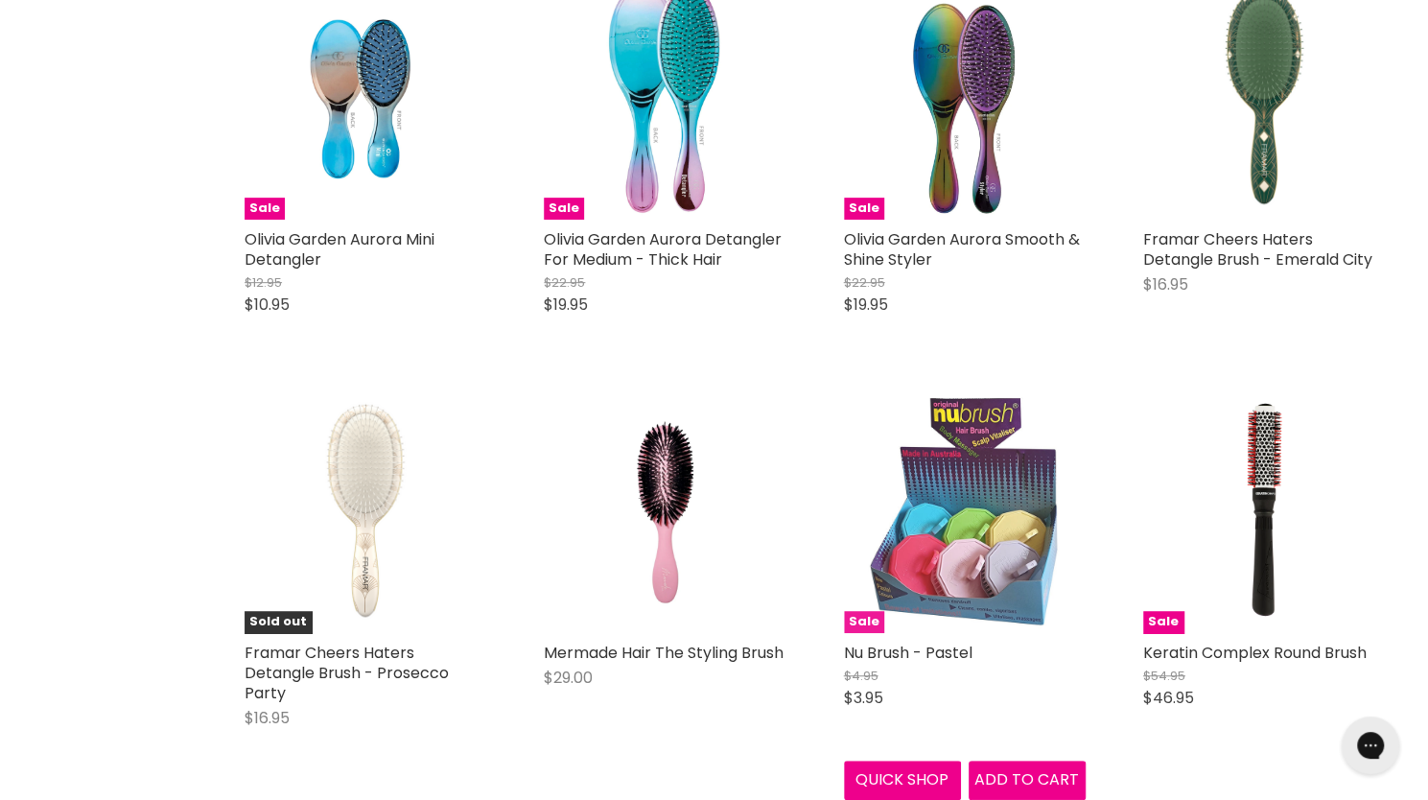
scroll to position [13813, 0]
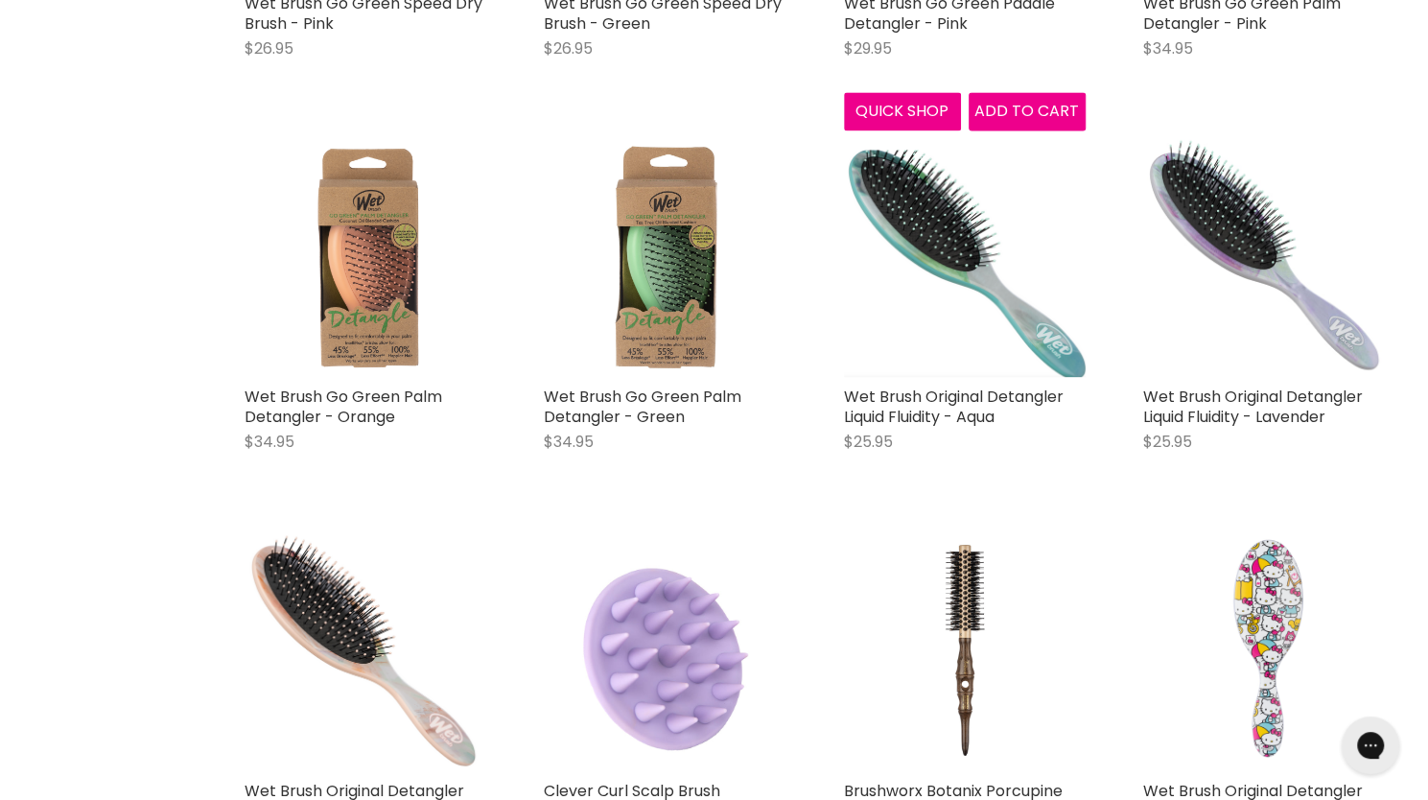
scroll to position [18706, 0]
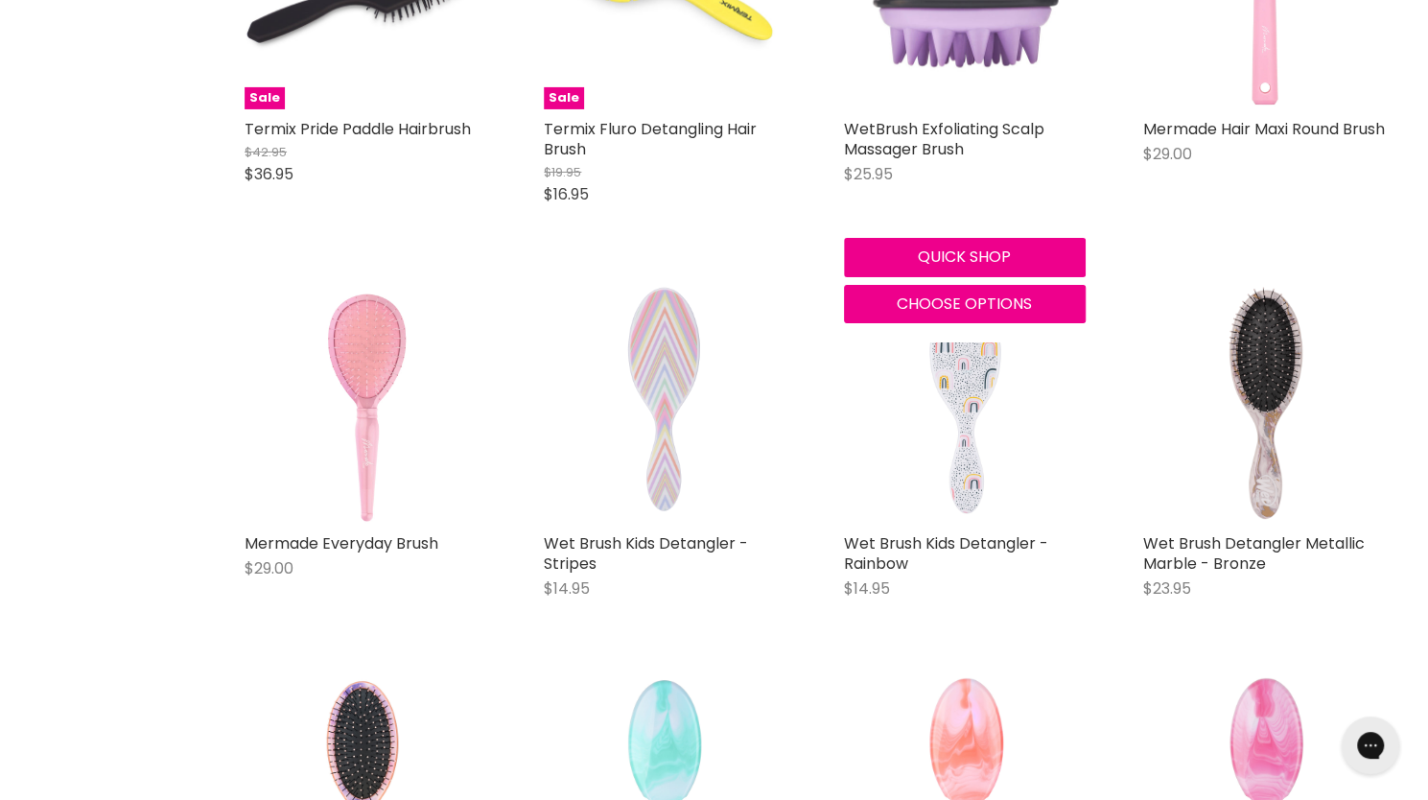
scroll to position [21008, 0]
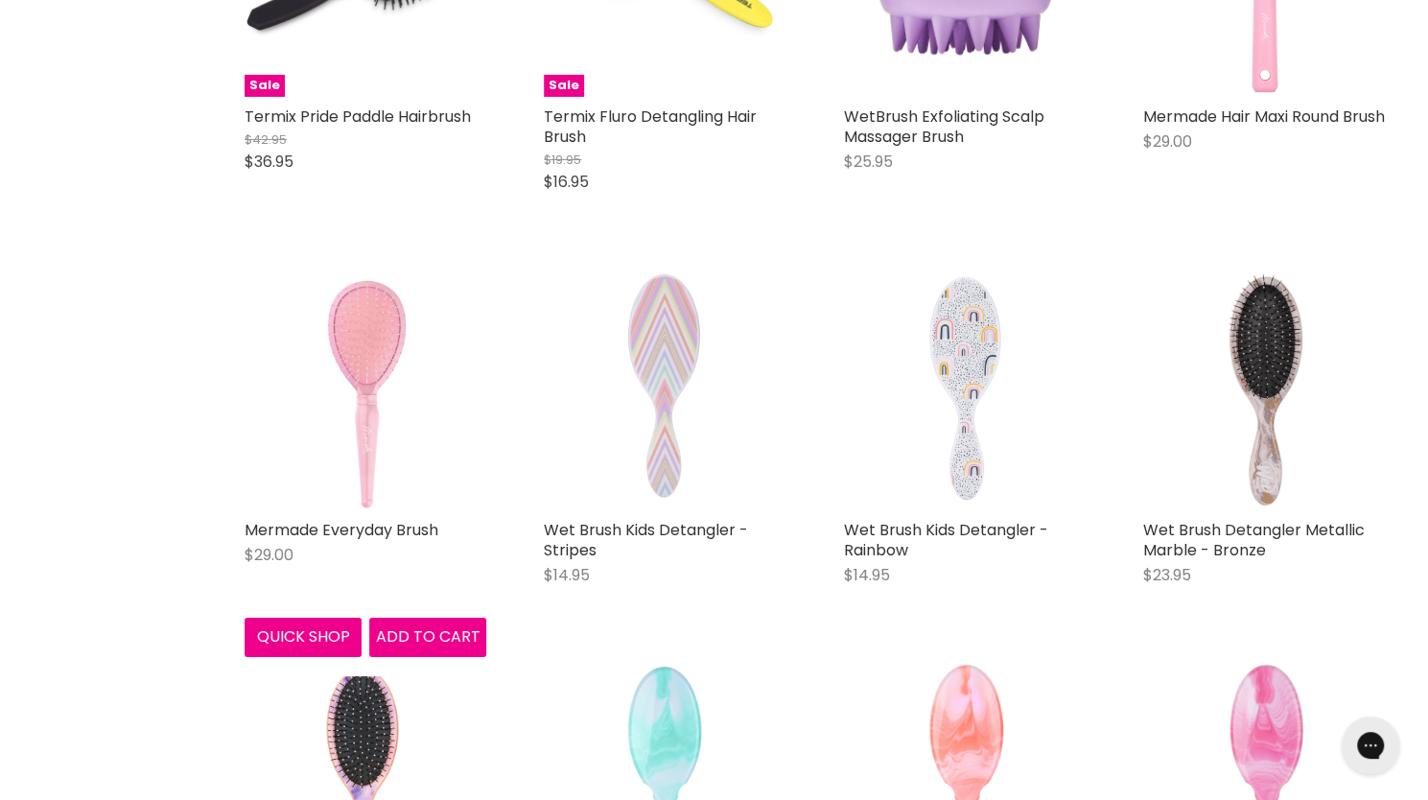
click at [365, 446] on img "Main content" at bounding box center [366, 390] width 242 height 242
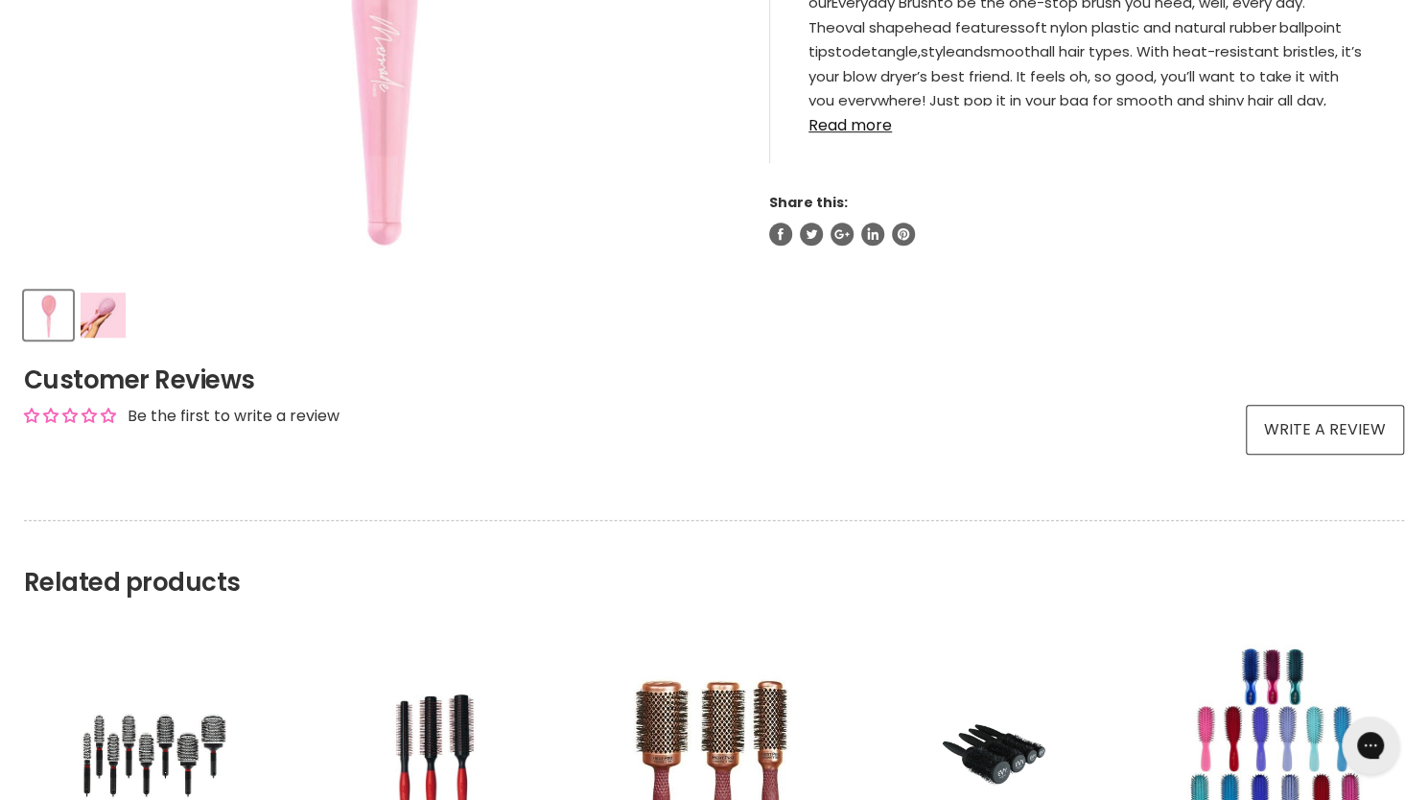
click at [95, 310] on img "Product thumbnails" at bounding box center [103, 315] width 45 height 45
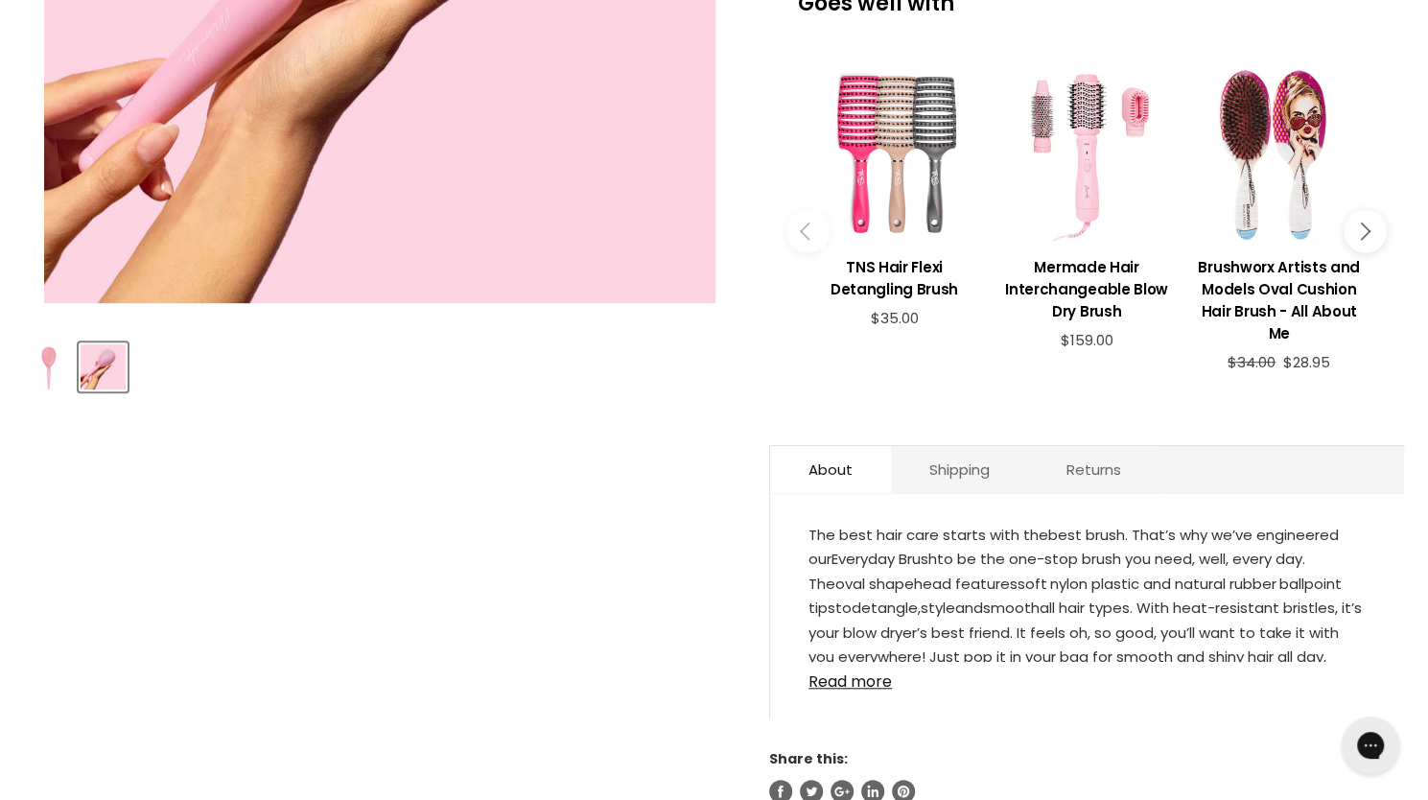
scroll to position [384, 0]
